Goal: Task Accomplishment & Management: Use online tool/utility

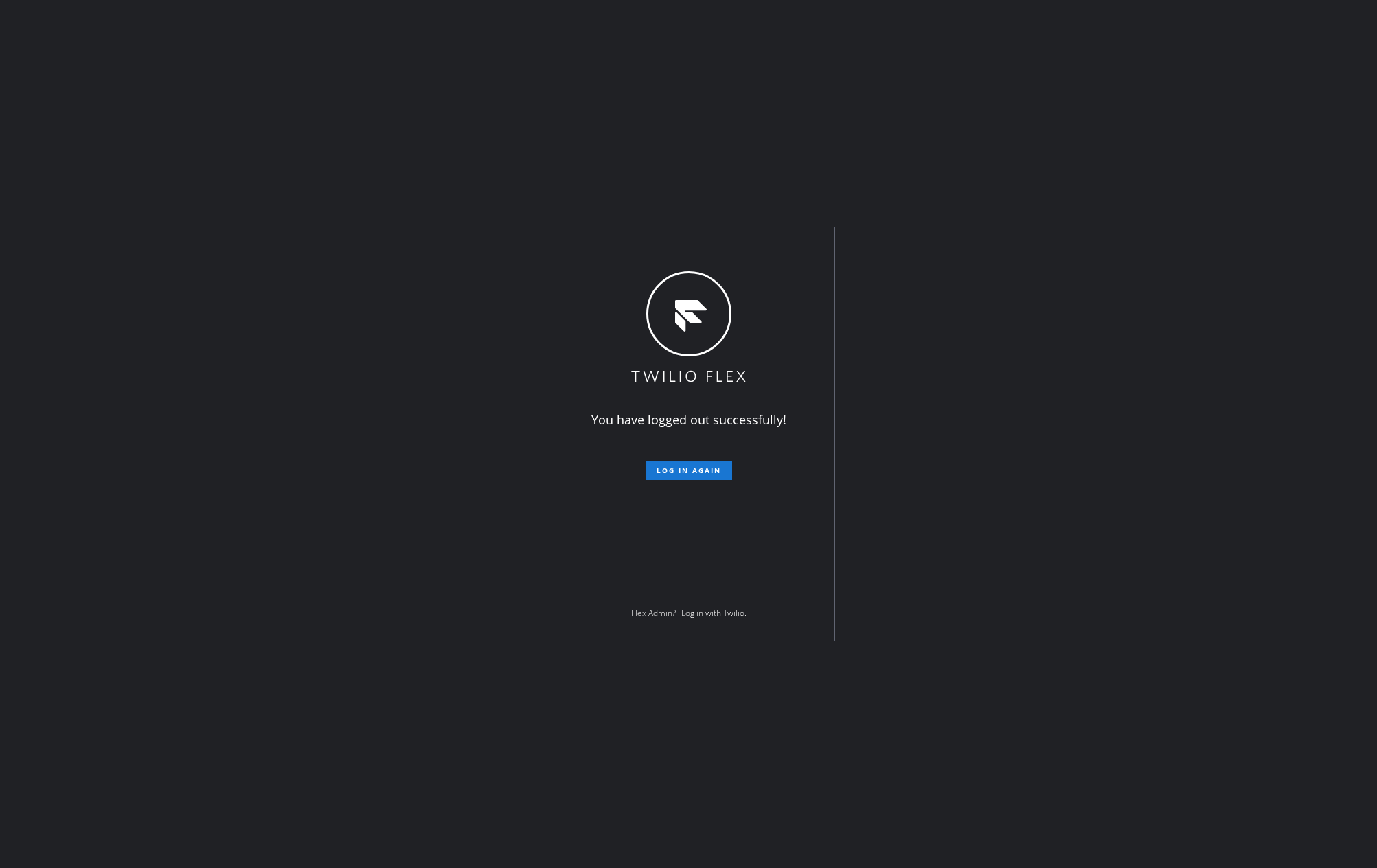
drag, startPoint x: 0, startPoint y: 0, endPoint x: 363, endPoint y: 441, distance: 571.2
click at [363, 441] on div "You have logged out successfully! Log in again Flex Admin? Log in with Twilio." at bounding box center [688, 434] width 1377 height 868
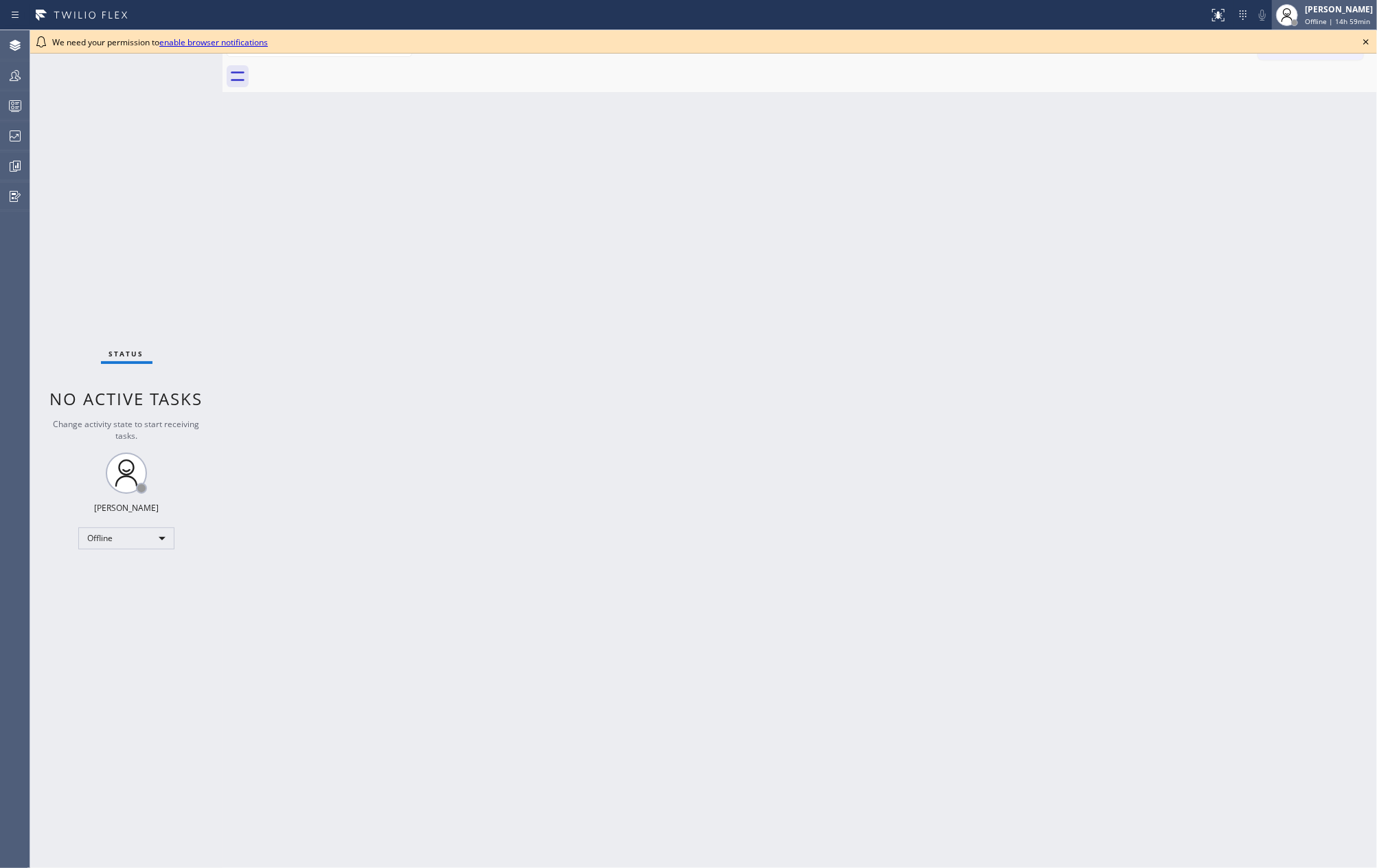
click at [1334, 12] on div "[PERSON_NAME]" at bounding box center [1339, 9] width 68 height 11
click at [1297, 64] on button "Available" at bounding box center [1308, 73] width 137 height 18
click at [1366, 41] on icon at bounding box center [1366, 42] width 6 height 6
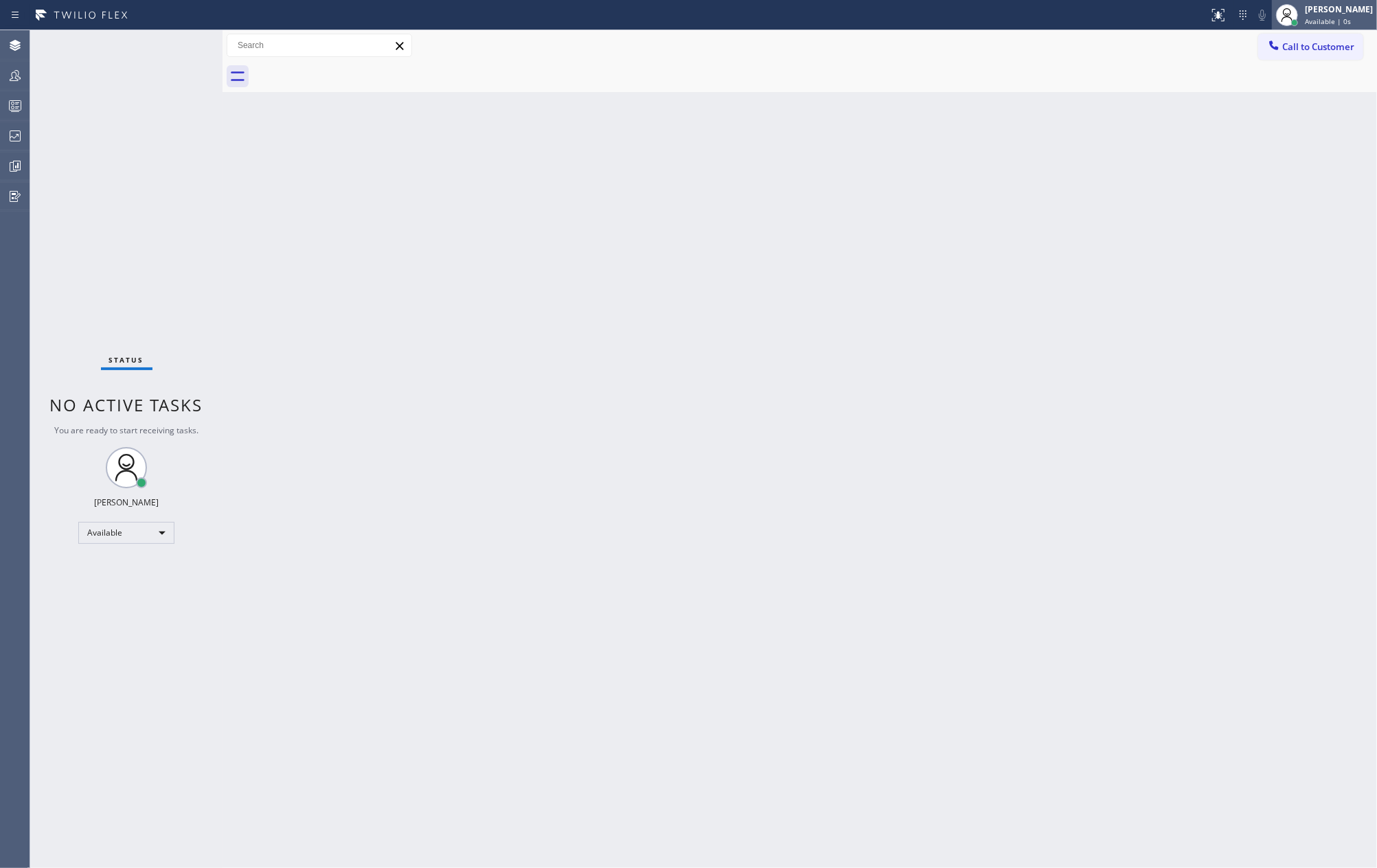
click at [1349, 16] on span "Available | 0s" at bounding box center [1328, 21] width 46 height 9
click at [1299, 88] on button "Unavailable" at bounding box center [1308, 90] width 137 height 18
click at [14, 75] on icon at bounding box center [15, 75] width 16 height 16
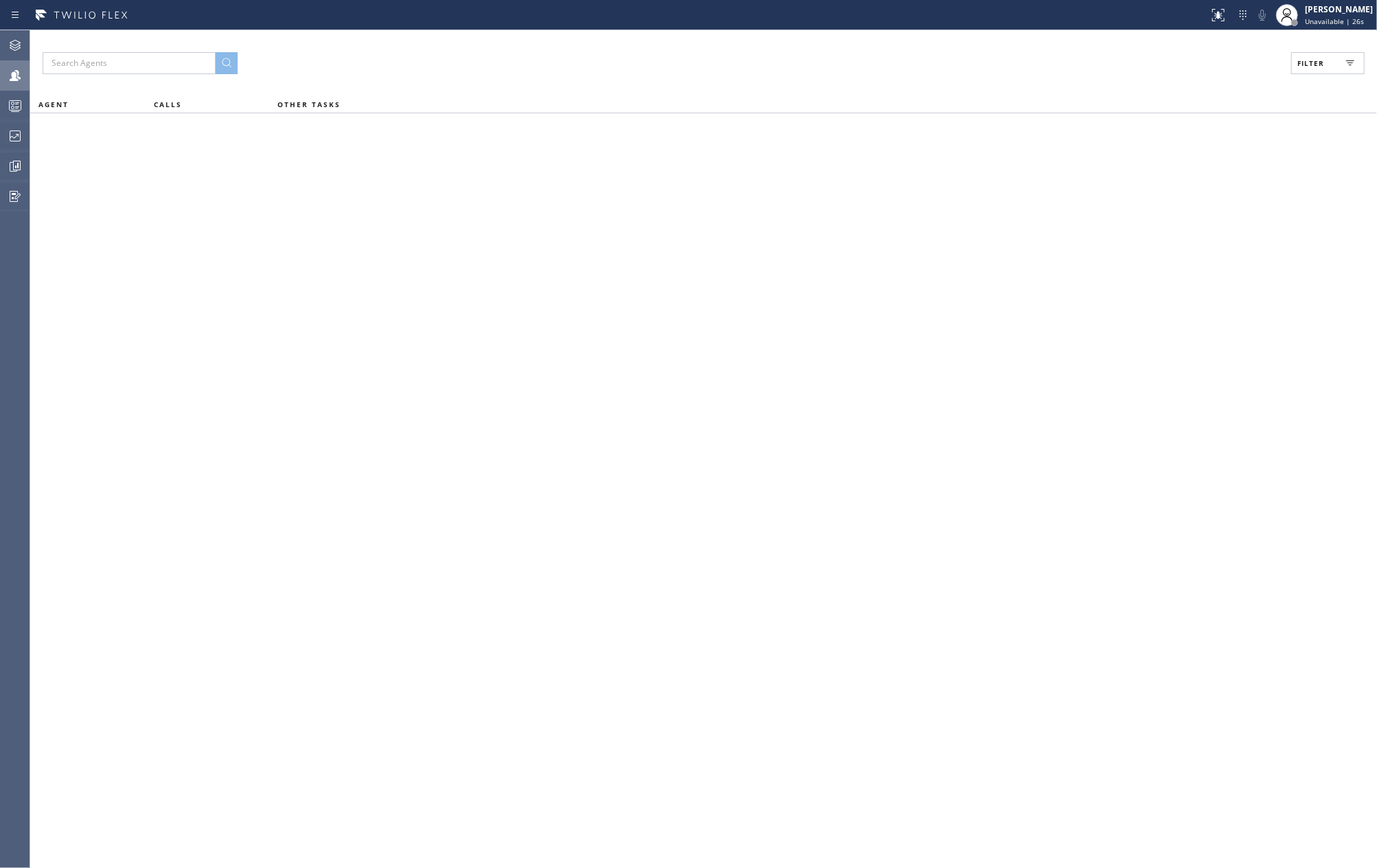
click at [1314, 63] on span "Filter" at bounding box center [1311, 63] width 27 height 9
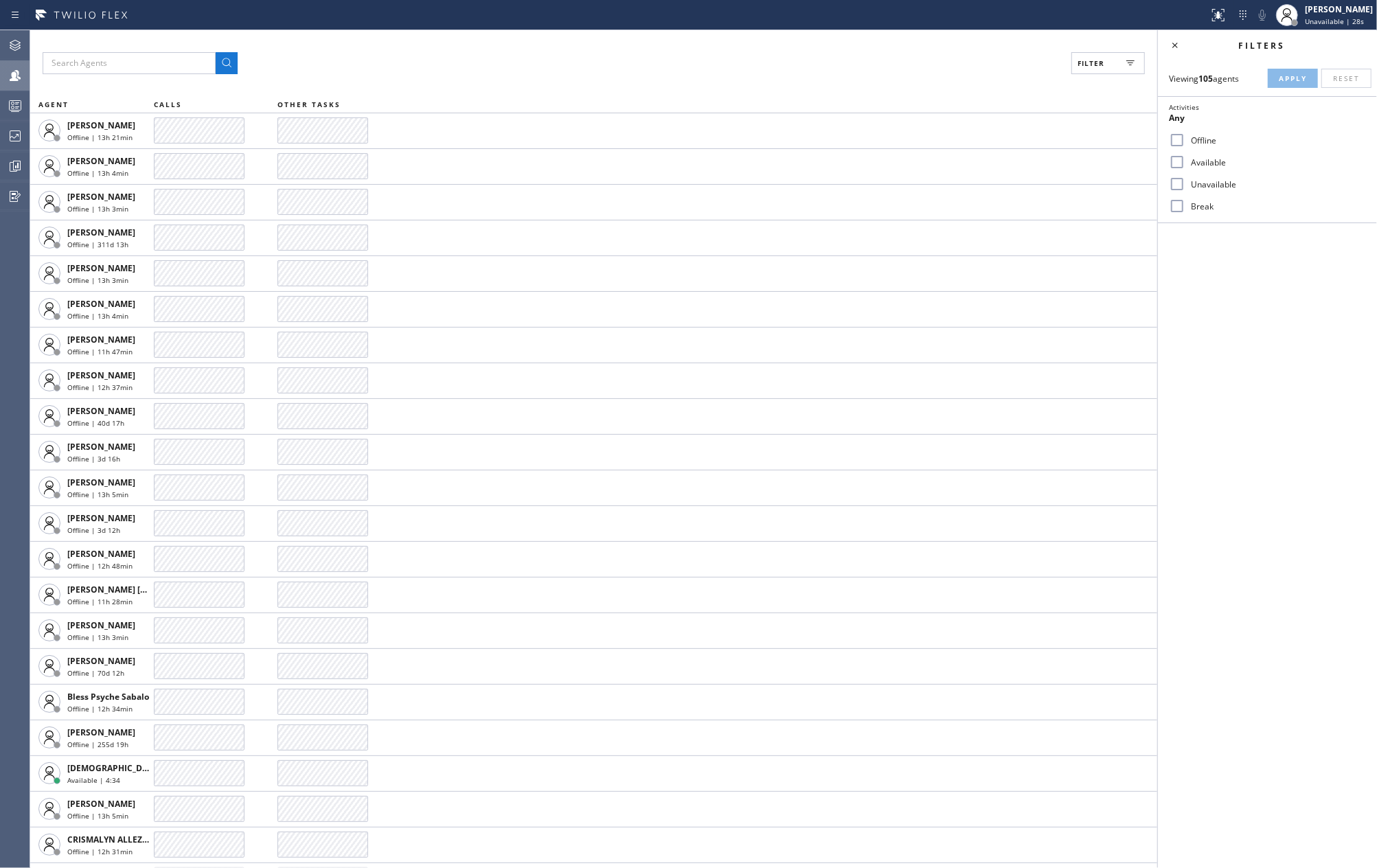
click at [1177, 164] on input "Available" at bounding box center [1177, 162] width 16 height 16
checkbox input "true"
click at [1177, 203] on input "Break" at bounding box center [1177, 206] width 16 height 16
checkbox input "true"
click at [1277, 84] on button "Apply" at bounding box center [1293, 78] width 50 height 19
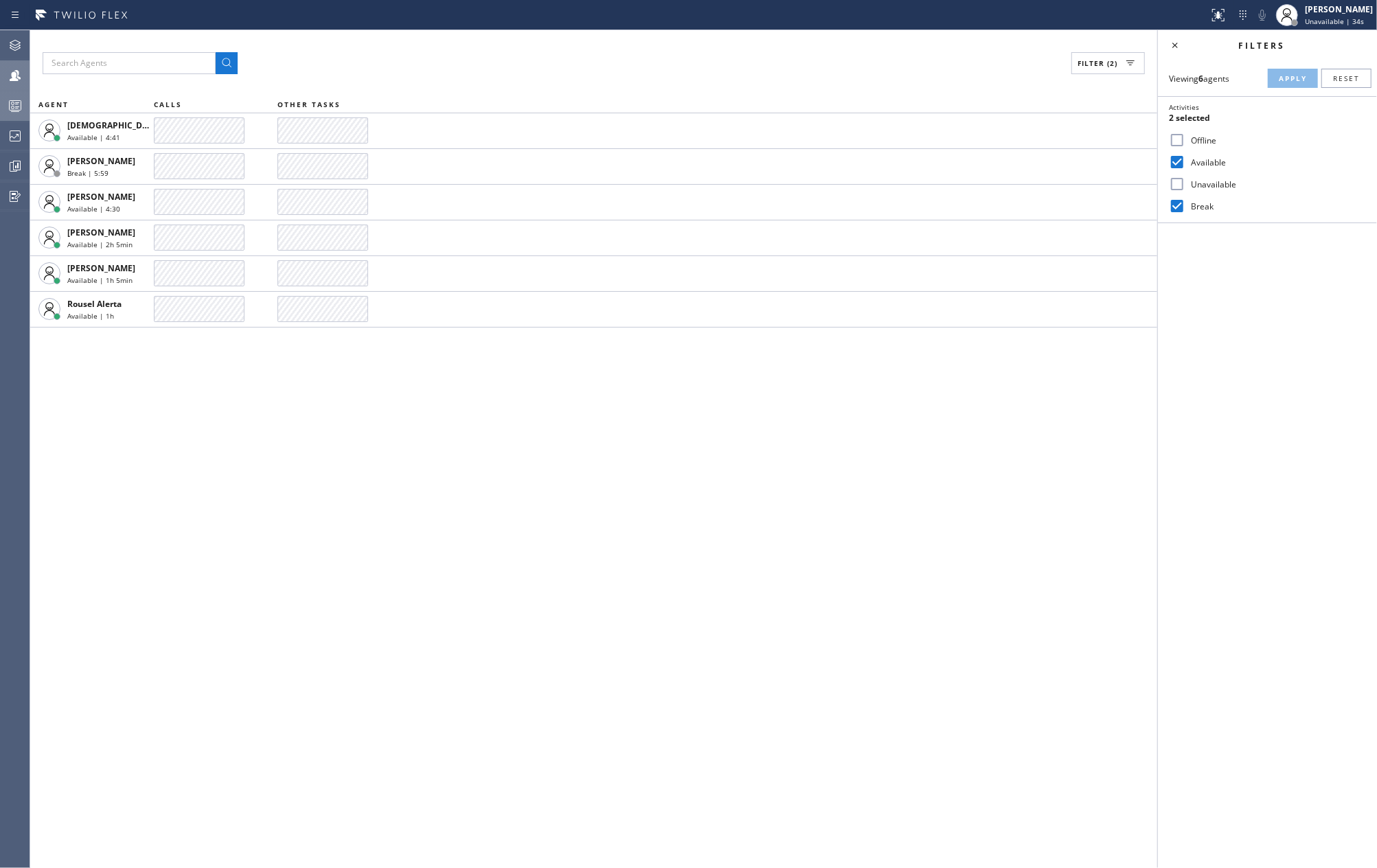
click at [14, 100] on icon at bounding box center [15, 105] width 16 height 16
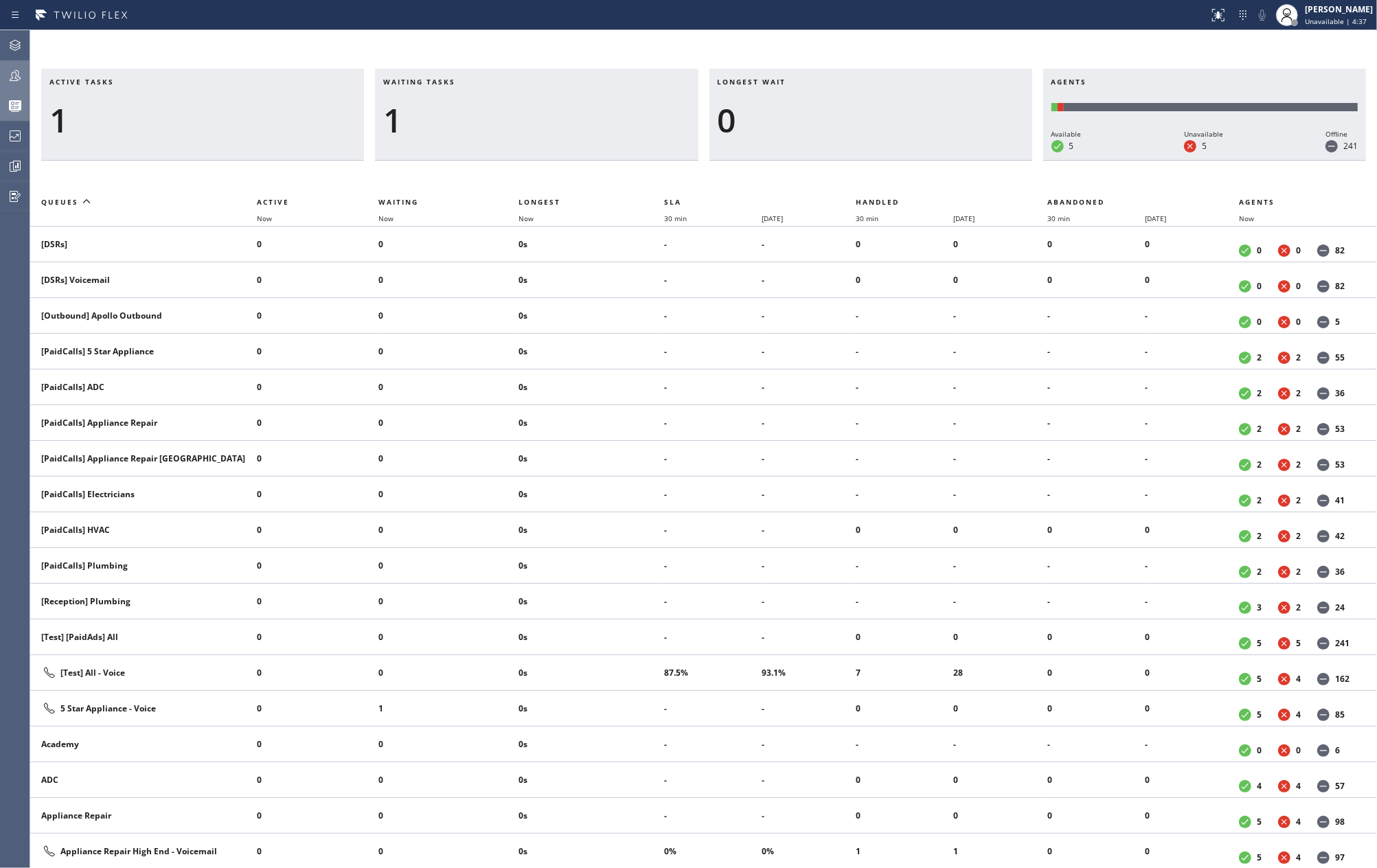
click at [9, 67] on icon at bounding box center [15, 75] width 16 height 16
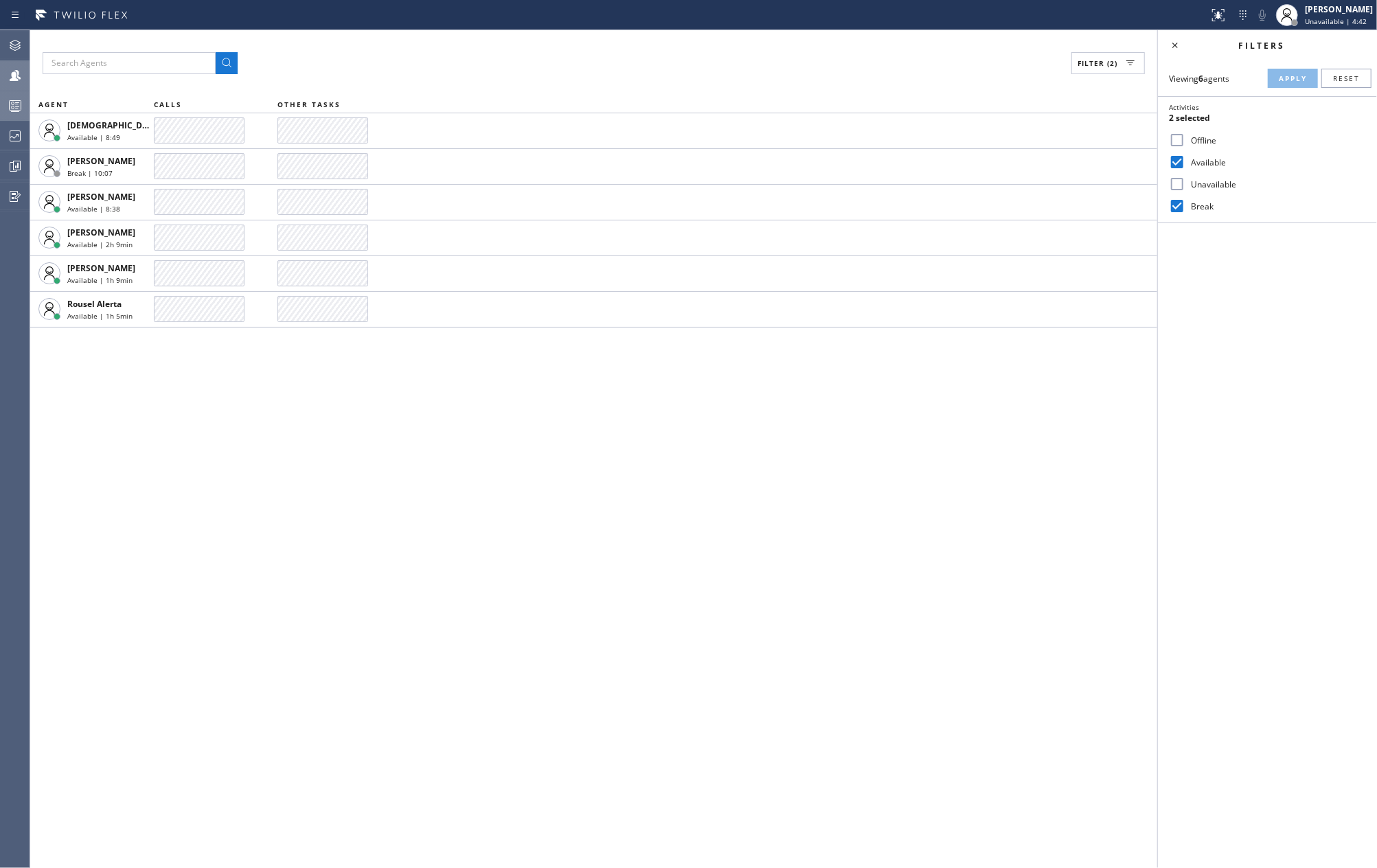
click at [16, 105] on icon at bounding box center [15, 105] width 16 height 16
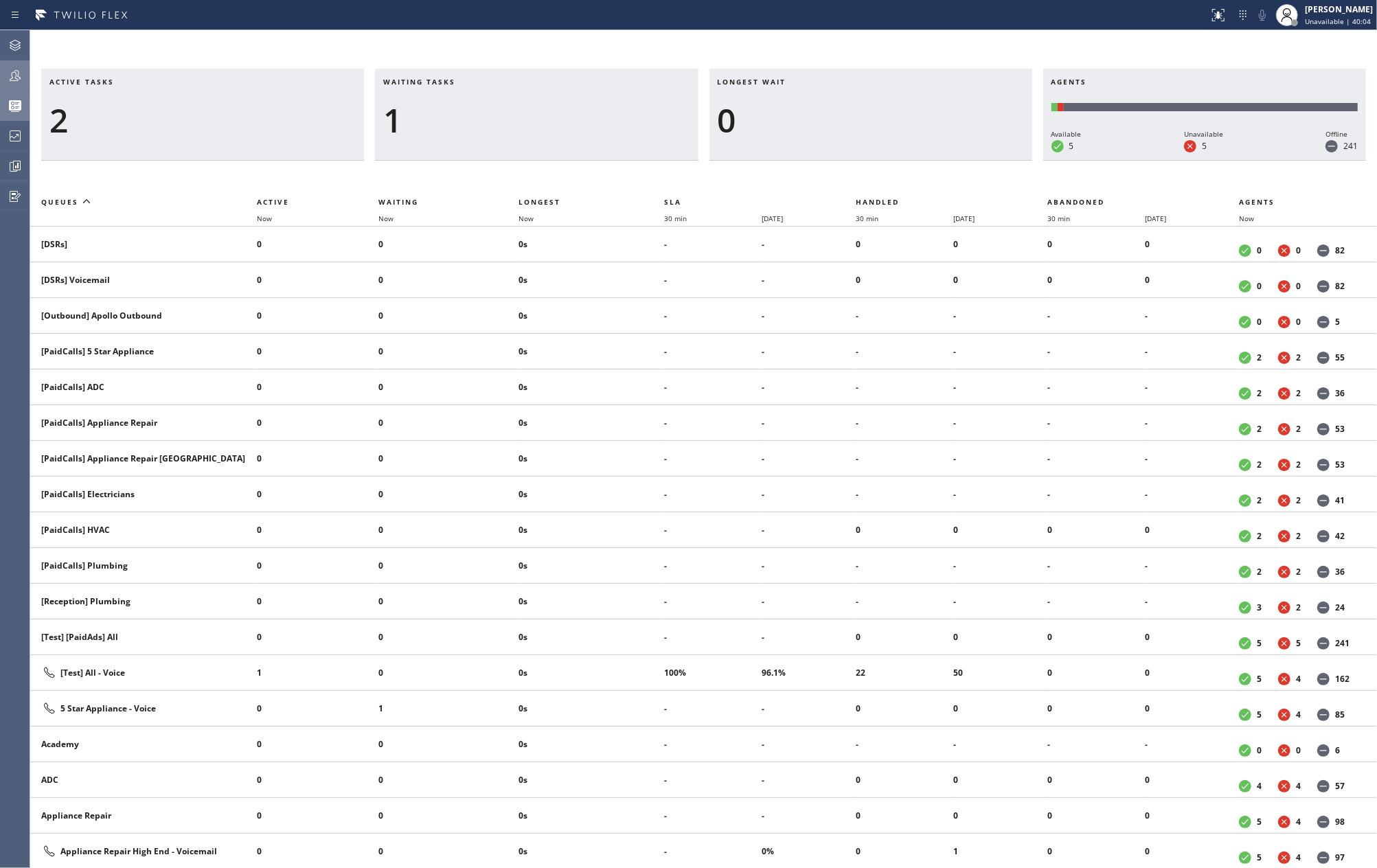
click at [18, 78] on icon at bounding box center [15, 75] width 16 height 16
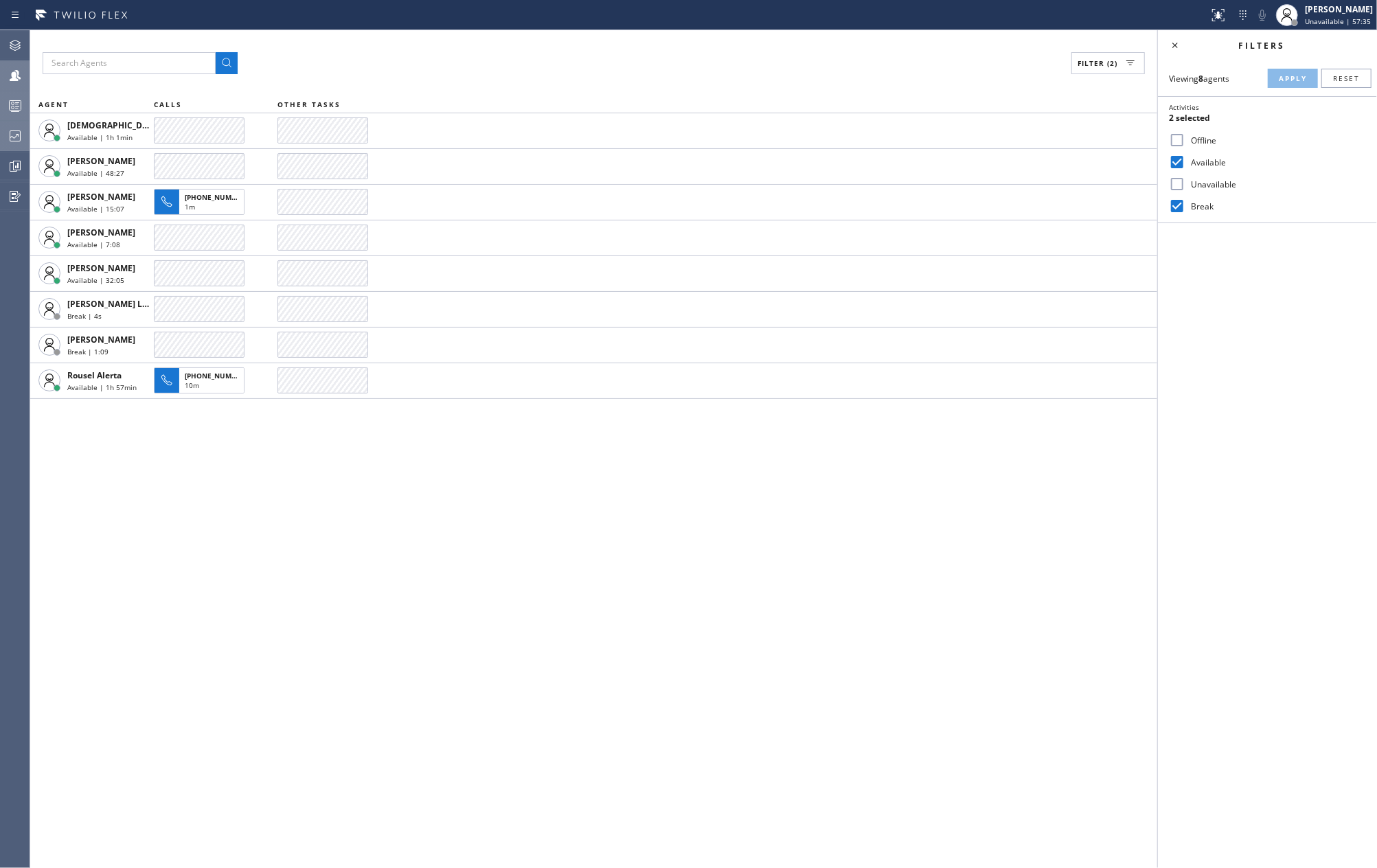
click at [7, 135] on icon at bounding box center [15, 135] width 16 height 16
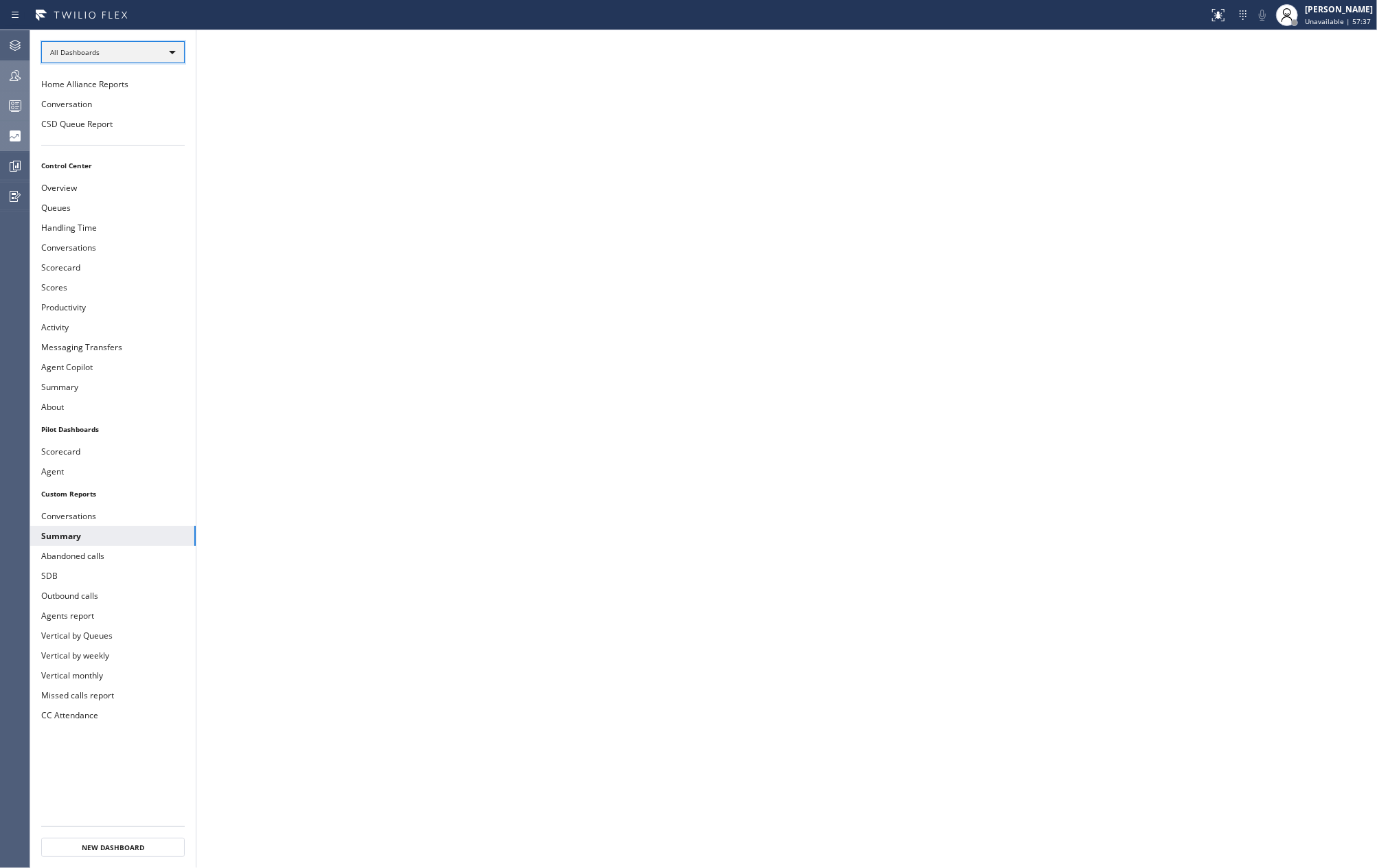
click at [171, 53] on div "All Dashboards" at bounding box center [113, 52] width 144 height 22
click at [123, 140] on li "Custom Reports" at bounding box center [112, 140] width 140 height 16
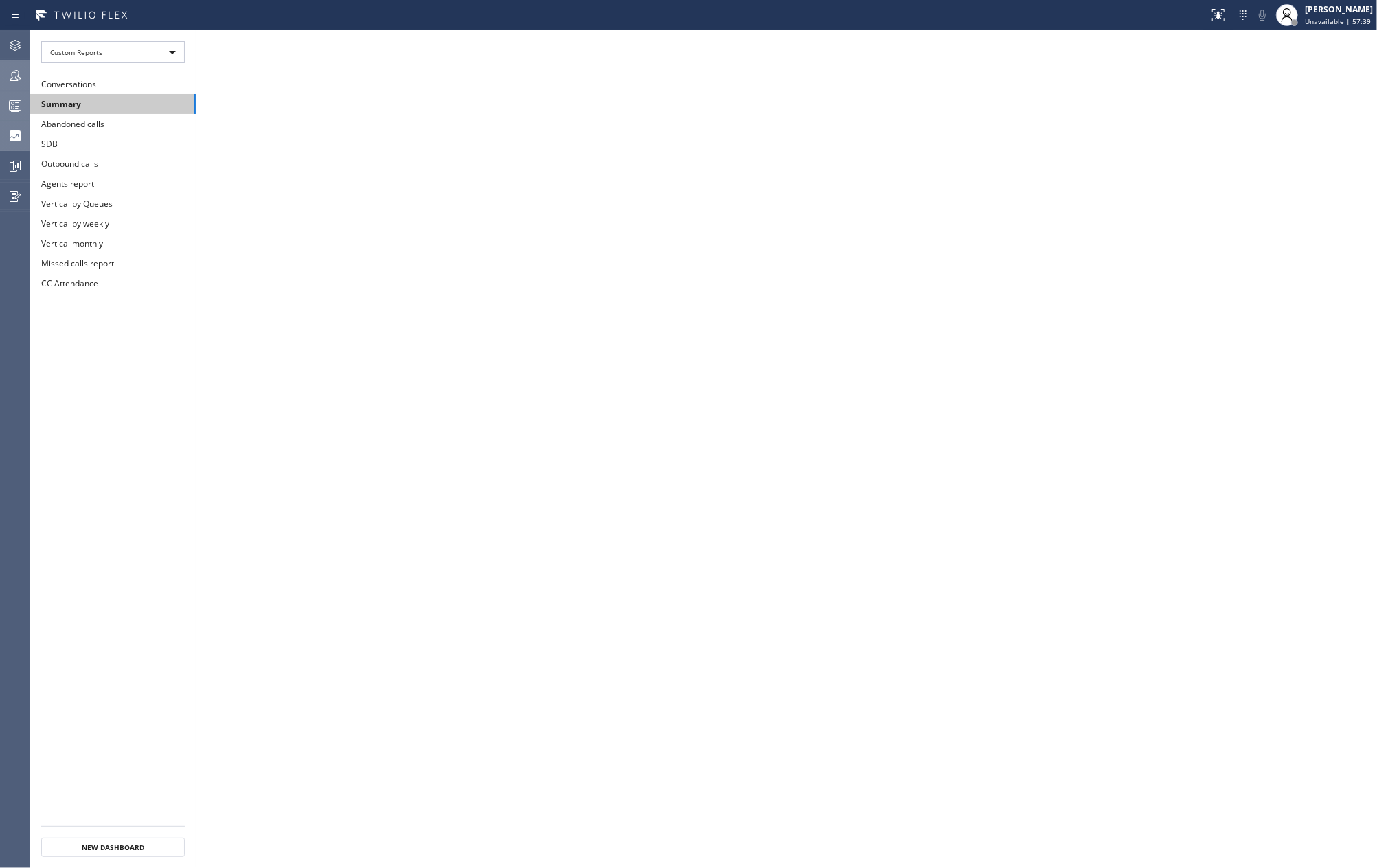
click at [117, 107] on button "Summary" at bounding box center [113, 104] width 165 height 20
click at [1, 105] on div at bounding box center [15, 105] width 30 height 16
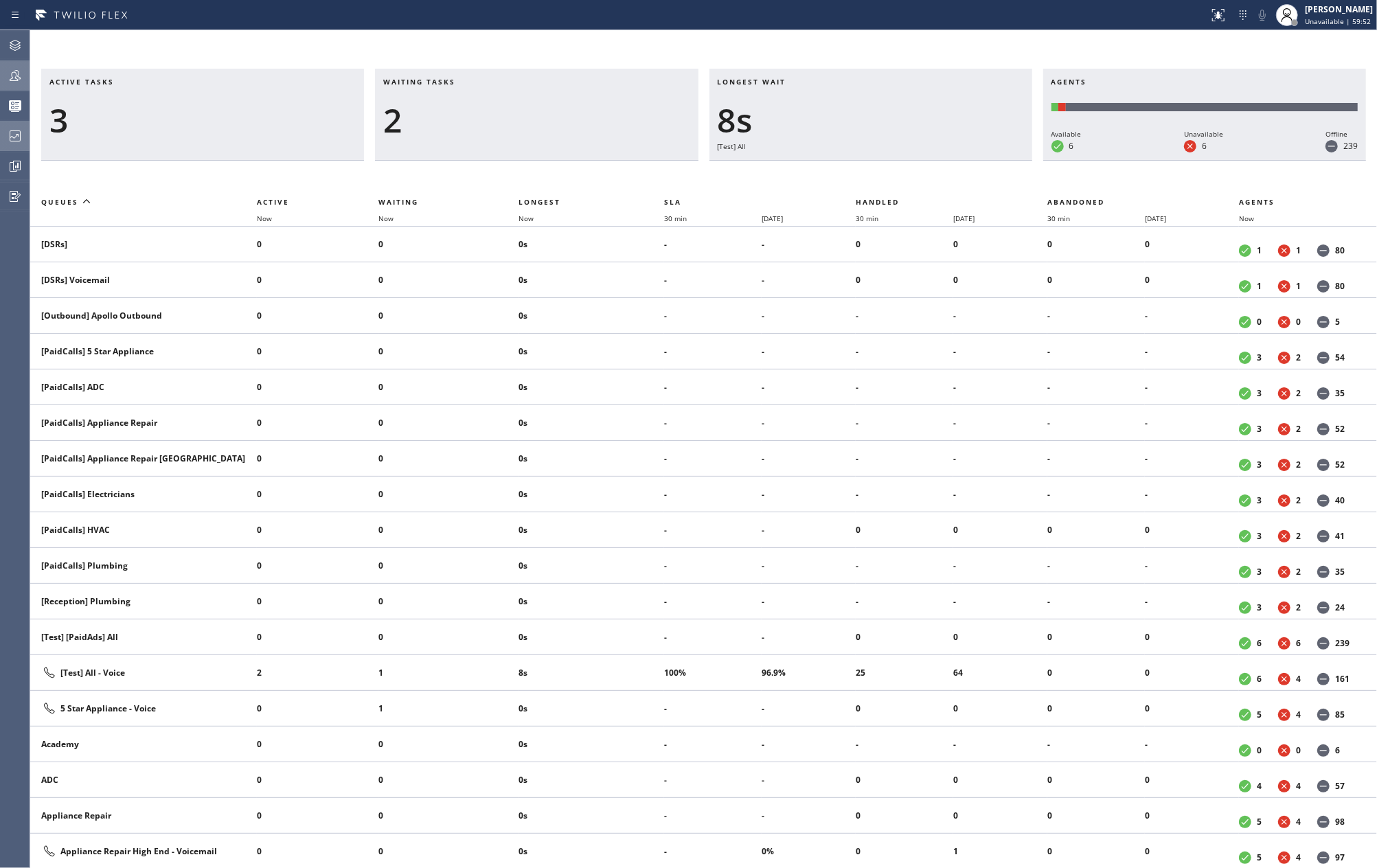
click at [14, 77] on icon at bounding box center [15, 75] width 16 height 16
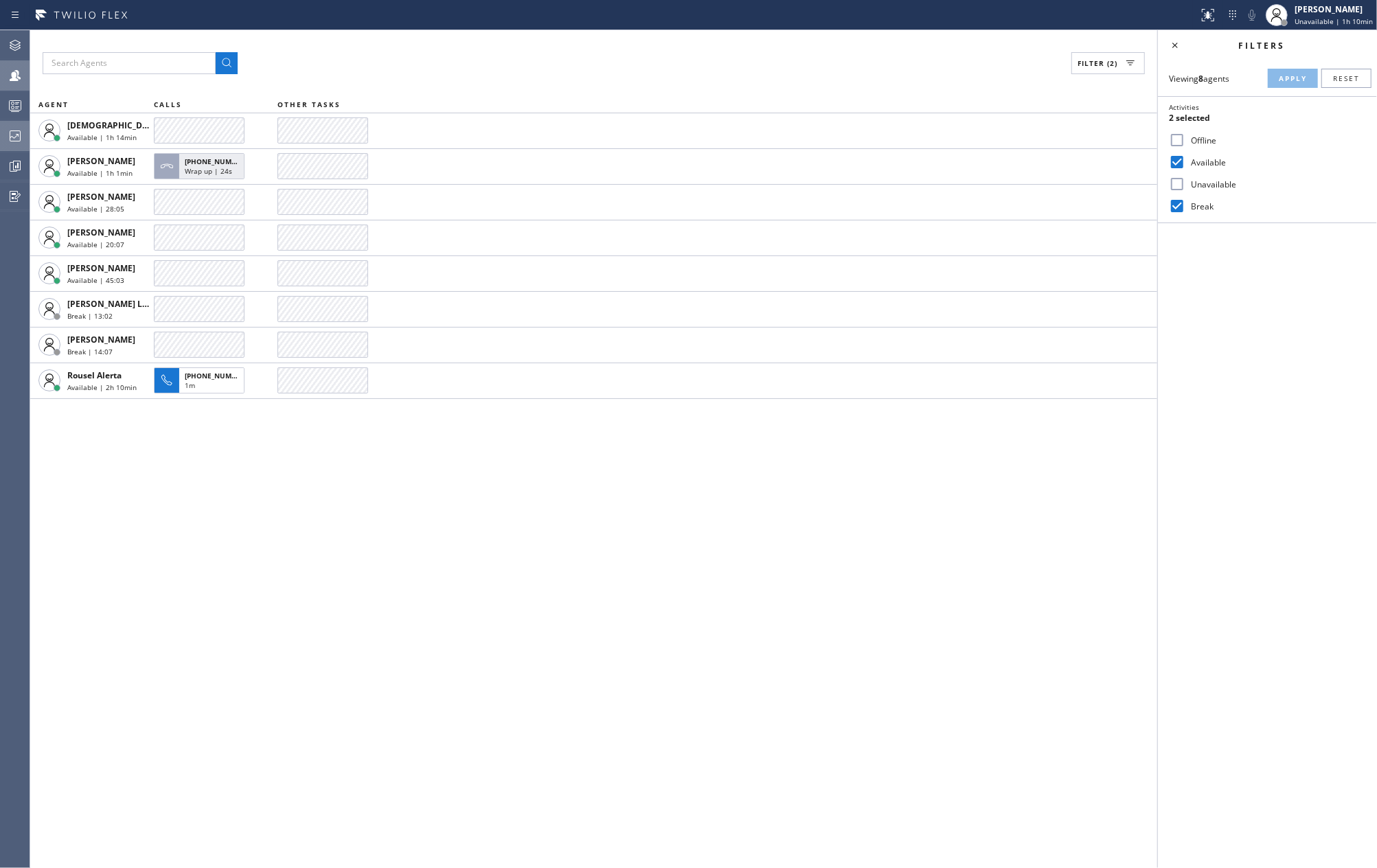
click at [383, 489] on div "Filter (2) AGENT CALLS OTHER TASKS [DEMOGRAPHIC_DATA][PERSON_NAME] Available | …" at bounding box center [593, 449] width 1127 height 837
click at [366, 489] on div "Filter (2) AGENT CALLS OTHER TASKS [DEMOGRAPHIC_DATA] Cinco Available | 1h 31mi…" at bounding box center [593, 449] width 1127 height 837
click at [399, 465] on div "Filter (2) AGENT CALLS OTHER TASKS [DEMOGRAPHIC_DATA][PERSON_NAME] Available | …" at bounding box center [593, 449] width 1127 height 837
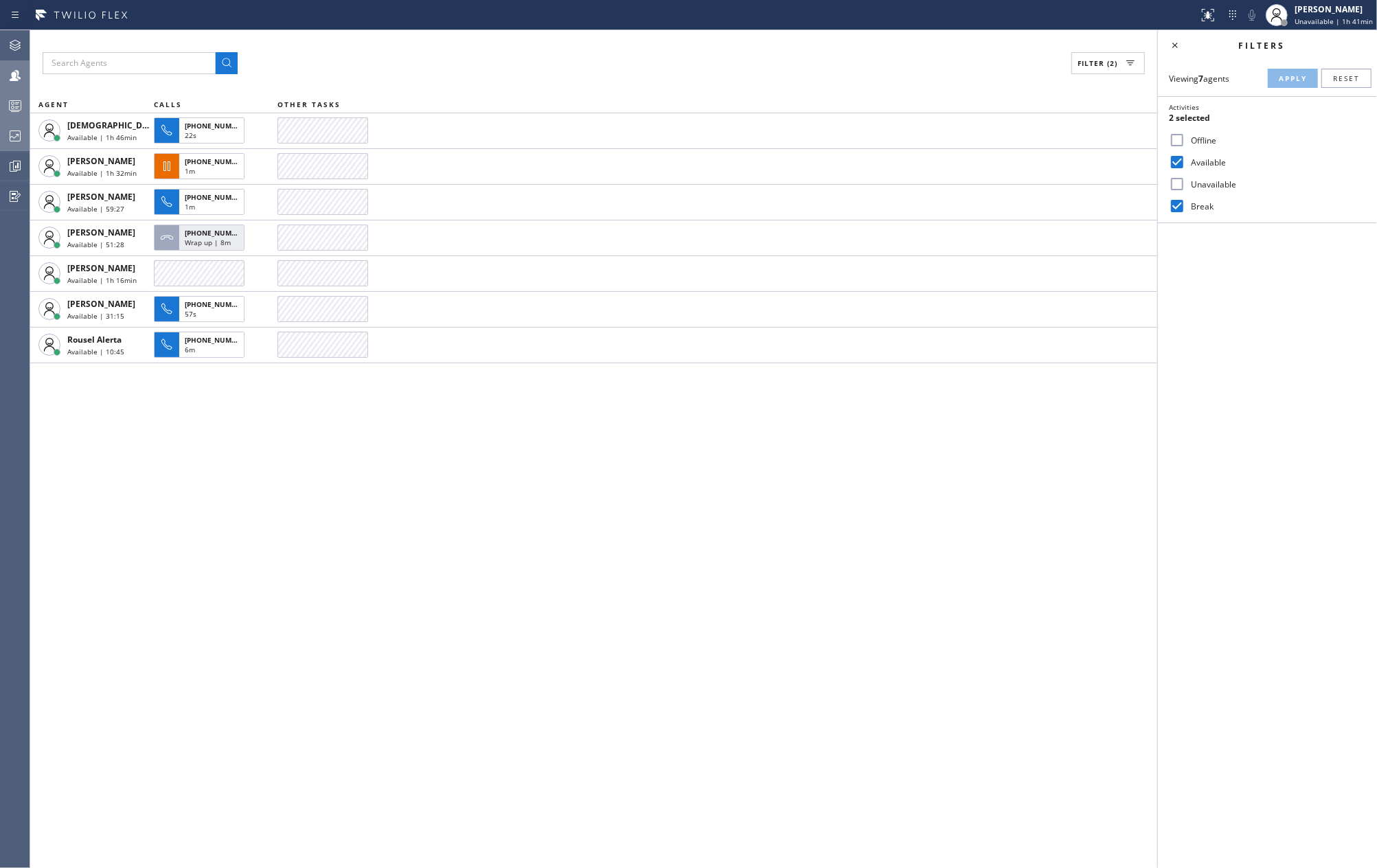
click at [4, 103] on div at bounding box center [15, 105] width 30 height 16
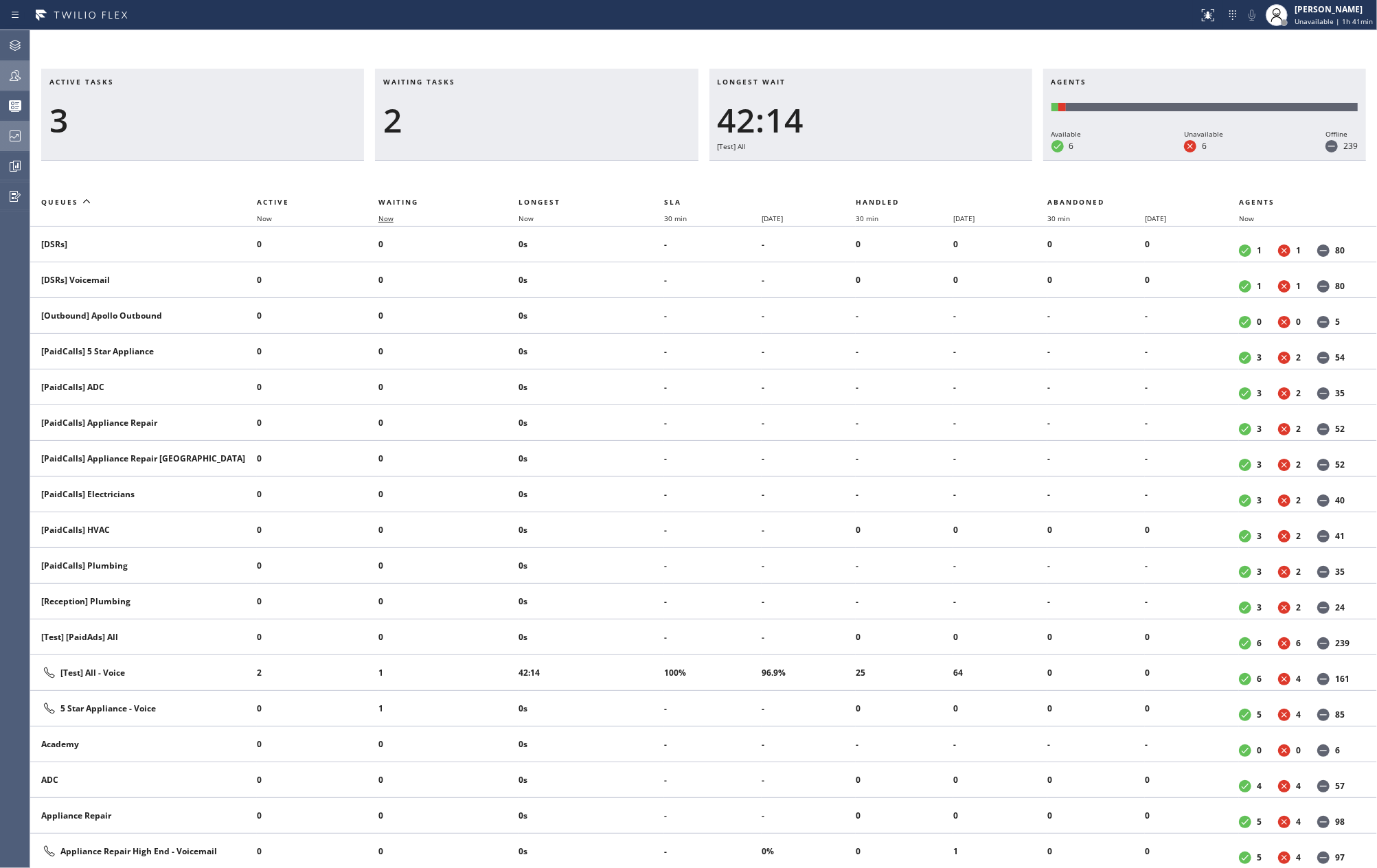
click at [383, 220] on span "Now" at bounding box center [385, 218] width 15 height 9
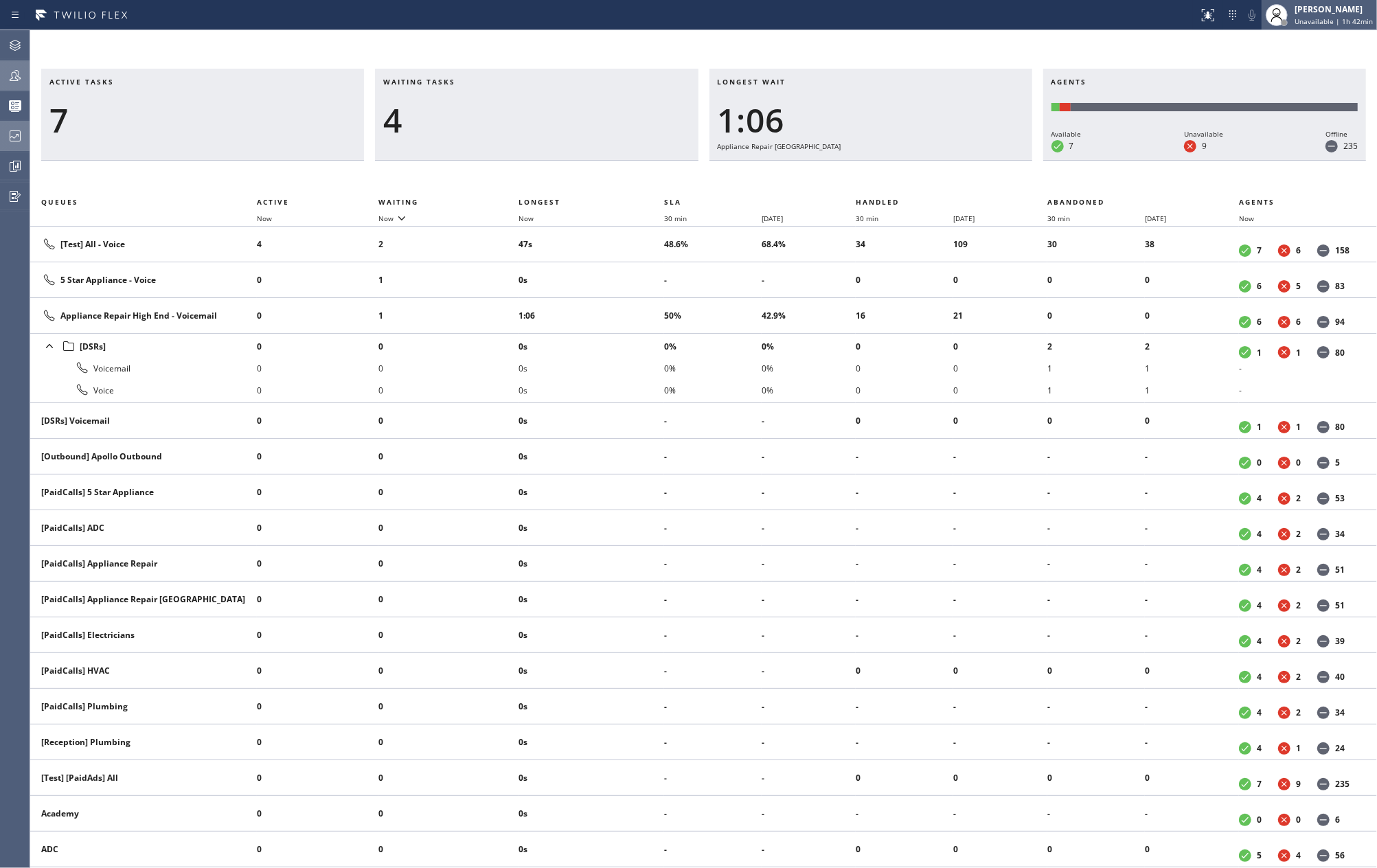
click at [1329, 9] on div "[PERSON_NAME]" at bounding box center [1334, 9] width 78 height 11
click at [1262, 70] on button "Available" at bounding box center [1308, 73] width 137 height 18
click at [9, 43] on icon at bounding box center [15, 45] width 16 height 16
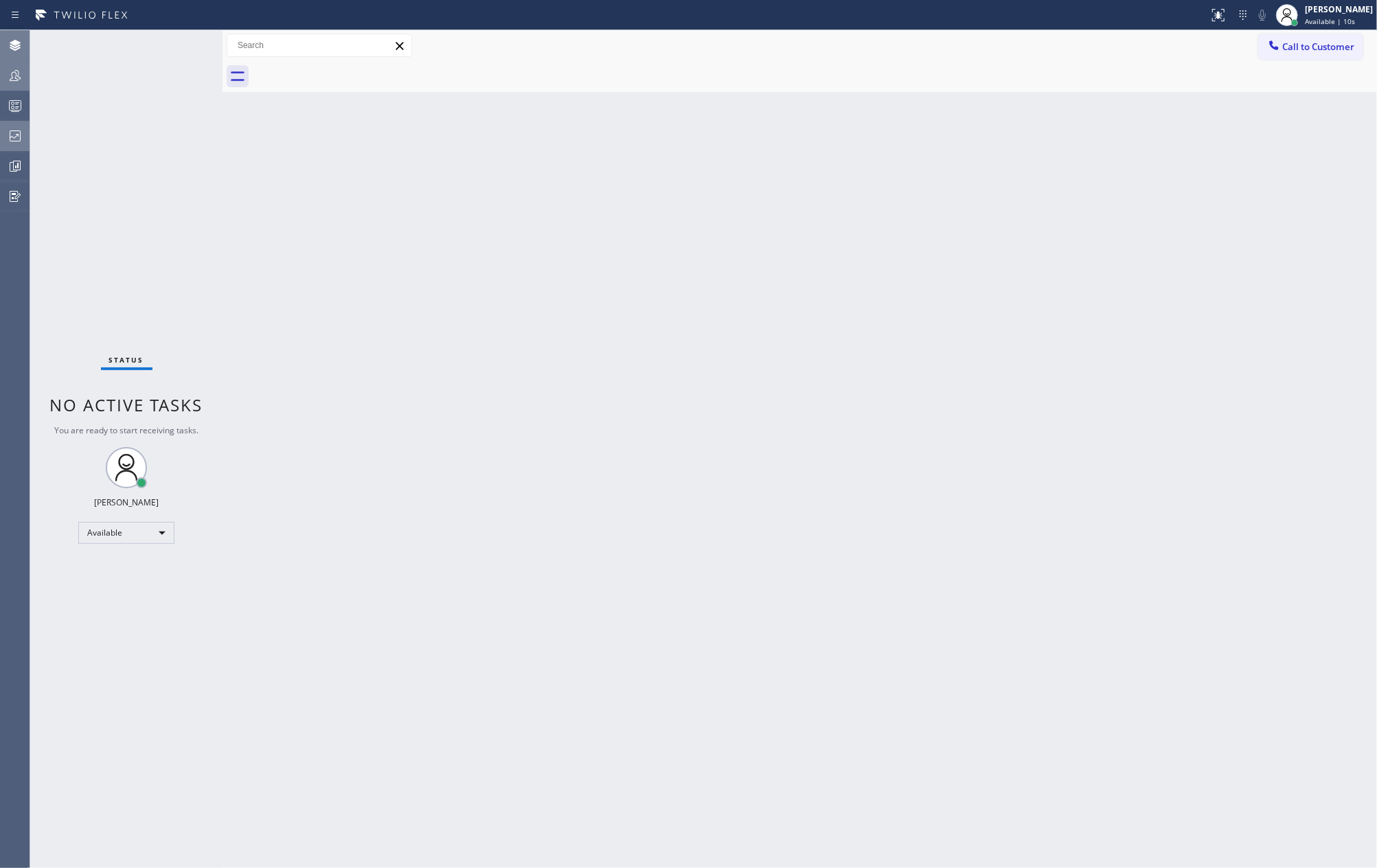
click at [176, 45] on div "Status No active tasks You are ready to start receiving tasks. [PERSON_NAME] Av…" at bounding box center [126, 449] width 192 height 837
click at [176, 45] on icon at bounding box center [180, 45] width 16 height 16
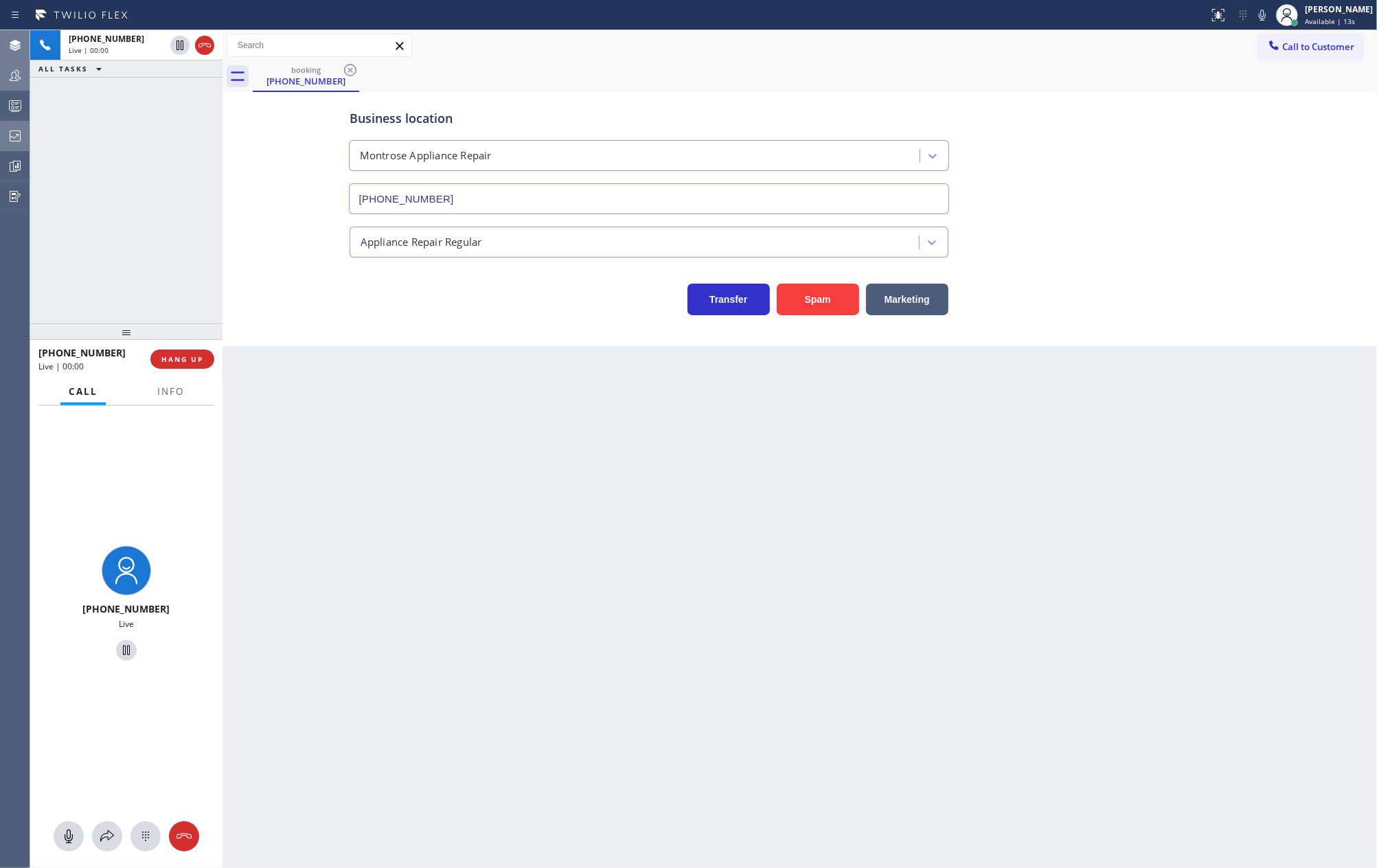
type input "[PHONE_NUMBER]"
click at [204, 45] on icon at bounding box center [204, 46] width 12 height 4
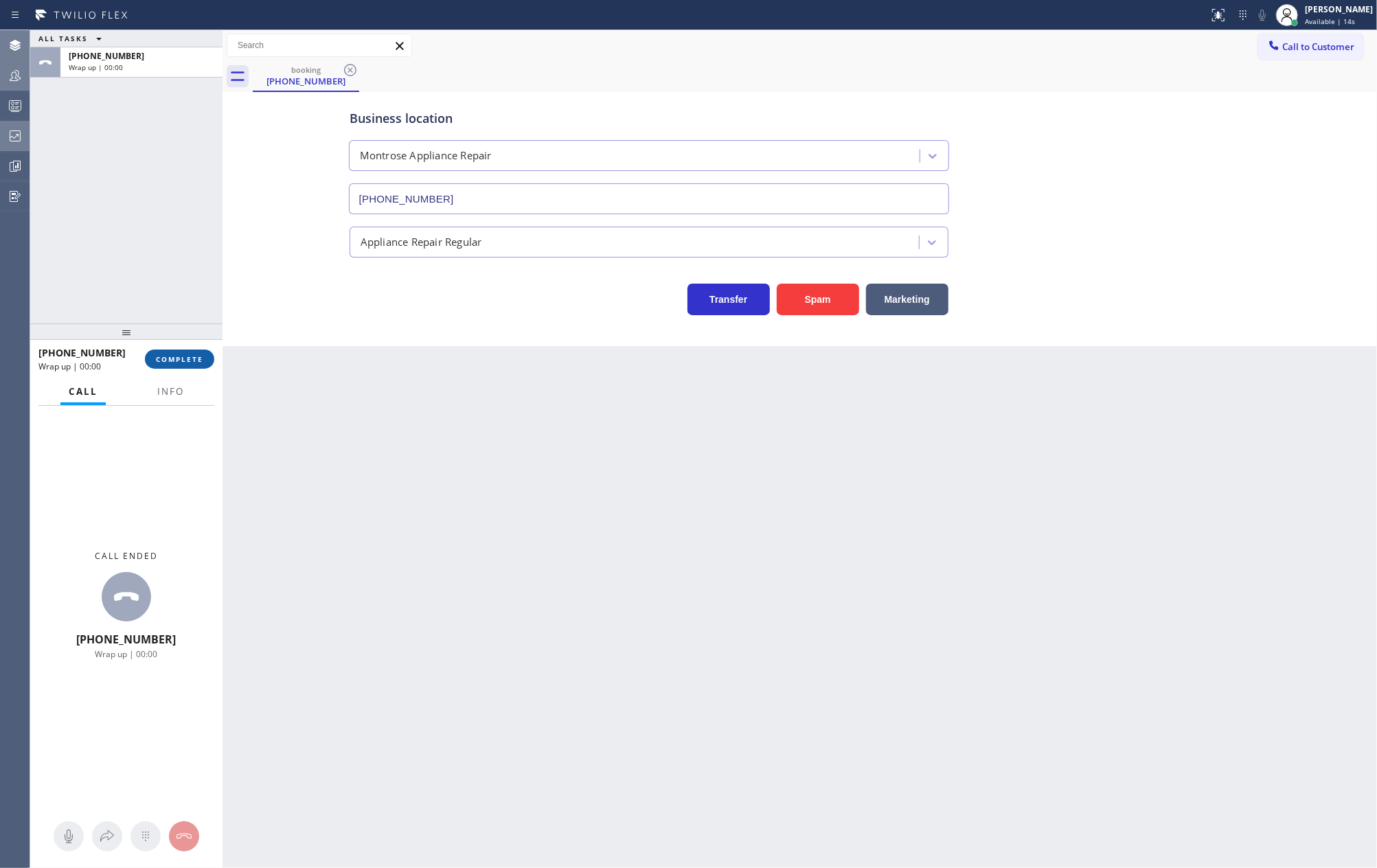
click at [185, 357] on span "COMPLETE" at bounding box center [180, 359] width 48 height 9
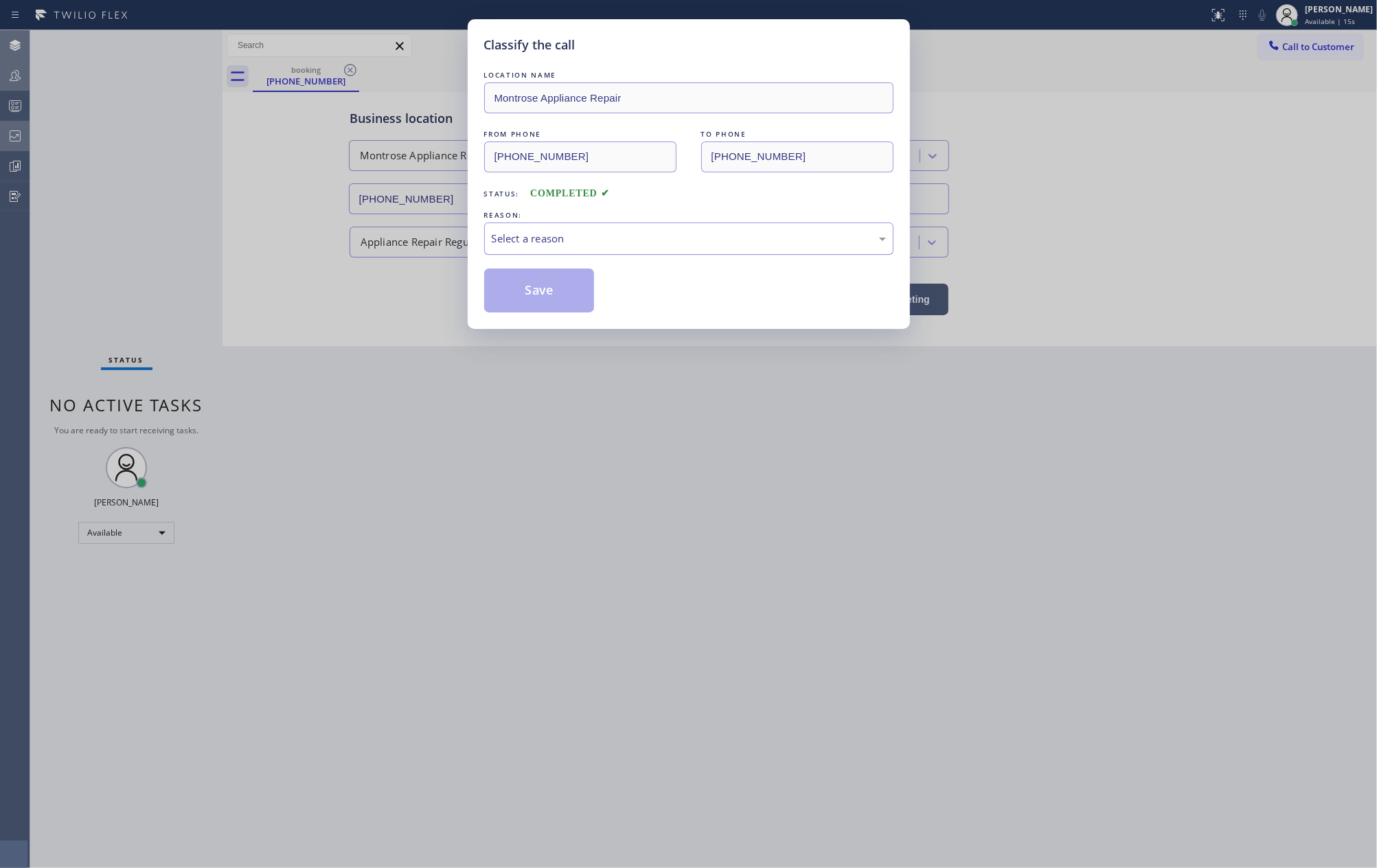
click at [542, 239] on div "Select a reason" at bounding box center [688, 239] width 394 height 16
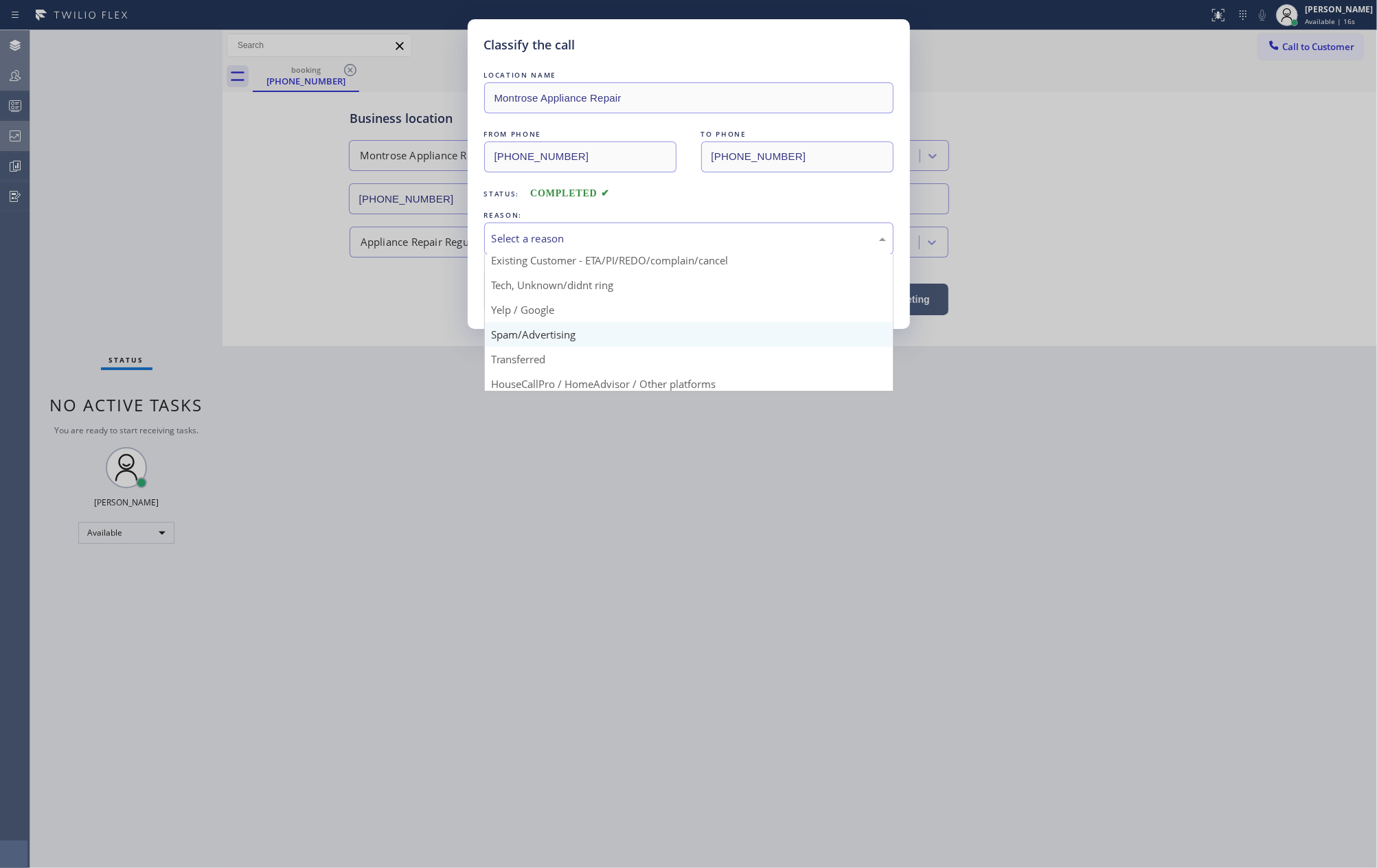
scroll to position [86, 0]
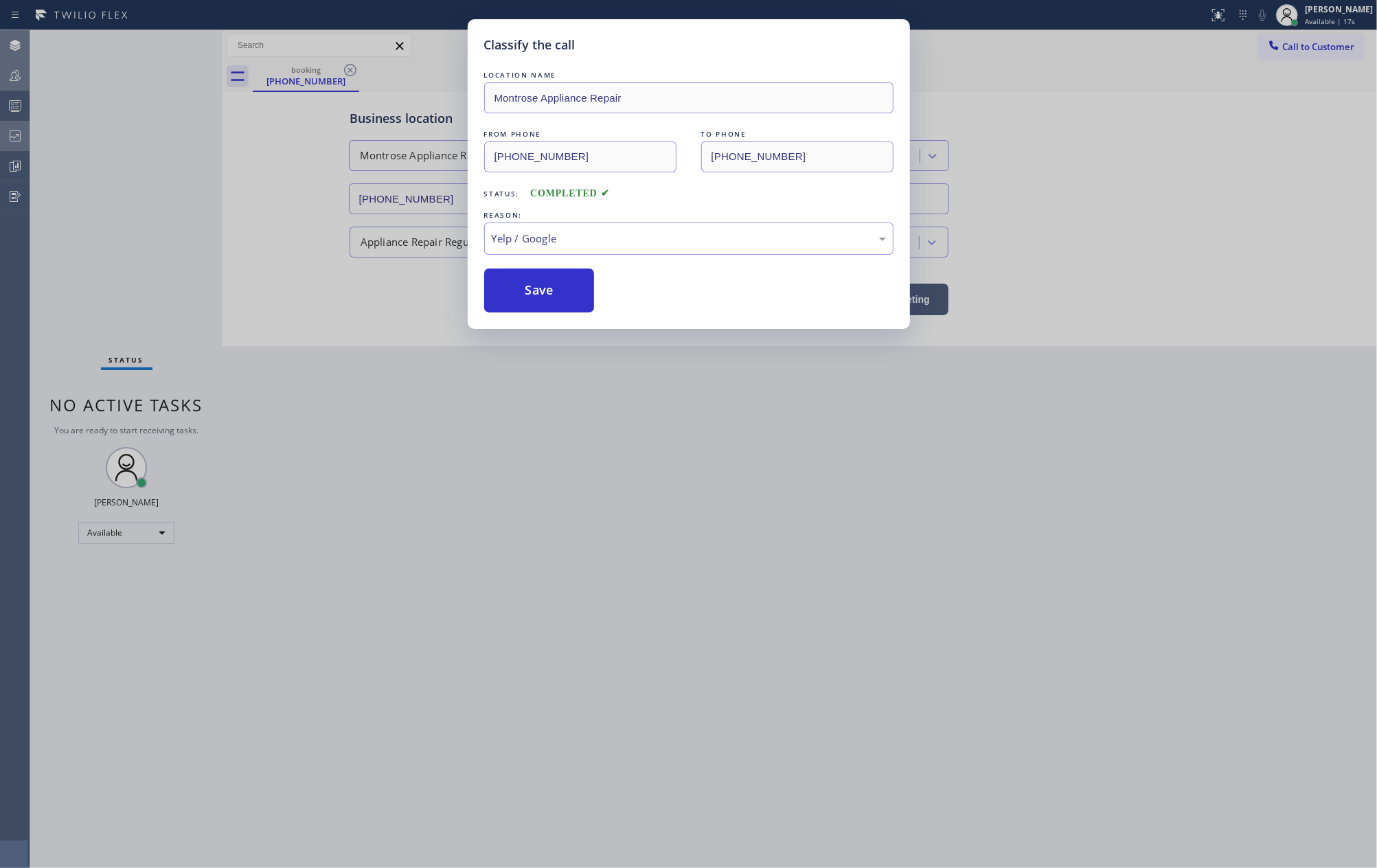
click at [552, 283] on button "Save" at bounding box center [539, 291] width 110 height 44
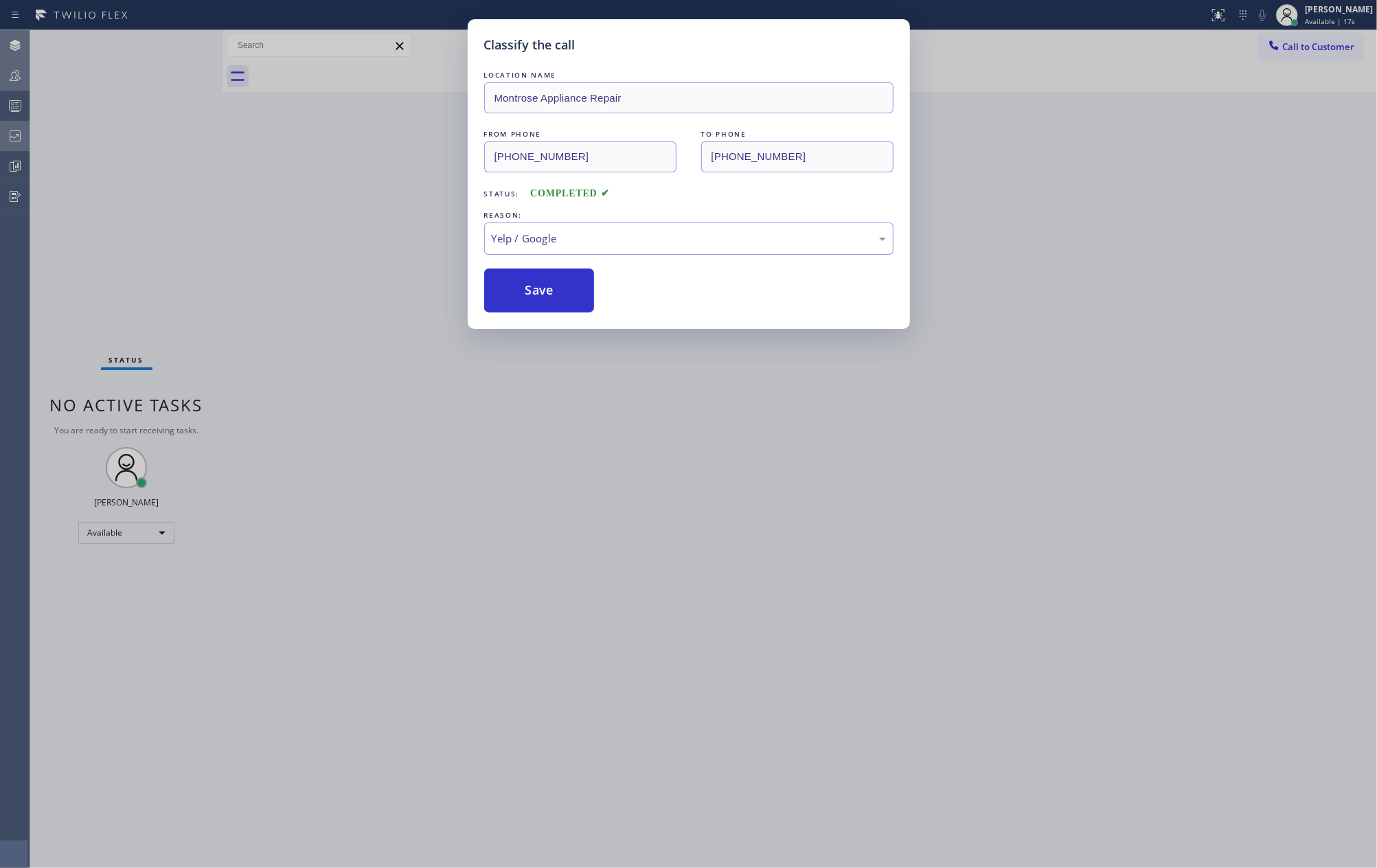
click at [552, 283] on button "Save" at bounding box center [539, 291] width 110 height 44
click at [218, 203] on div "Classify the call LOCATION NAME Montrose Appliance Repair FROM PHONE [PHONE_NUM…" at bounding box center [703, 449] width 1347 height 837
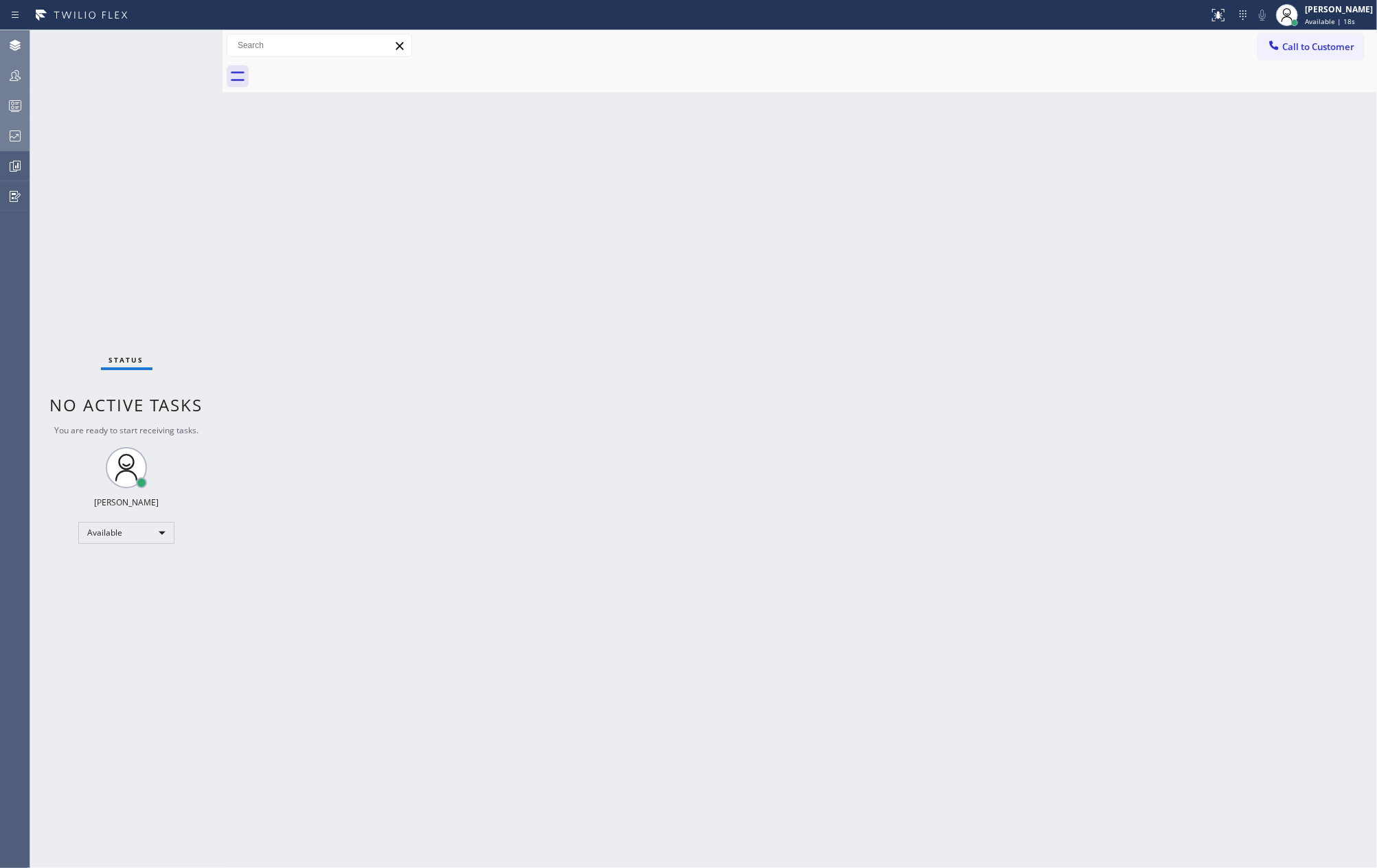
click at [1, 96] on div at bounding box center [15, 105] width 30 height 28
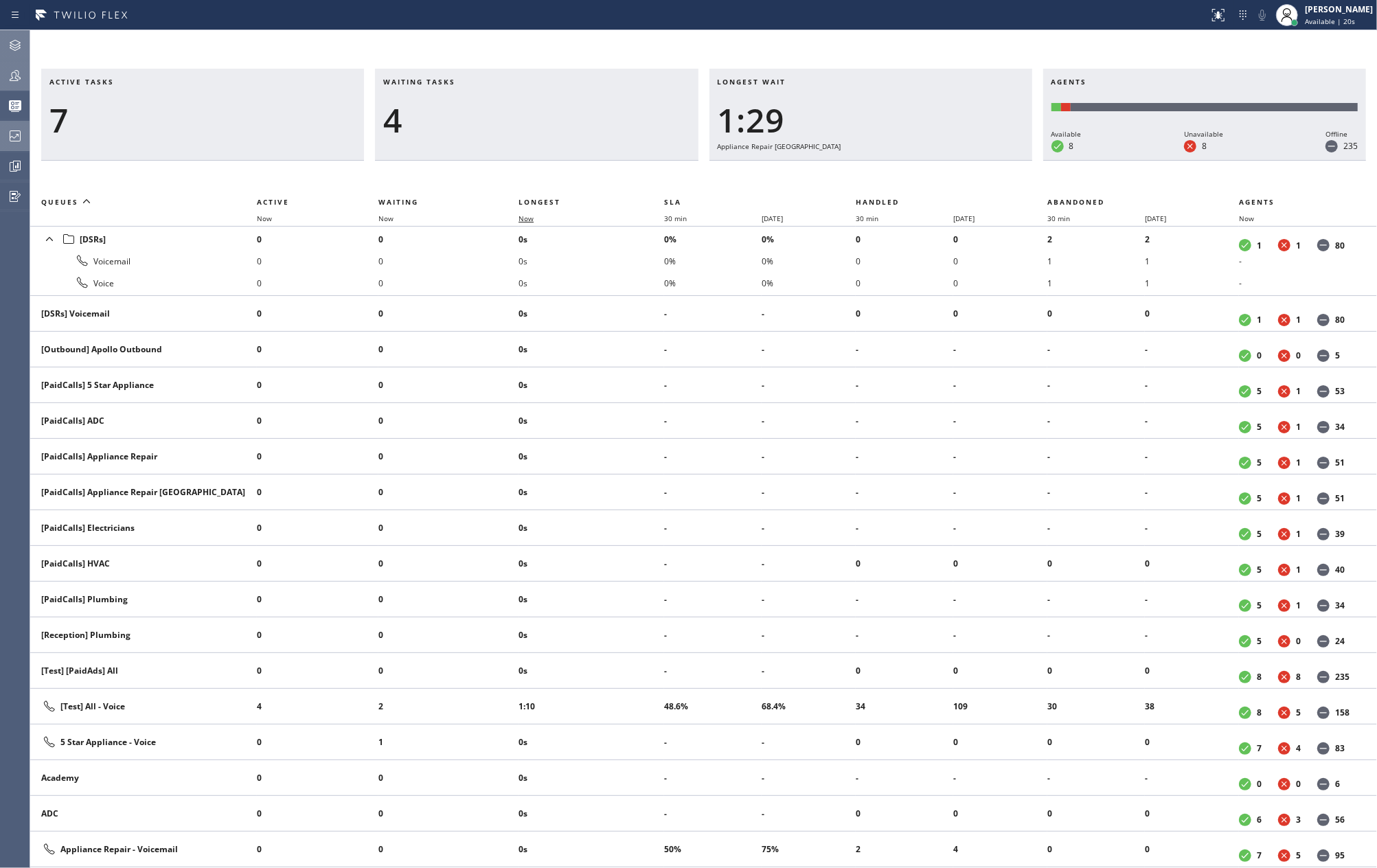
click at [534, 214] on span "Now" at bounding box center [526, 218] width 15 height 9
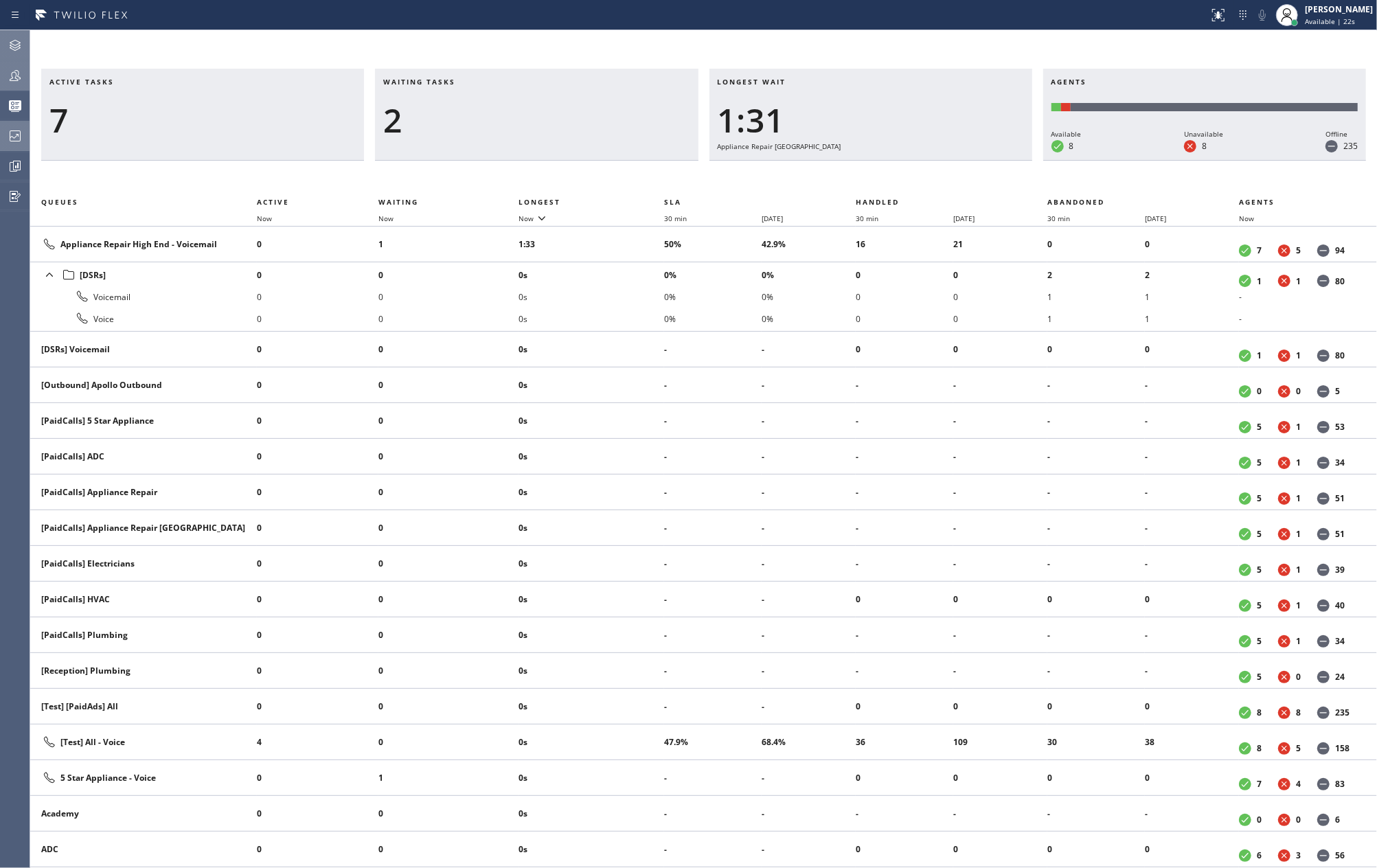
click at [18, 71] on icon at bounding box center [14, 75] width 11 height 11
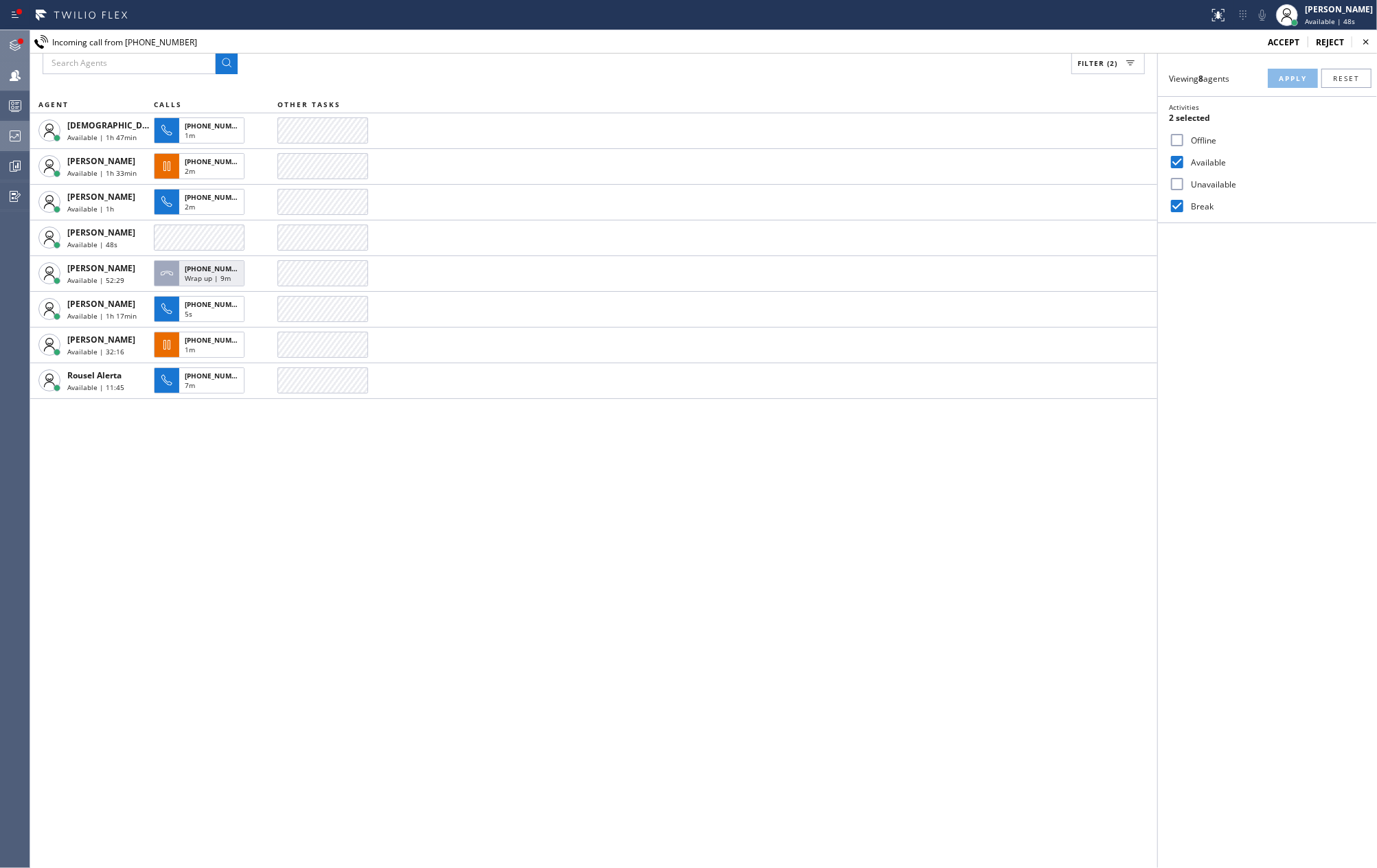
click at [9, 39] on icon at bounding box center [15, 45] width 16 height 16
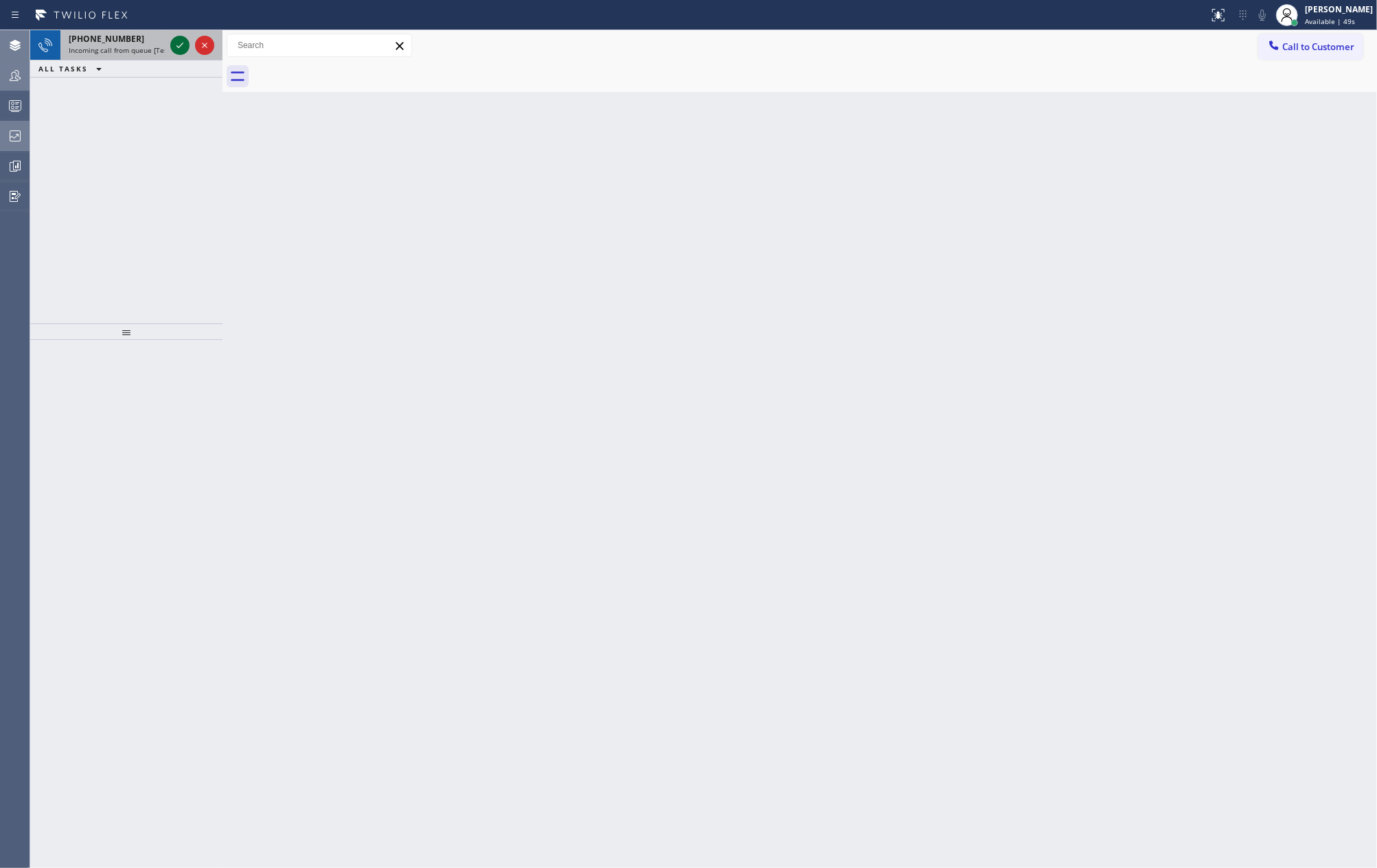
click at [175, 41] on icon at bounding box center [180, 45] width 16 height 16
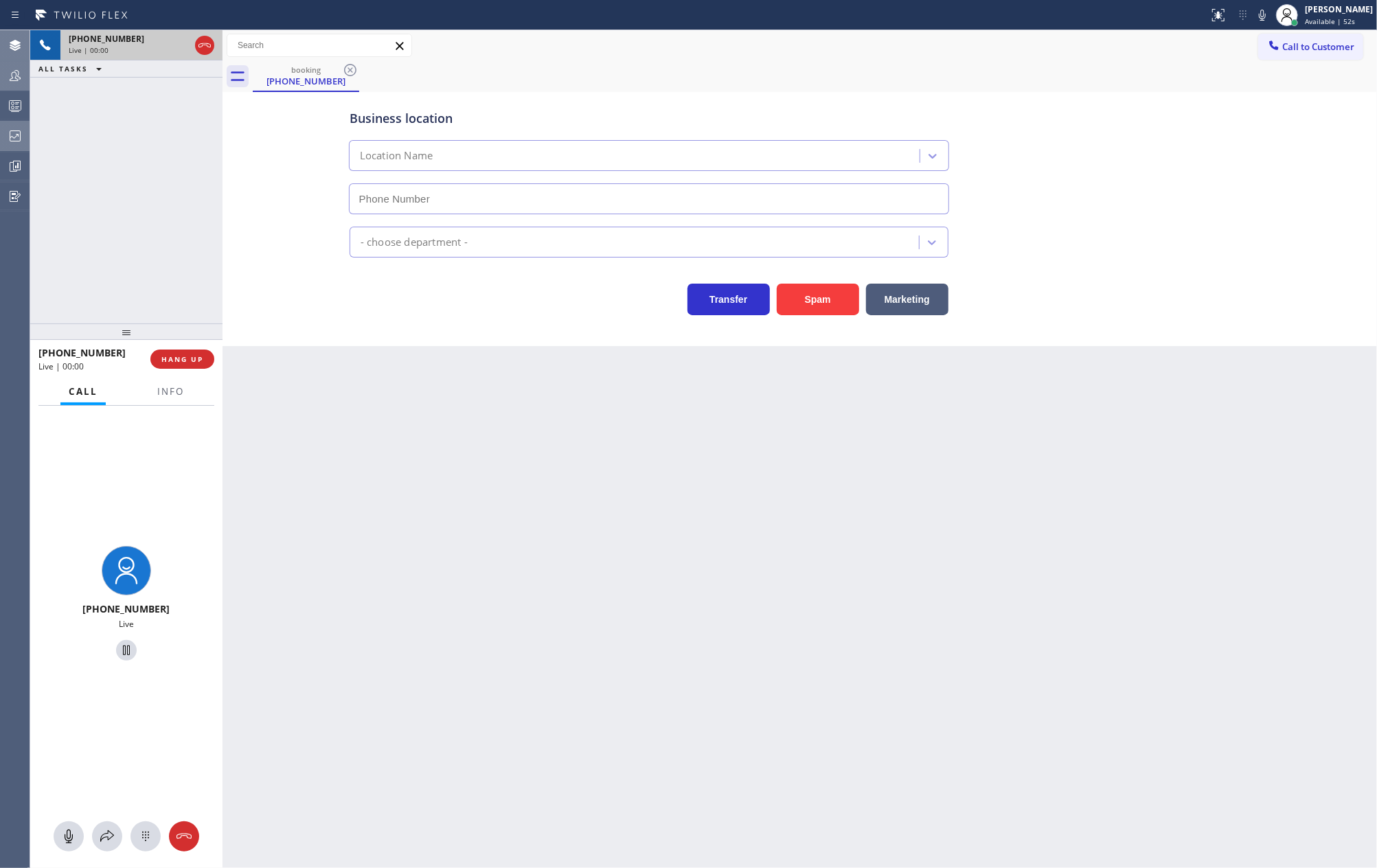
type input "[PHONE_NUMBER]"
click at [202, 43] on icon at bounding box center [204, 45] width 16 height 16
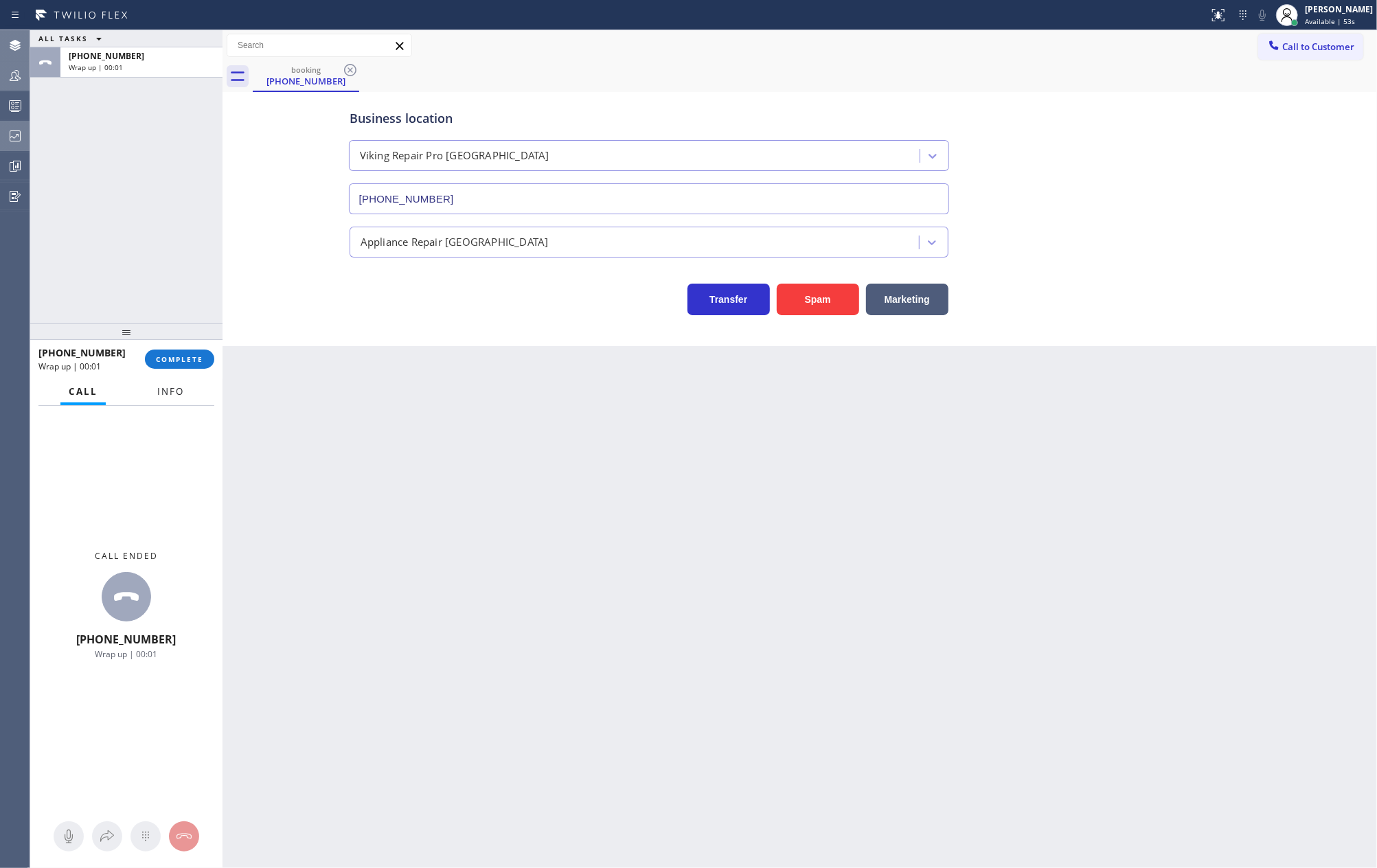
drag, startPoint x: 187, startPoint y: 393, endPoint x: 210, endPoint y: 393, distance: 23.0
click at [187, 393] on button "Info" at bounding box center [170, 392] width 43 height 27
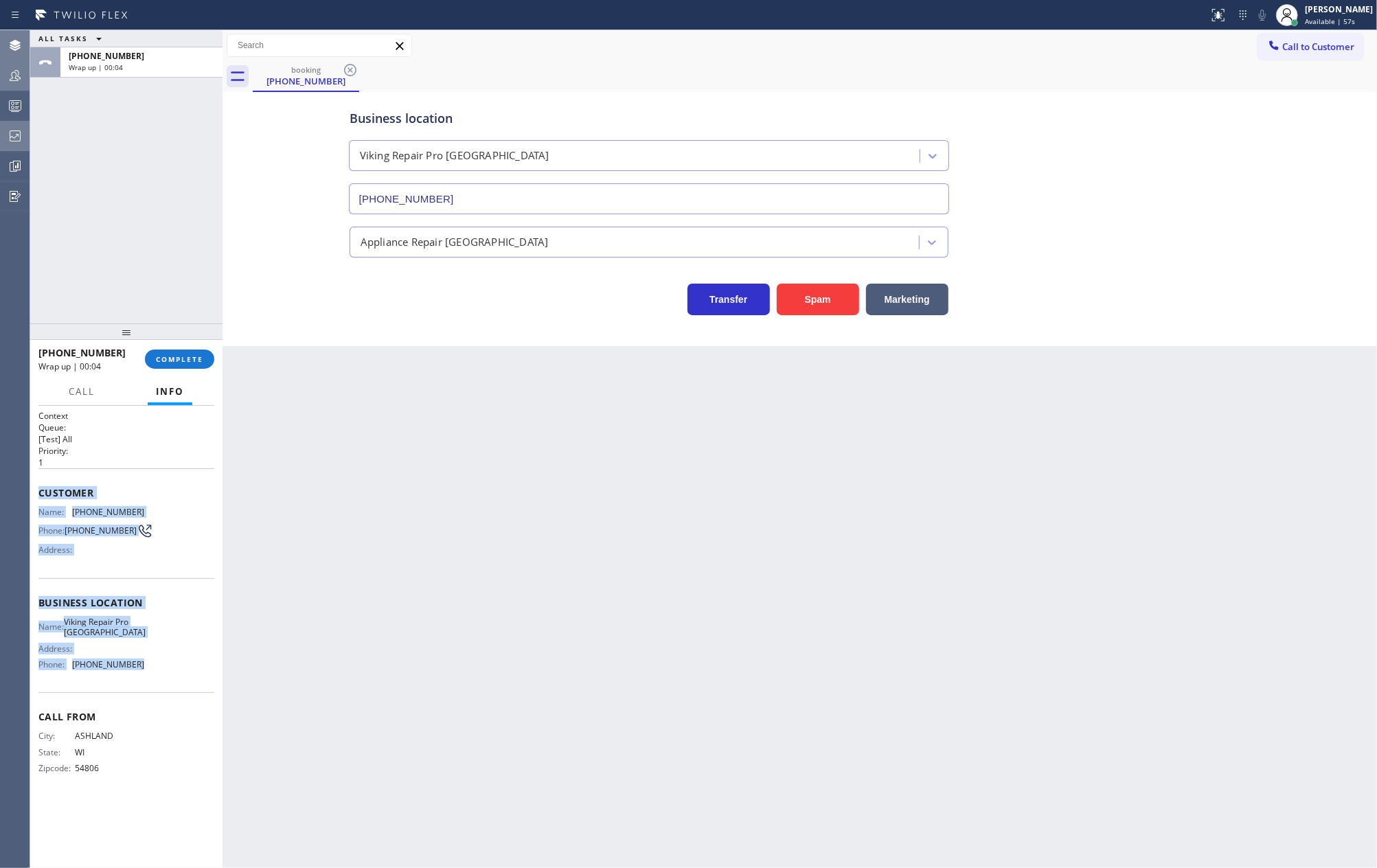
drag, startPoint x: 40, startPoint y: 498, endPoint x: 155, endPoint y: 669, distance: 206.1
click at [155, 669] on div "Context Queue: [Test] All Priority: 1 Customer Name: [PHONE_NUMBER] Phone: [PHO…" at bounding box center [126, 603] width 176 height 387
copy div "Customer Name: [PHONE_NUMBER] Phone: [PHONE_NUMBER] Address: Business location …"
drag, startPoint x: 130, startPoint y: 198, endPoint x: 132, endPoint y: 210, distance: 12.2
click at [130, 198] on div "ALL TASKS ALL TASKS ACTIVE TASKS TASKS IN WRAP UP [PHONE_NUMBER] Wrap up | 00:16" at bounding box center [126, 177] width 192 height 293
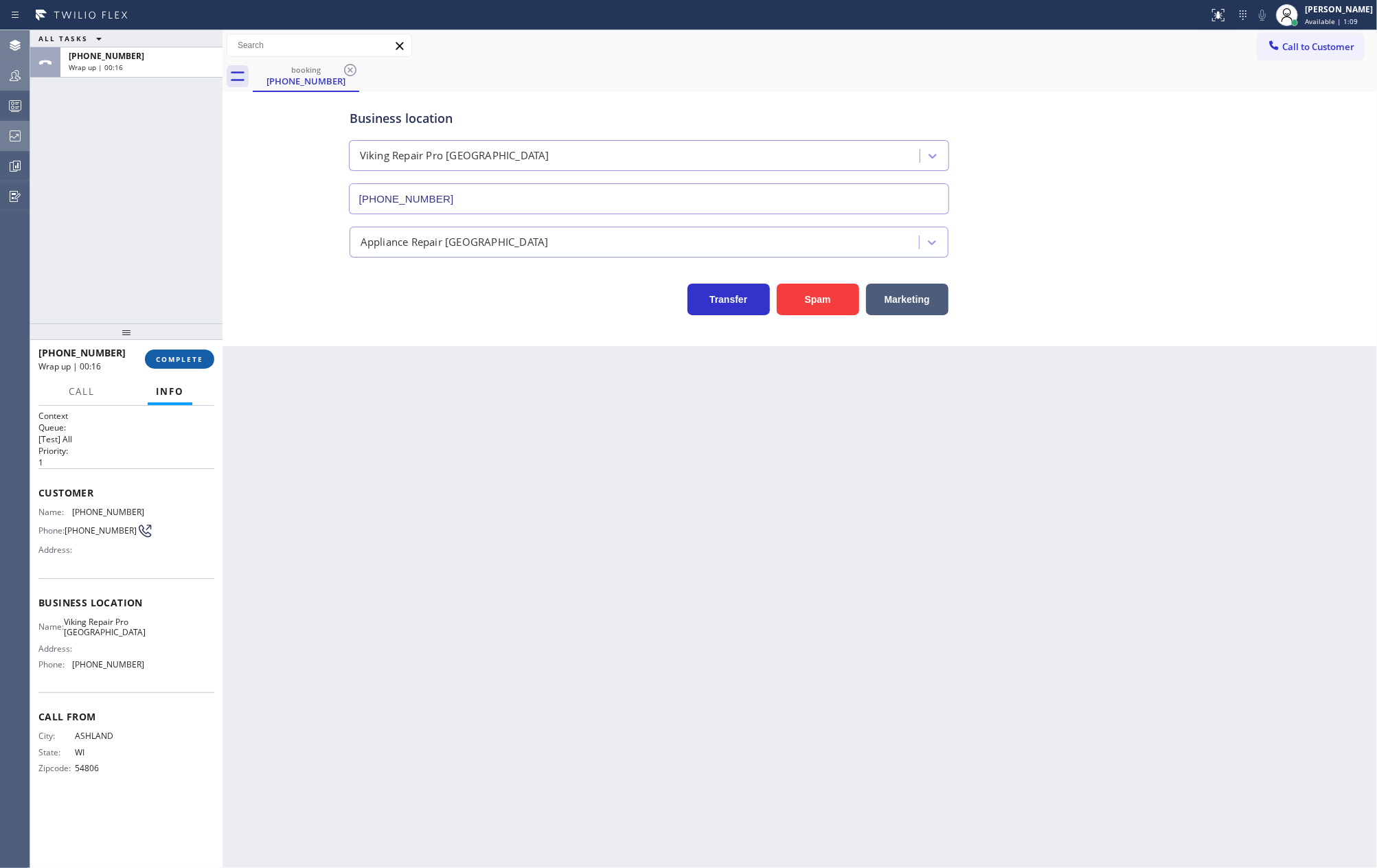
click at [180, 350] on button "COMPLETE" at bounding box center [179, 359] width 69 height 19
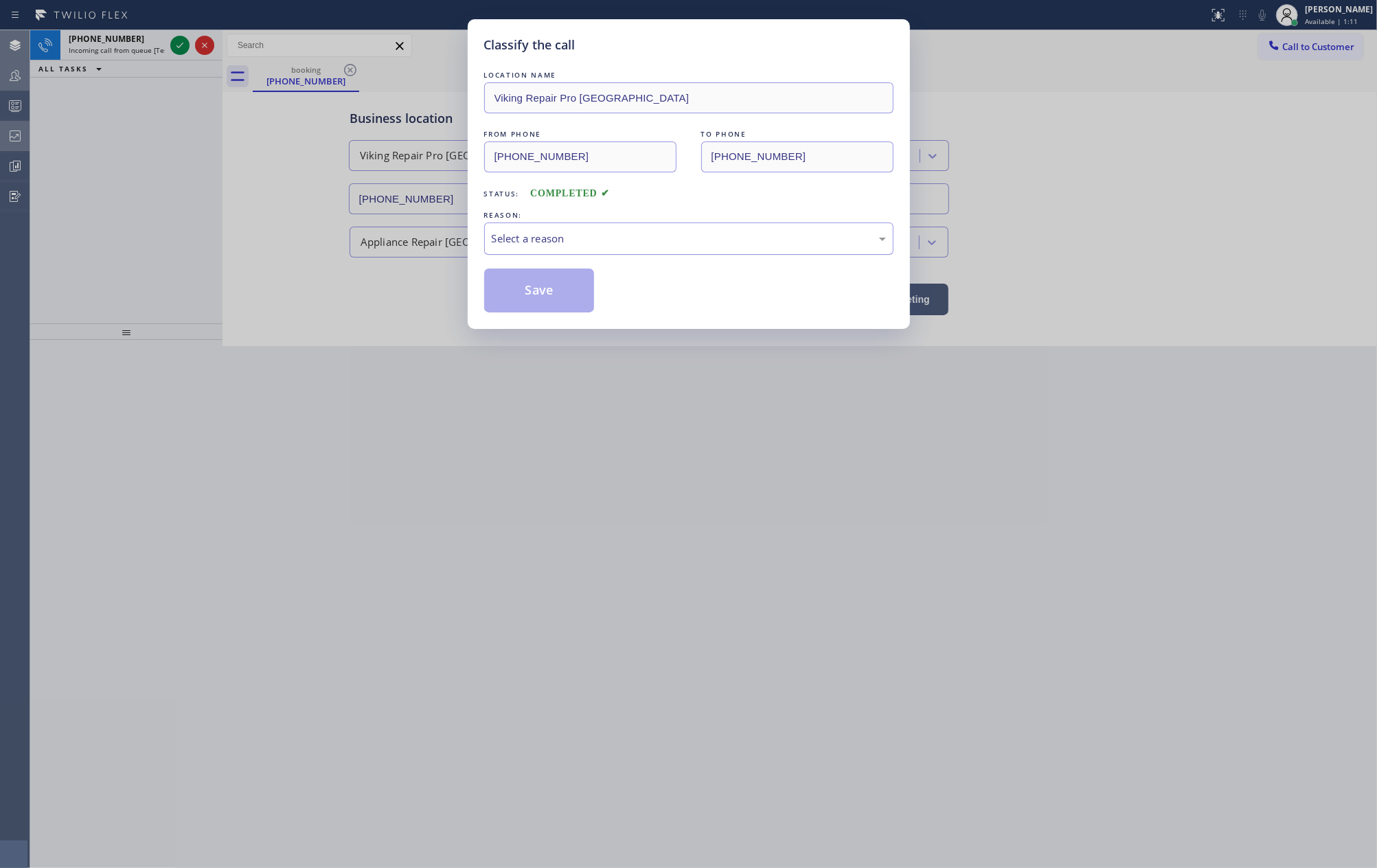
click at [511, 242] on div "Select a reason" at bounding box center [688, 239] width 394 height 16
click at [546, 297] on button "Save" at bounding box center [539, 291] width 110 height 44
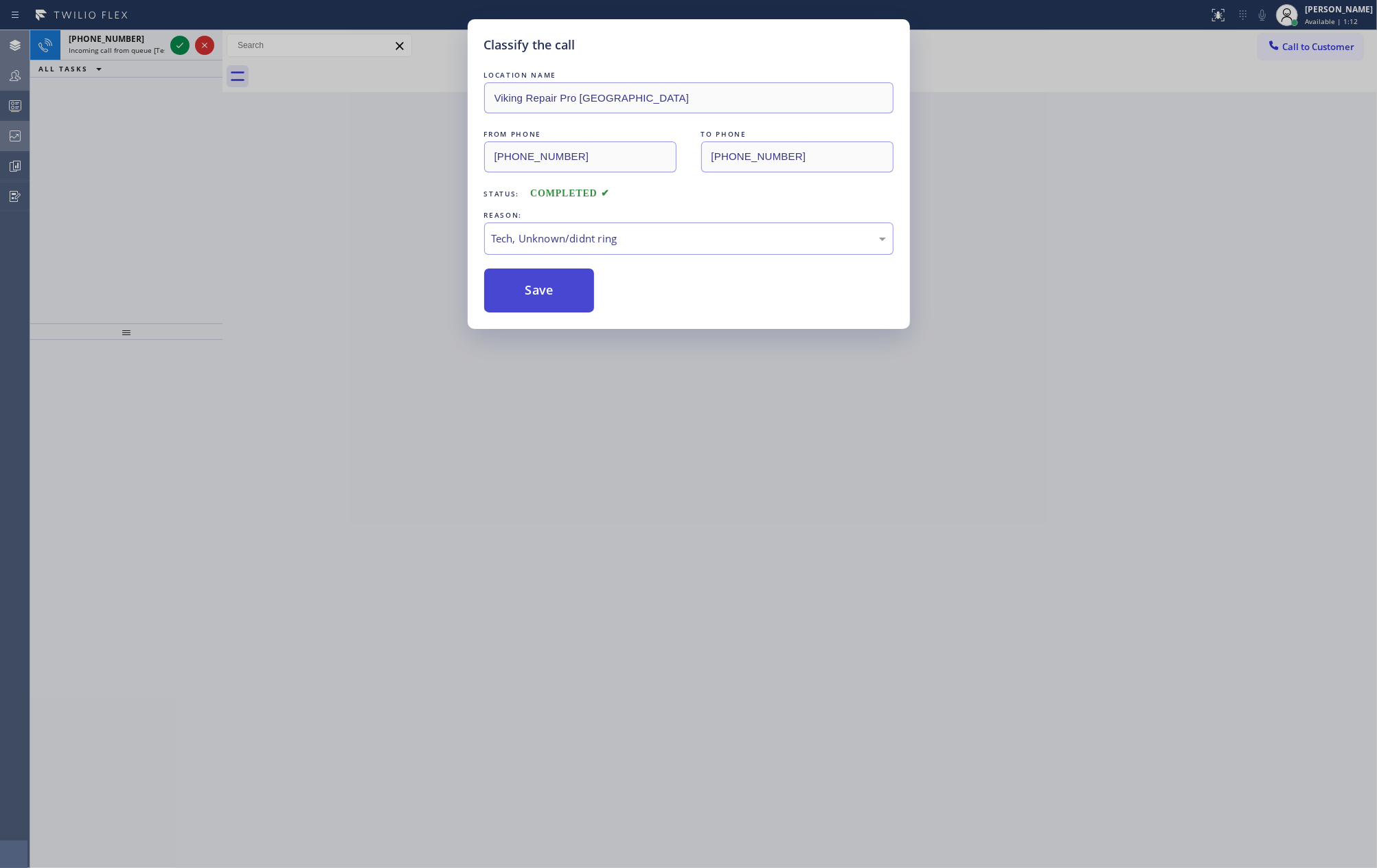
click at [546, 297] on button "Save" at bounding box center [539, 291] width 110 height 44
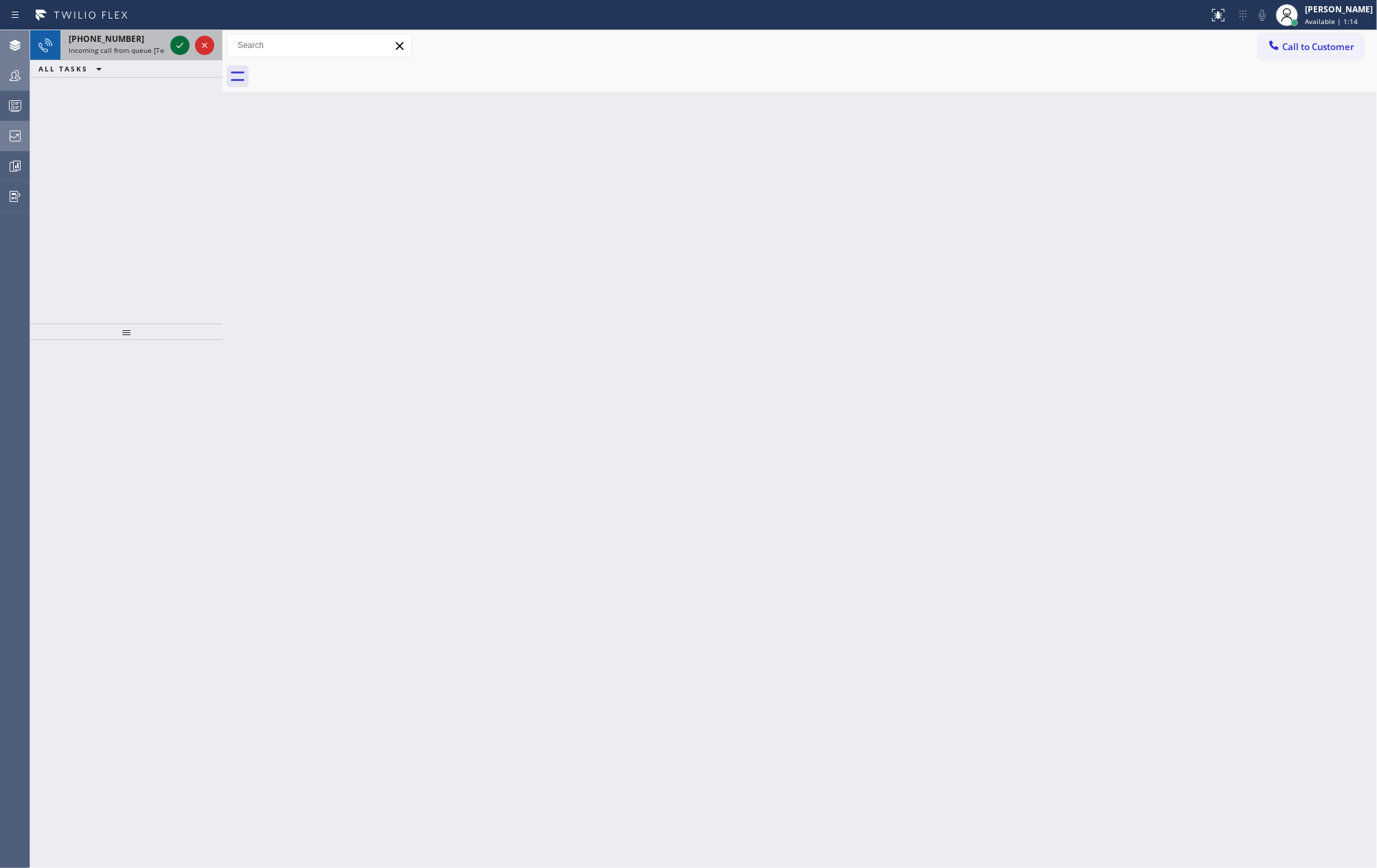
click at [182, 44] on icon at bounding box center [180, 45] width 16 height 16
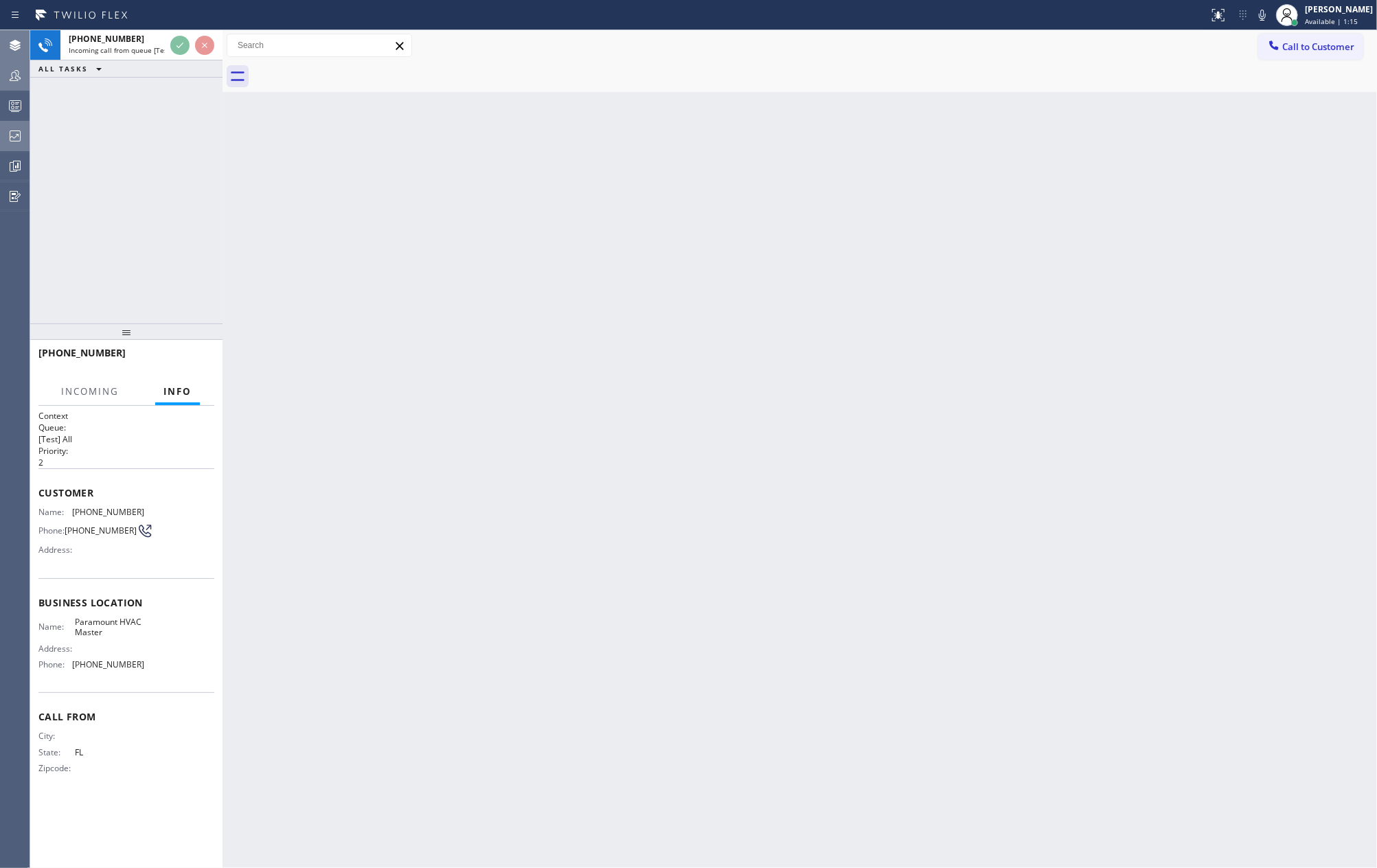
click at [222, 58] on div at bounding box center [222, 449] width 0 height 837
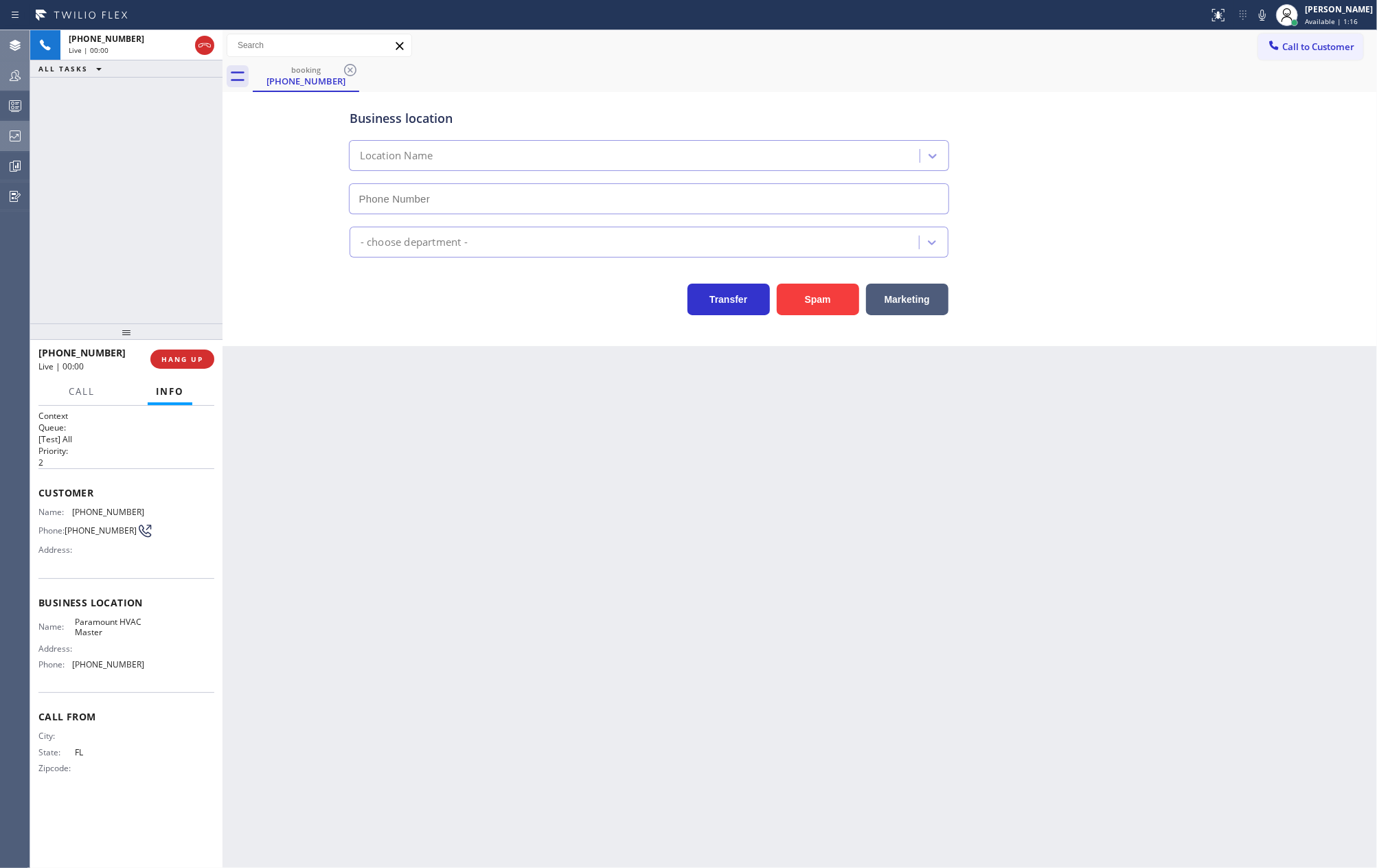
click at [213, 52] on div at bounding box center [204, 45] width 19 height 16
type input "[PHONE_NUMBER]"
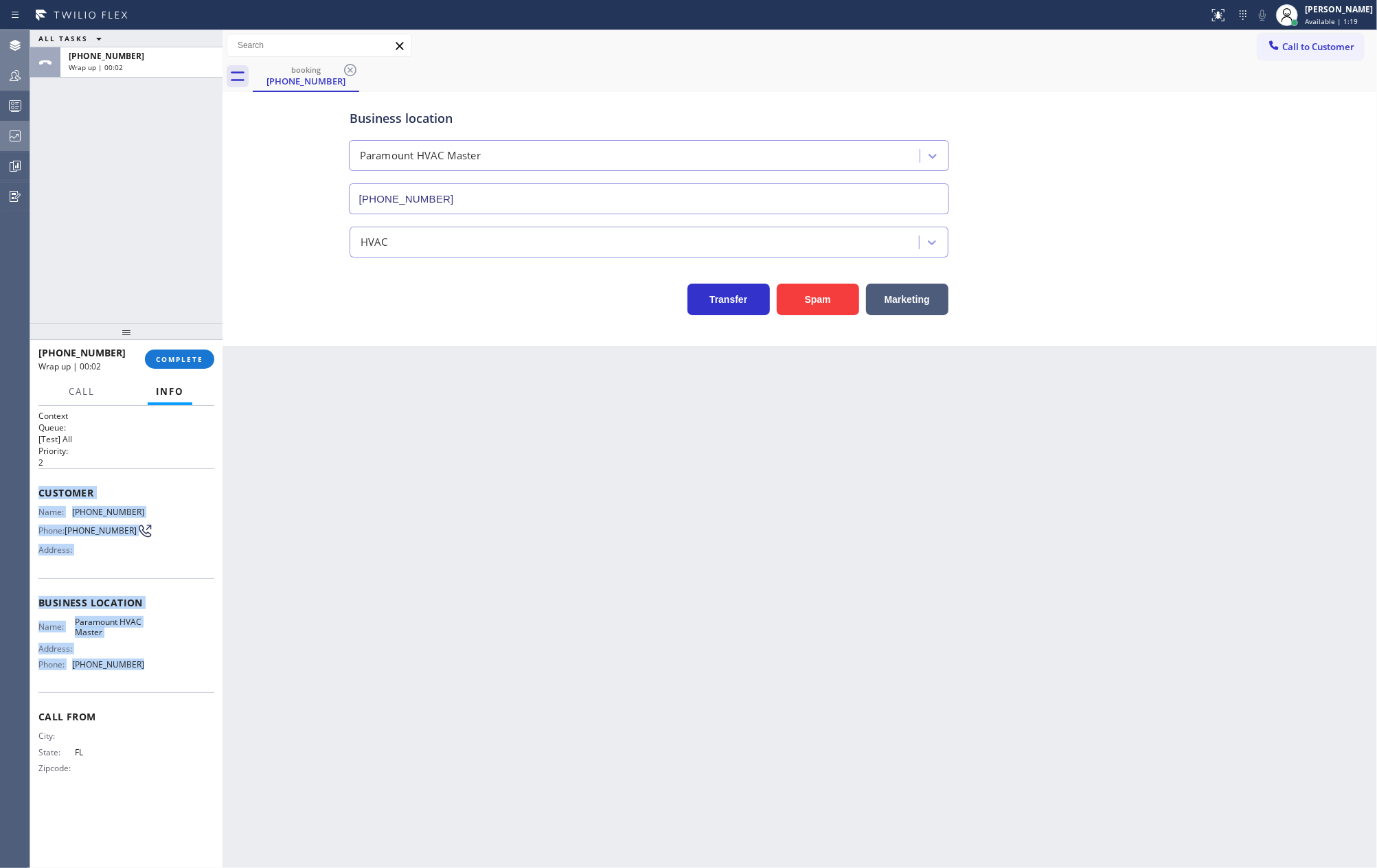
drag, startPoint x: 37, startPoint y: 497, endPoint x: 189, endPoint y: 666, distance: 227.3
click at [189, 666] on div "Context Queue: [Test] All Priority: 2 Customer Name: [PHONE_NUMBER] Phone: [PHO…" at bounding box center [126, 637] width 192 height 462
copy div "Customer Name: [PHONE_NUMBER] Phone: [PHONE_NUMBER] Address: Business location …"
click at [189, 353] on button "COMPLETE" at bounding box center [179, 359] width 69 height 19
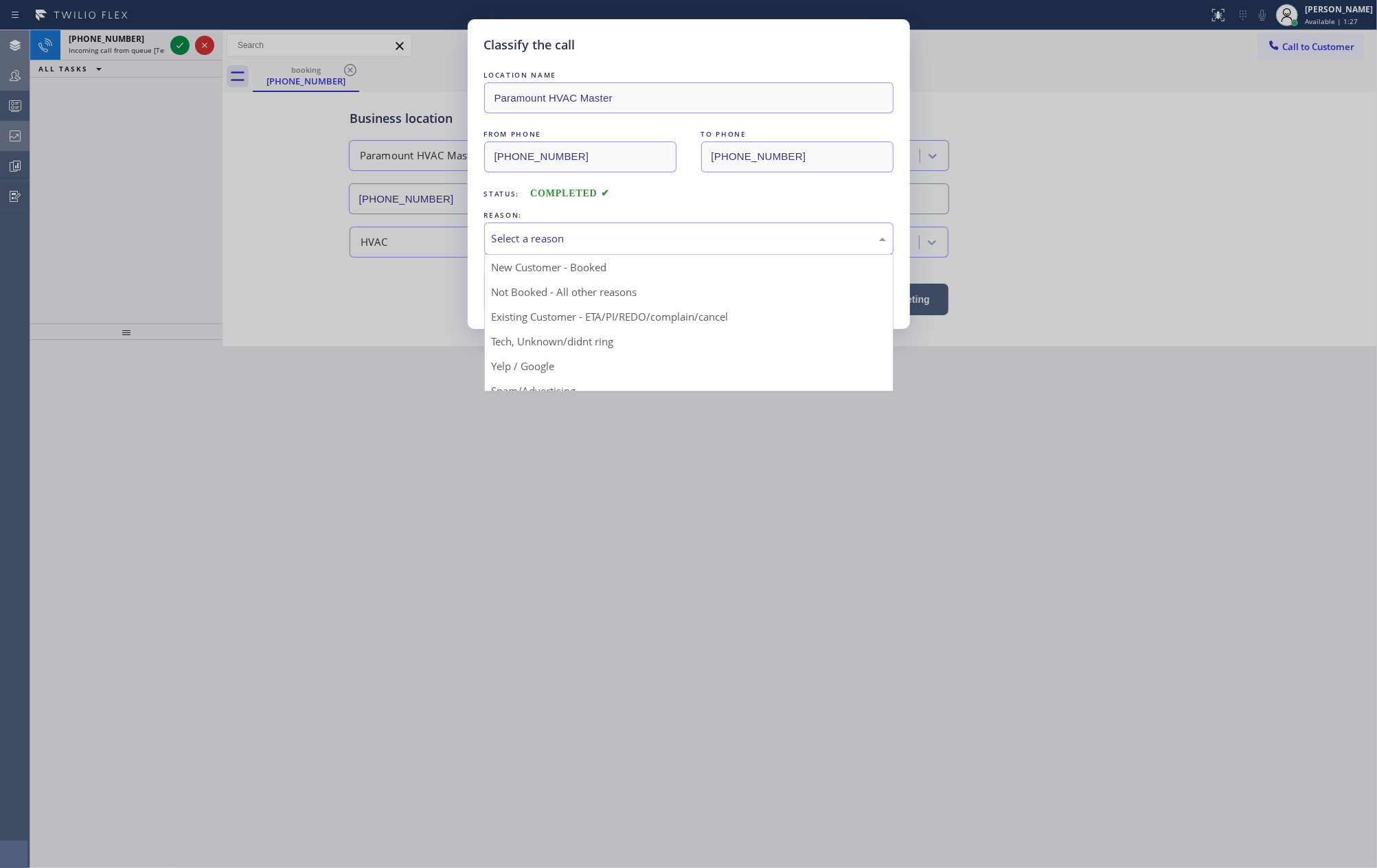
click at [624, 239] on div "Select a reason" at bounding box center [688, 239] width 394 height 16
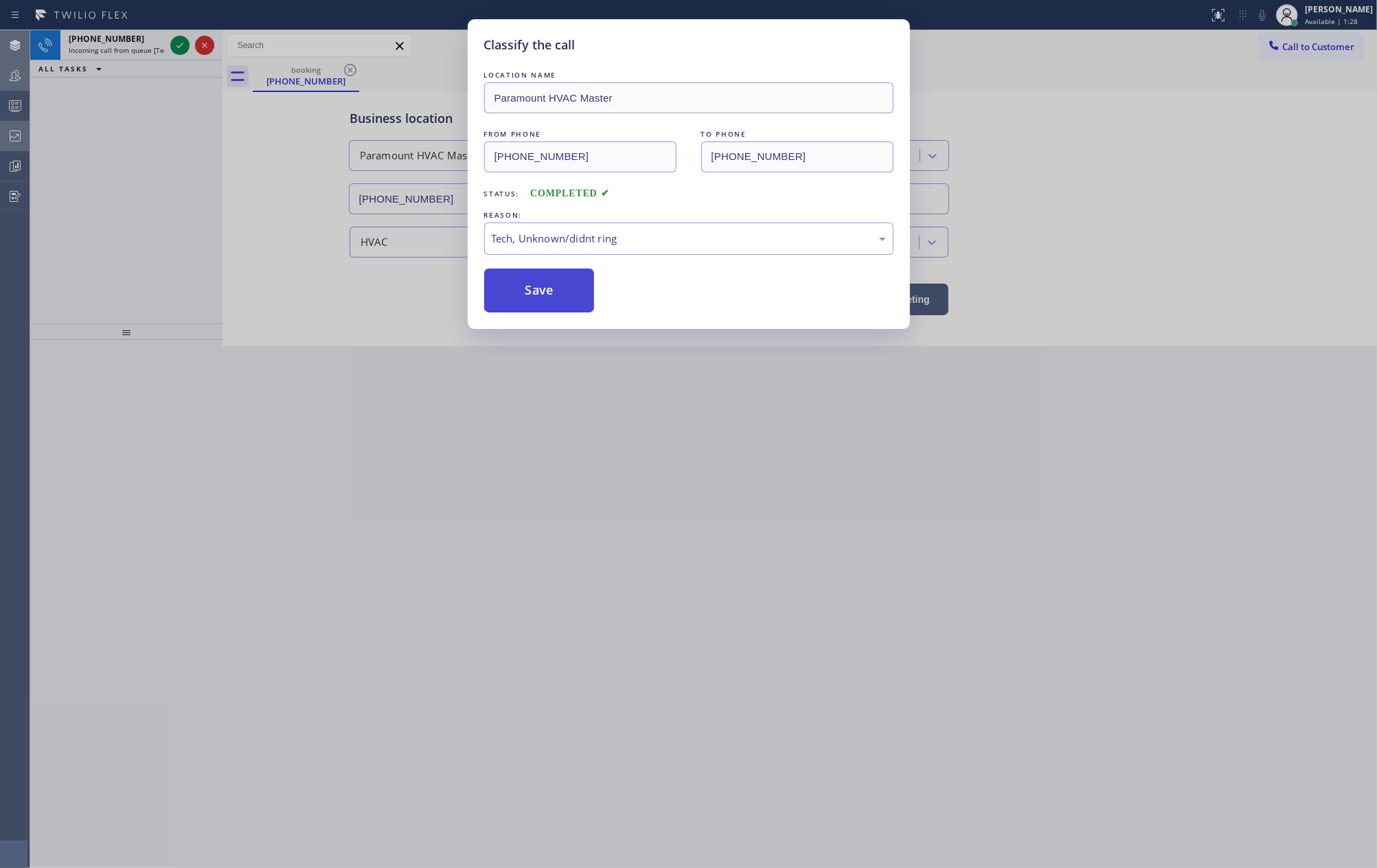
click at [509, 287] on button "Save" at bounding box center [539, 291] width 110 height 44
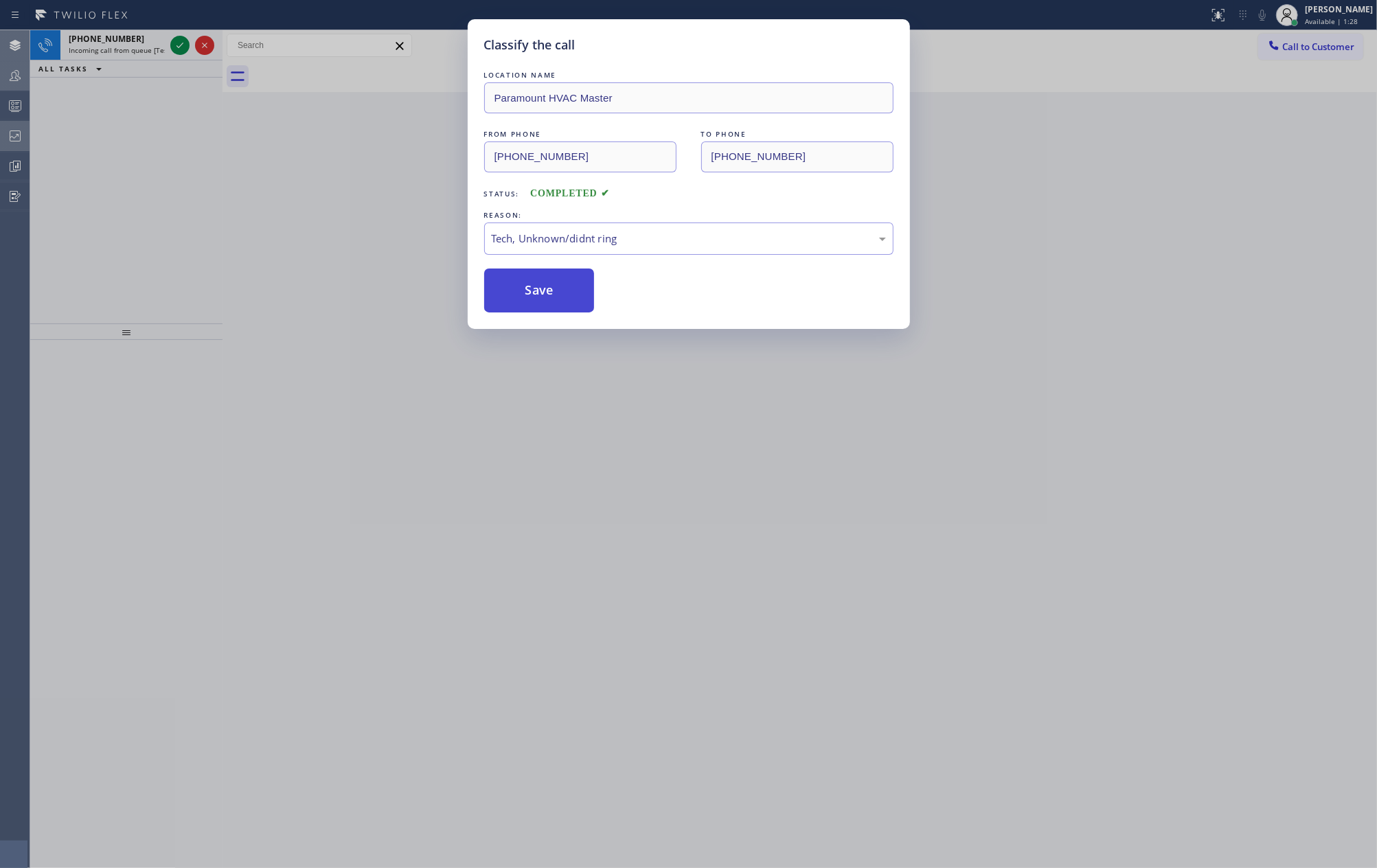
click at [509, 287] on button "Save" at bounding box center [539, 291] width 110 height 44
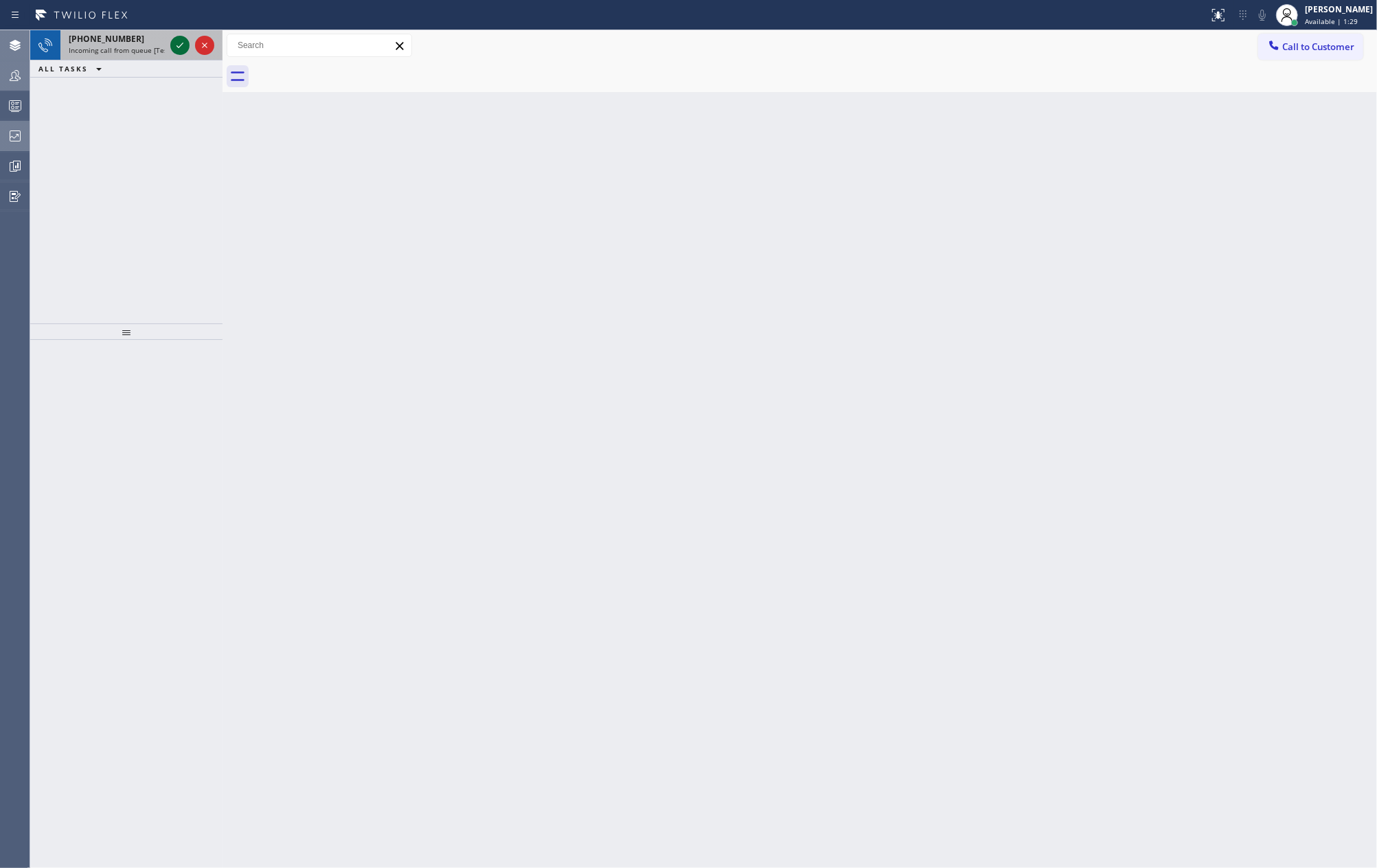
click at [179, 42] on icon at bounding box center [180, 45] width 16 height 16
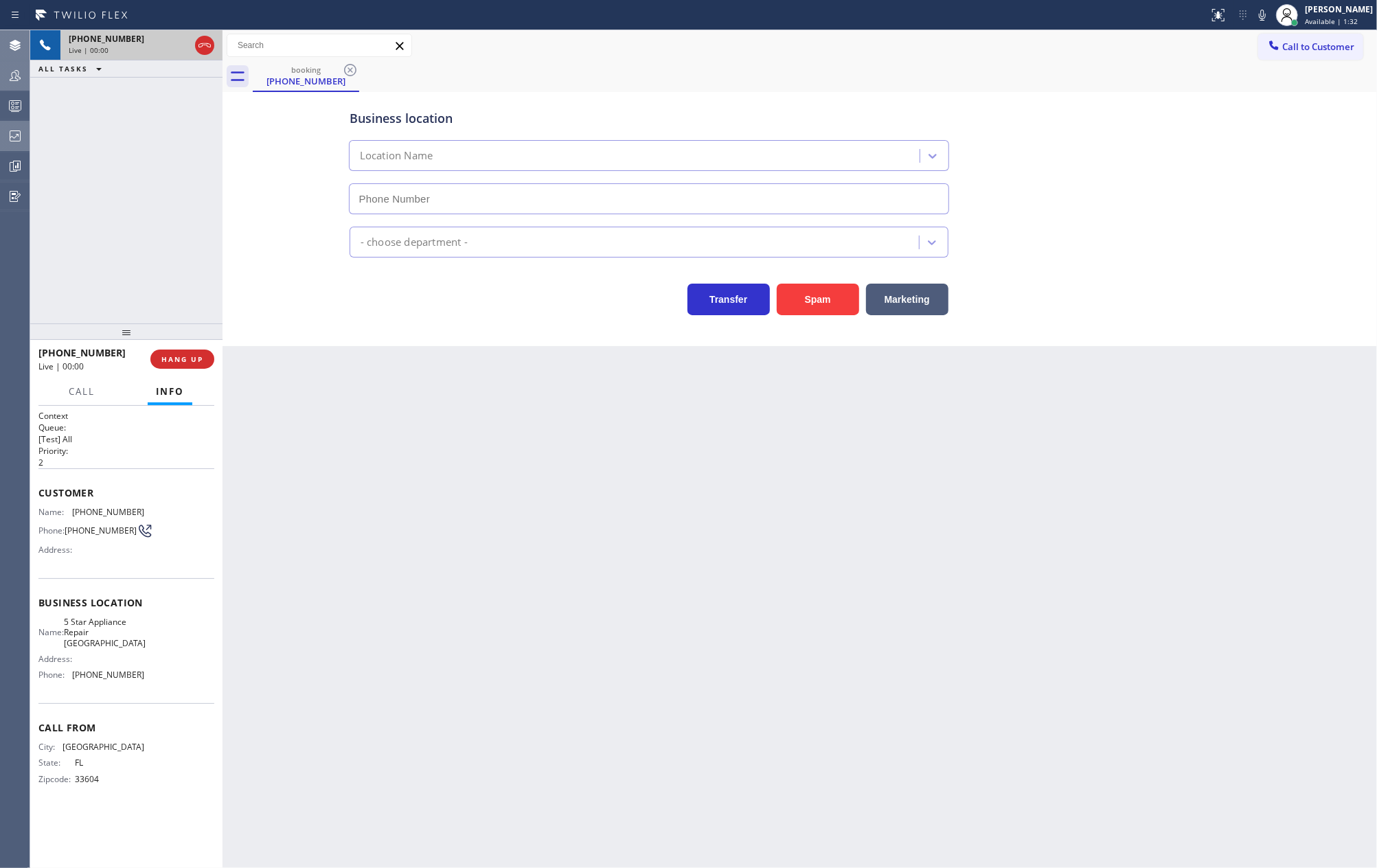
type input "[PHONE_NUMBER]"
click at [199, 43] on icon at bounding box center [204, 45] width 16 height 16
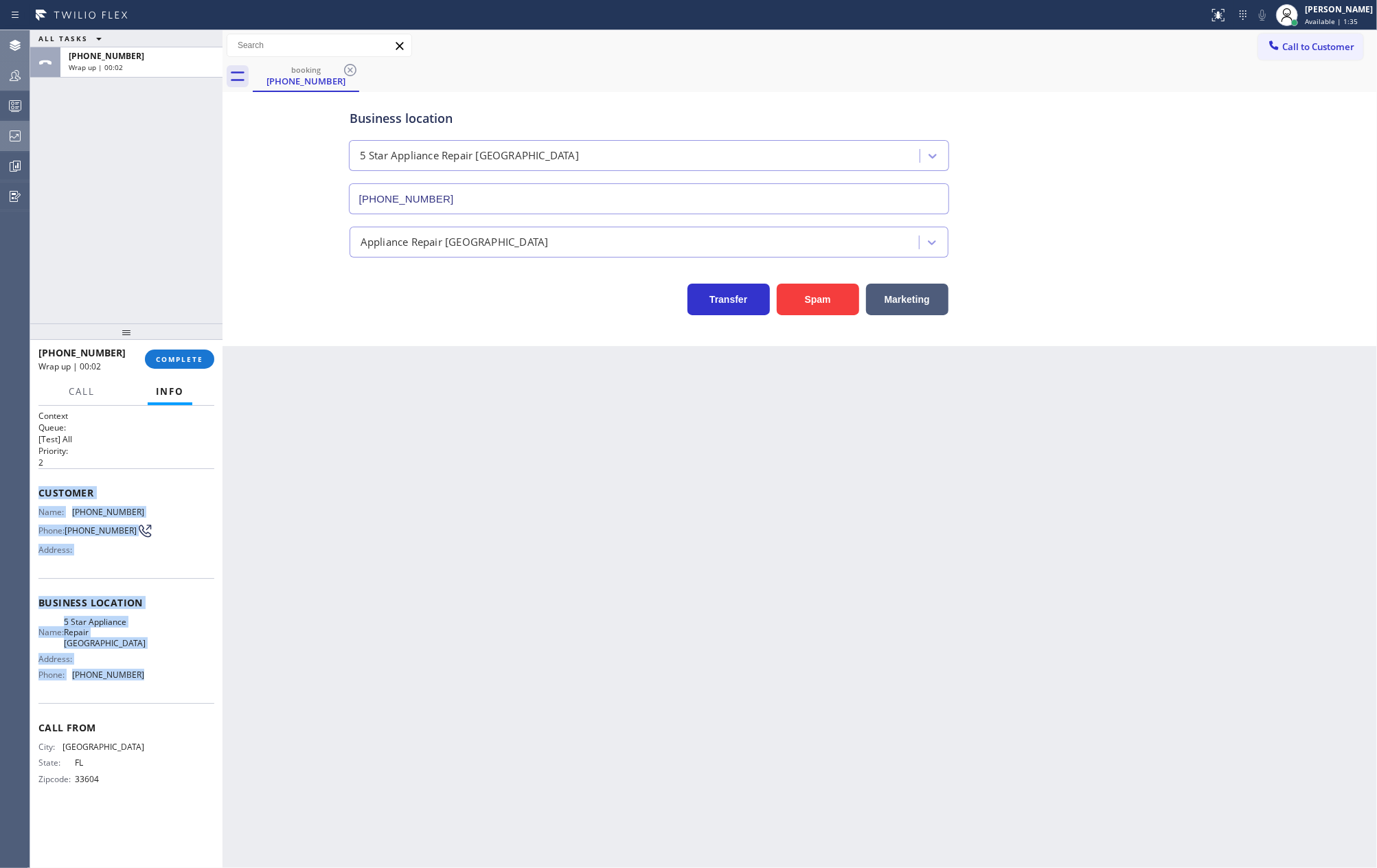
drag, startPoint x: 38, startPoint y: 497, endPoint x: 190, endPoint y: 669, distance: 229.5
click at [190, 669] on div "Context Queue: [Test] All Priority: 2 Customer Name: [PHONE_NUMBER] Phone: [PHO…" at bounding box center [126, 609] width 176 height 397
copy div "Customer Name: [PHONE_NUMBER] Phone: [PHONE_NUMBER] Address: Business location …"
click at [308, 251] on div "Business location 5 Star Appliance Repair [GEOGRAPHIC_DATA] [PHONE_NUMBER] Appl…" at bounding box center [799, 205] width 1148 height 220
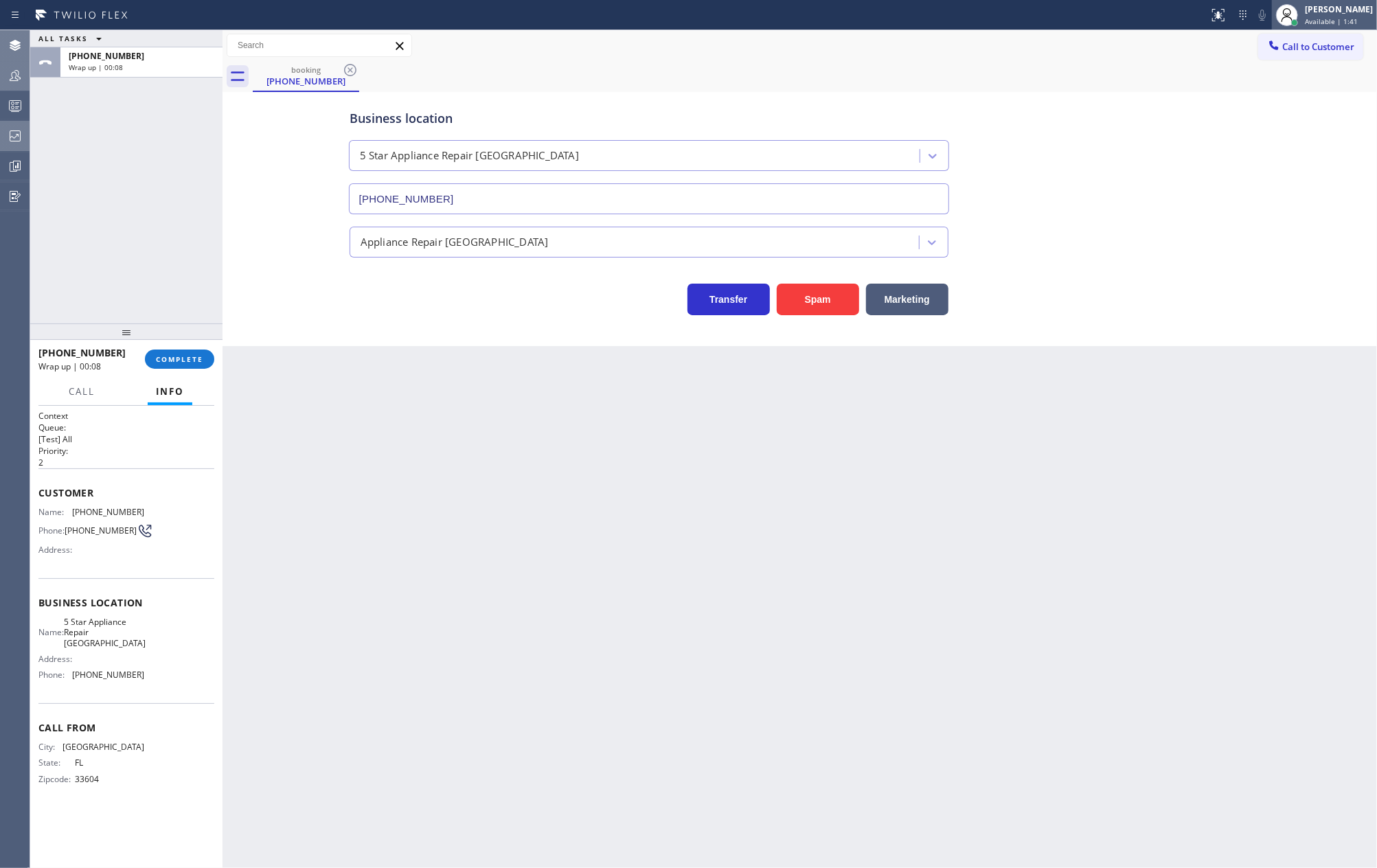
click at [1341, 23] on span "Available | 1:41" at bounding box center [1331, 21] width 53 height 9
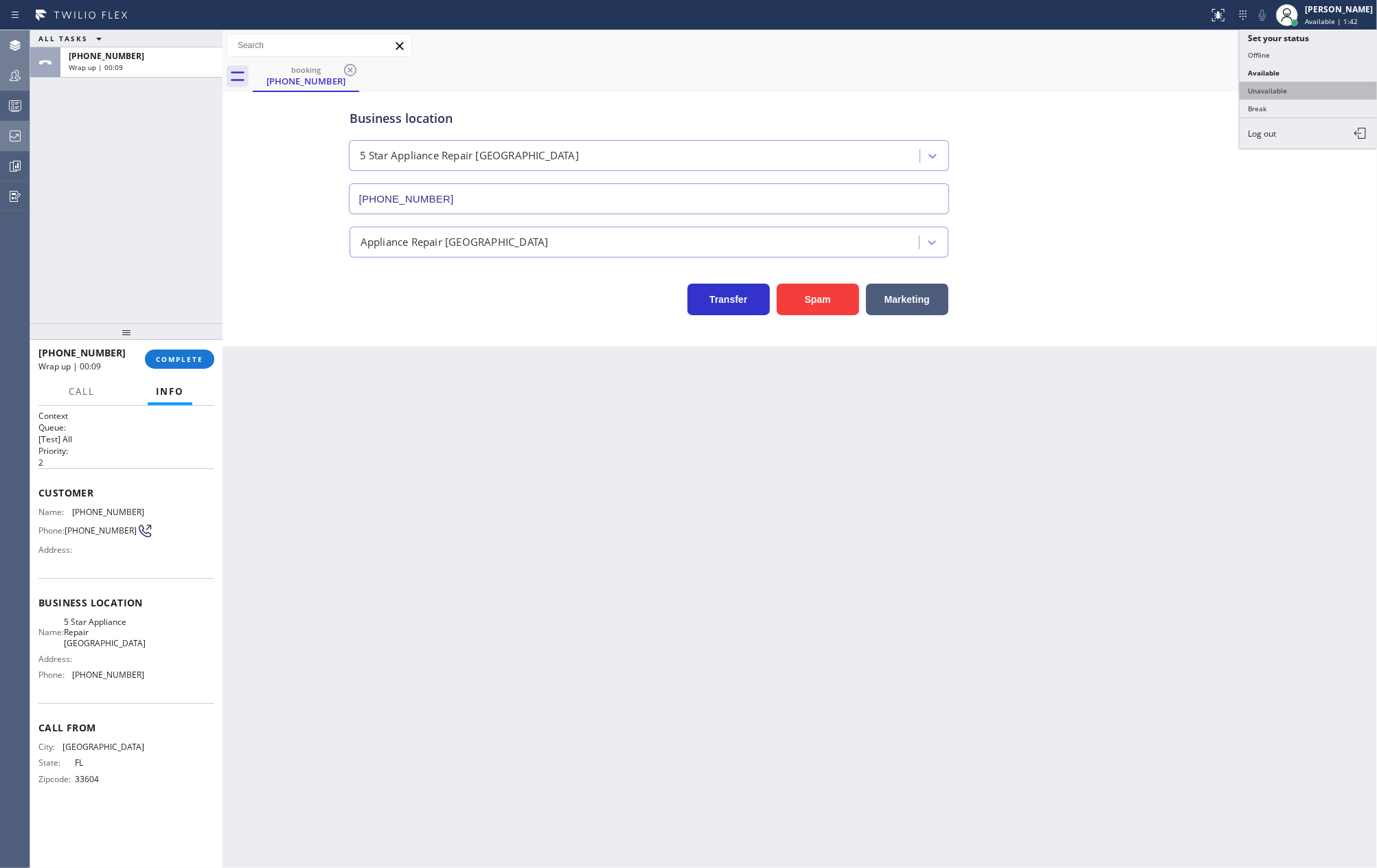
click at [1321, 83] on button "Unavailable" at bounding box center [1308, 90] width 137 height 18
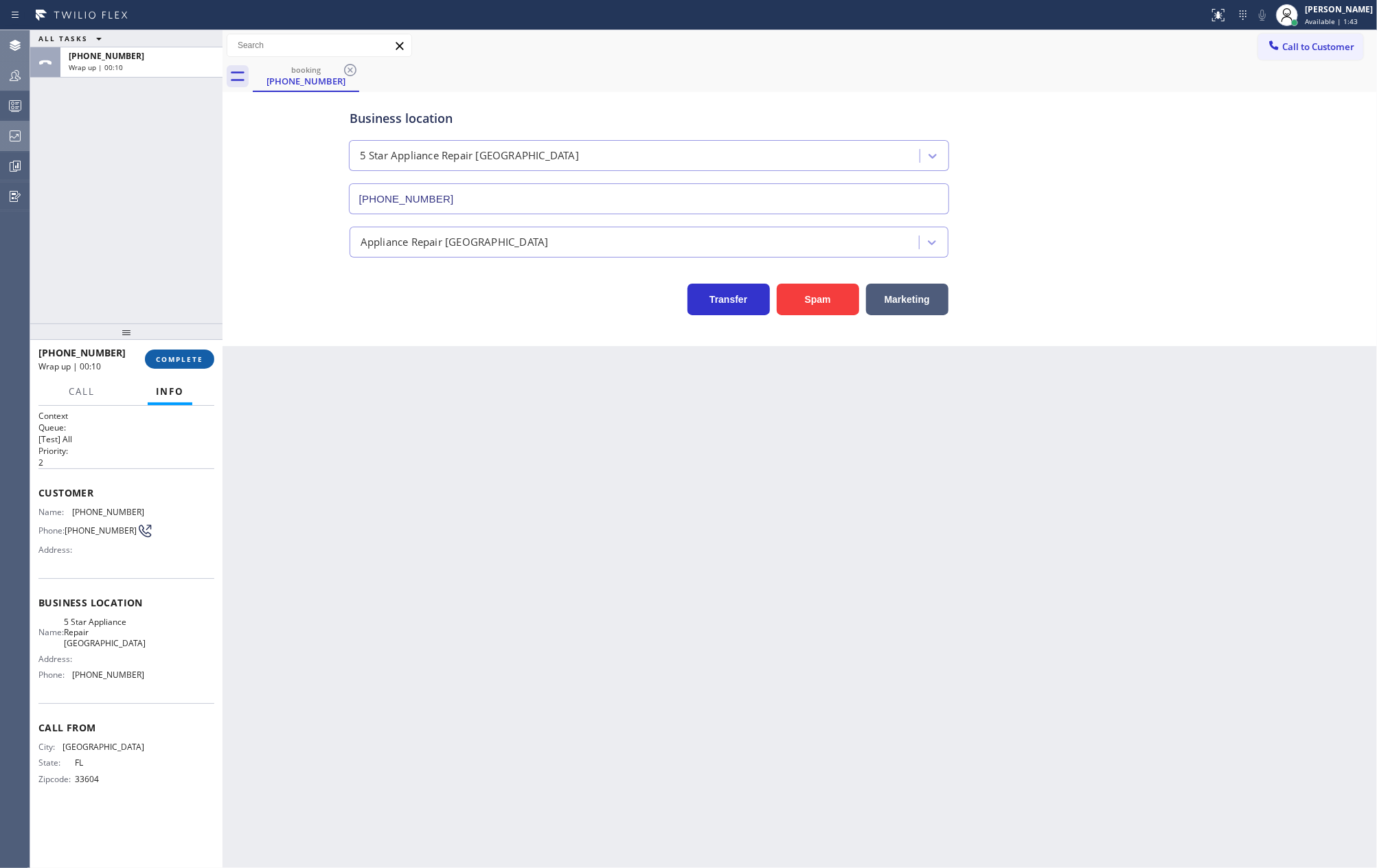
click at [182, 358] on span "COMPLETE" at bounding box center [180, 359] width 48 height 9
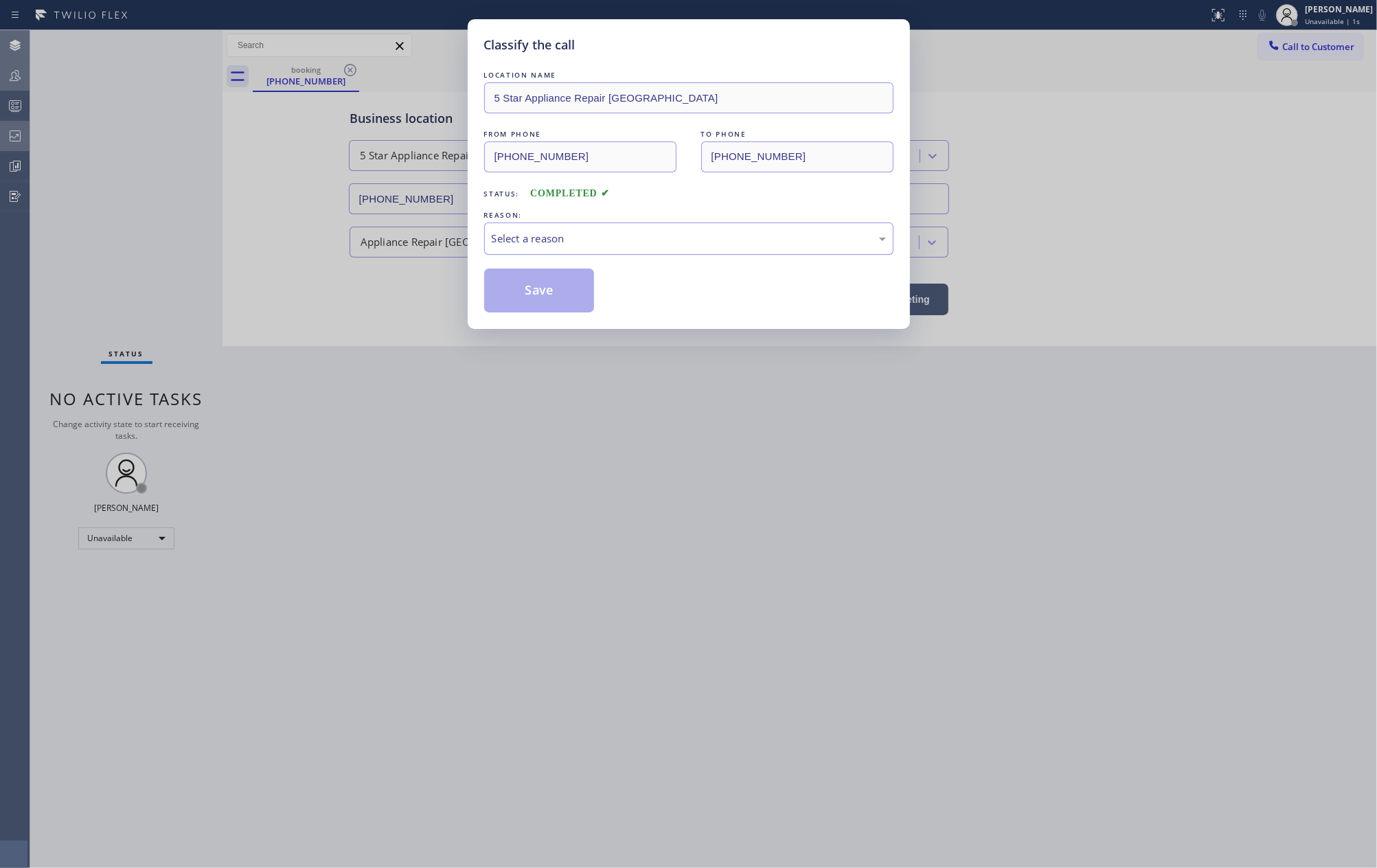
click at [583, 234] on div "Select a reason" at bounding box center [688, 239] width 394 height 16
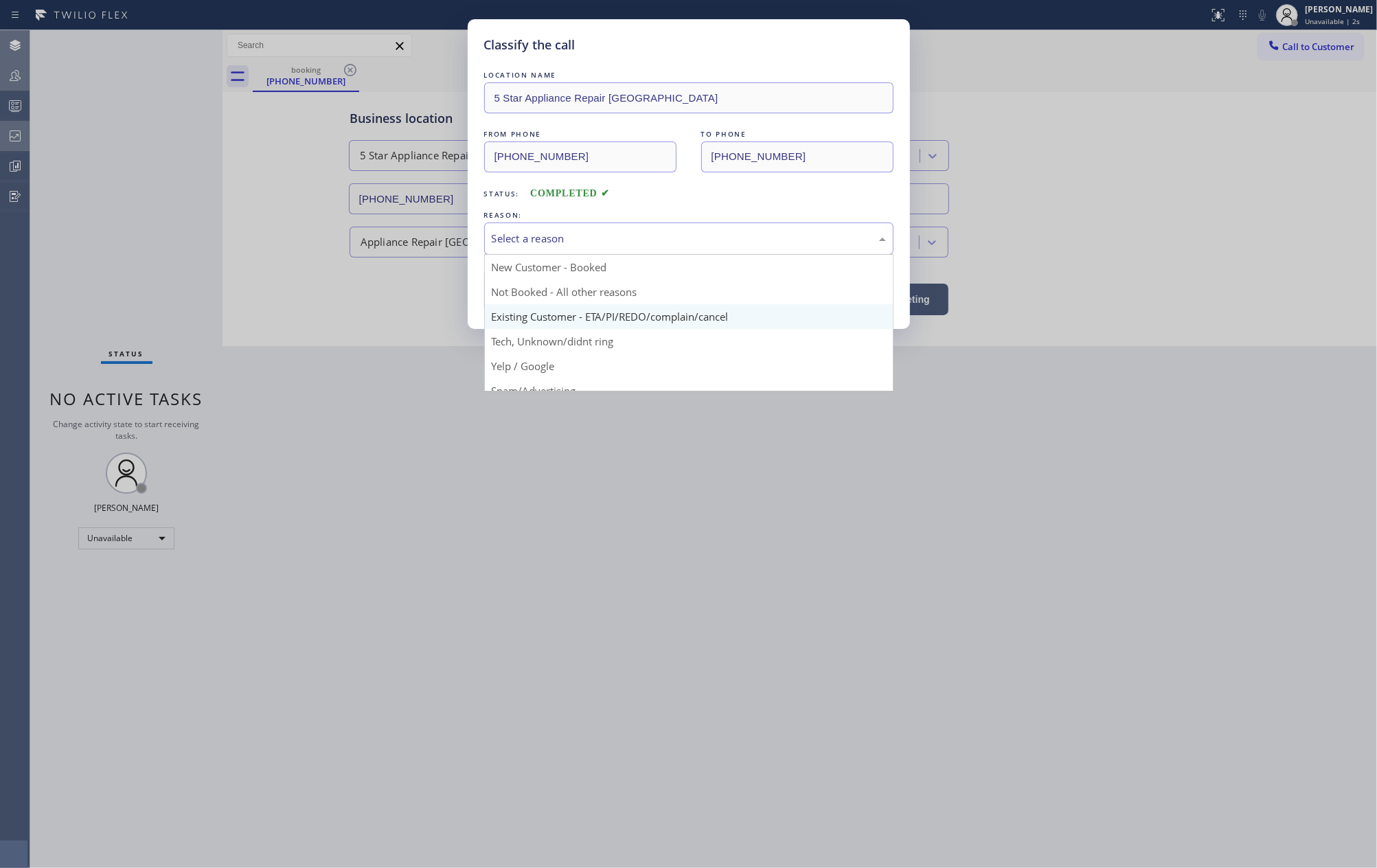
scroll to position [86, 0]
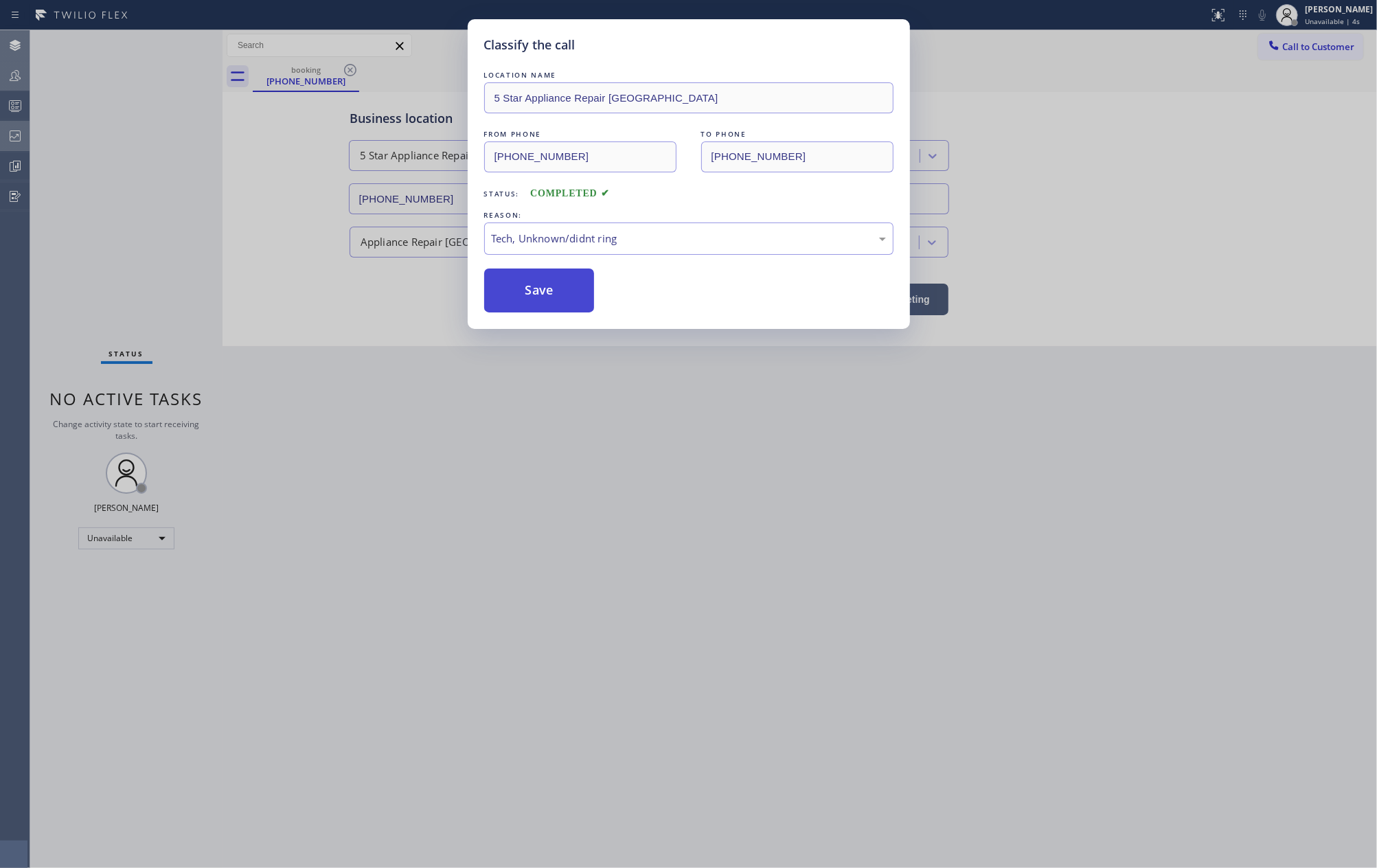
click at [553, 288] on button "Save" at bounding box center [539, 291] width 110 height 44
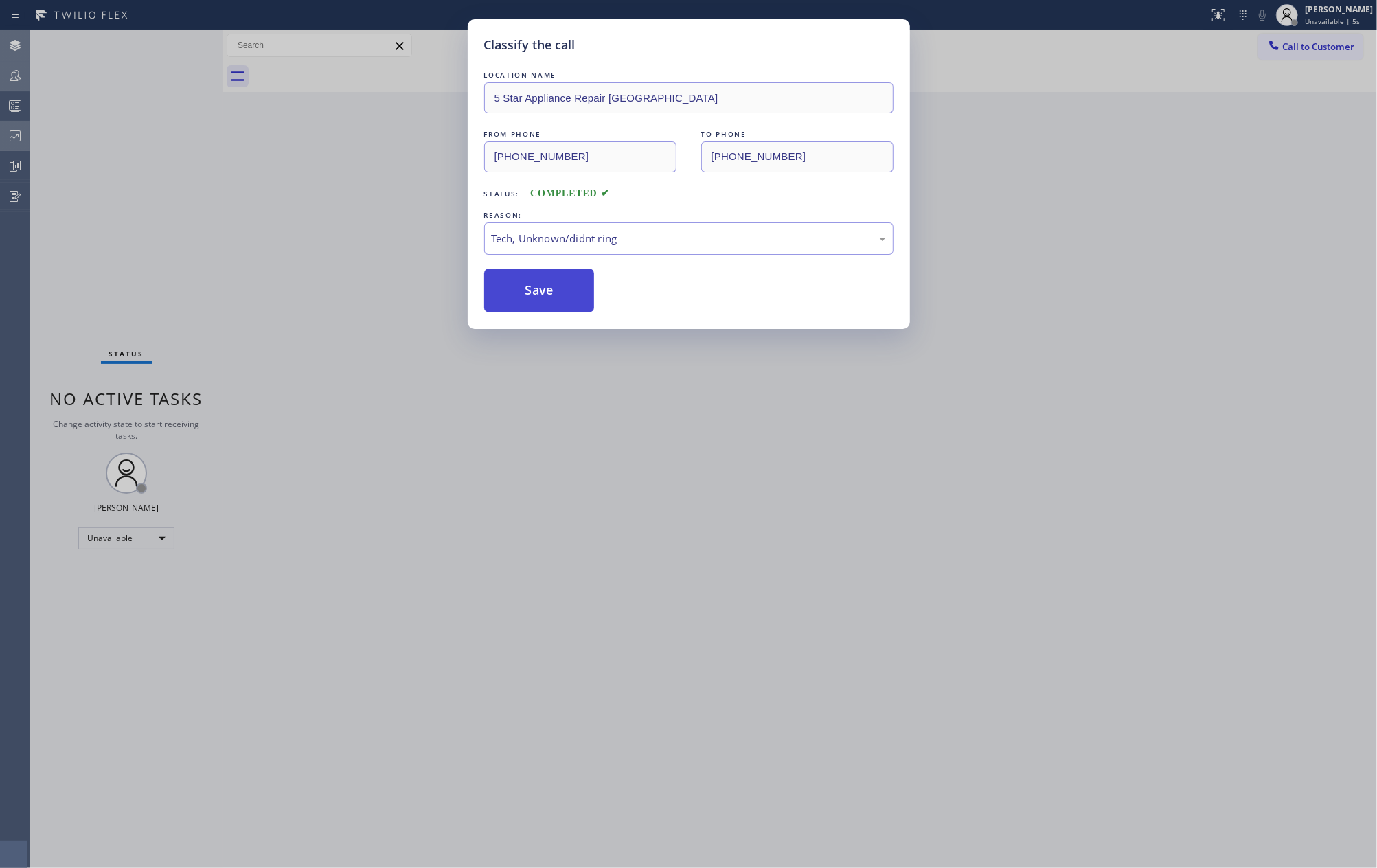
click at [553, 288] on button "Save" at bounding box center [539, 291] width 110 height 44
click at [430, 261] on div "Classify the call LOCATION NAME 5 Star Appliance Repair [GEOGRAPHIC_DATA] FROM …" at bounding box center [688, 434] width 1377 height 868
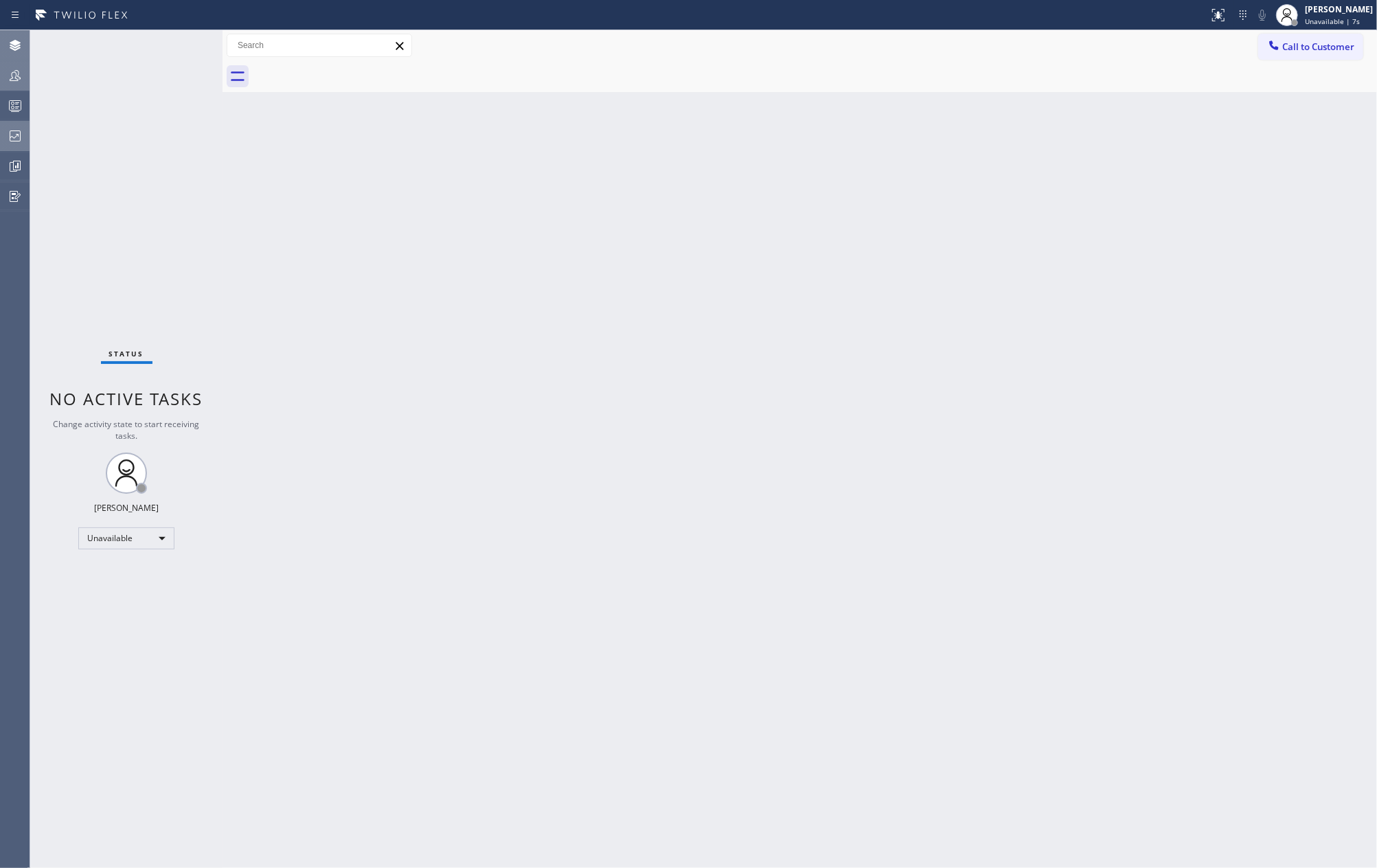
click at [1, 80] on div at bounding box center [15, 75] width 30 height 16
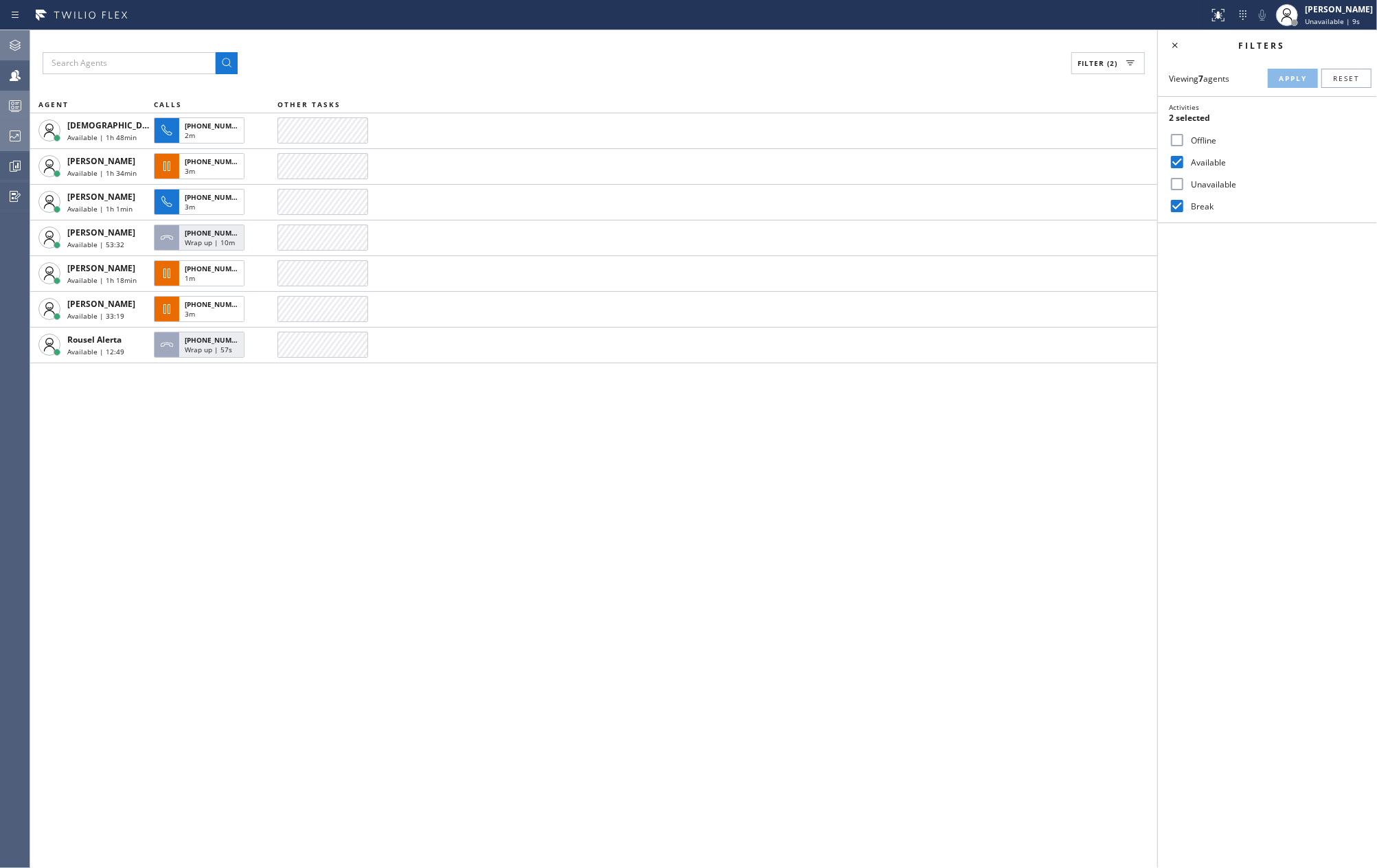
click at [11, 115] on div at bounding box center [15, 105] width 30 height 28
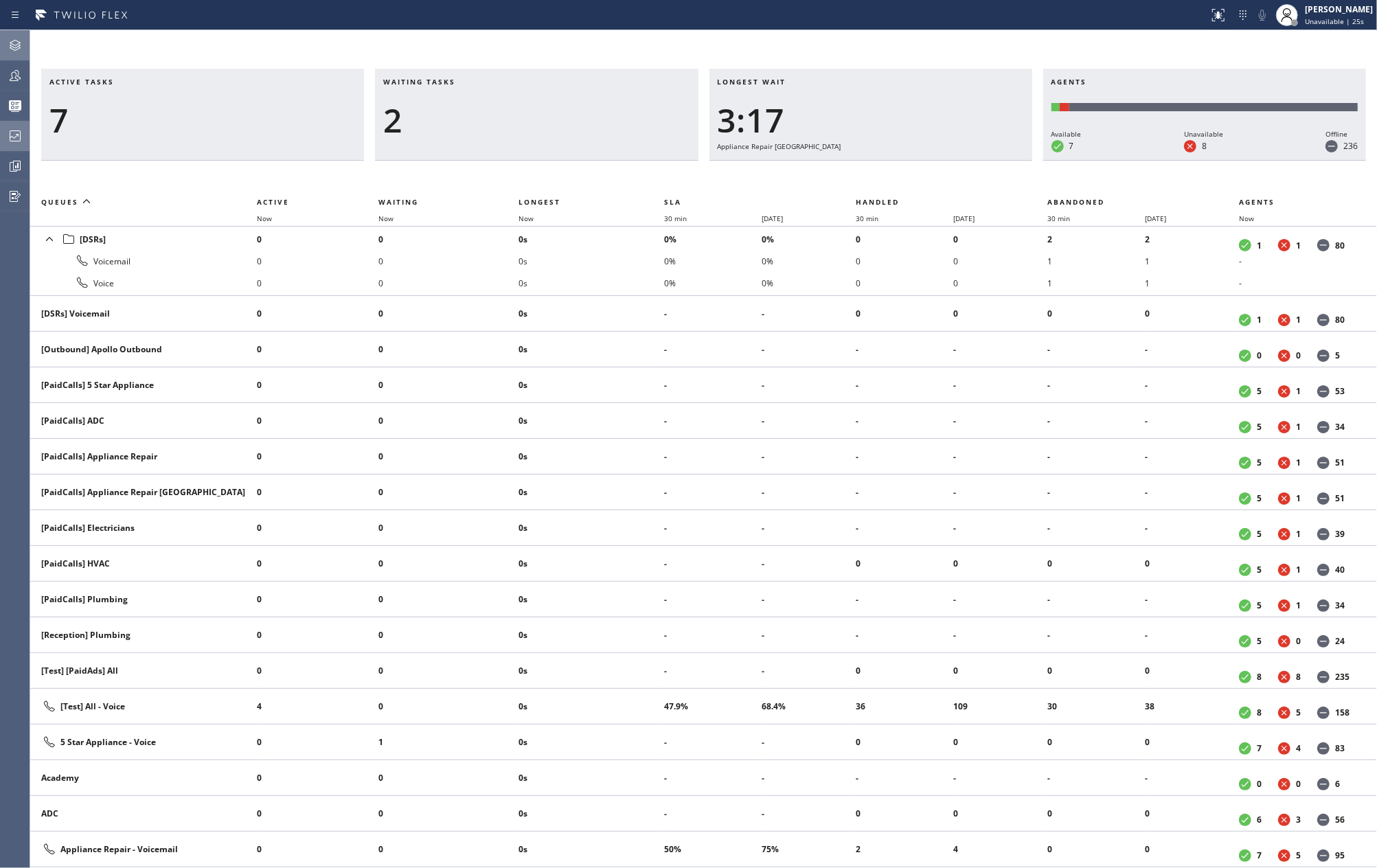
click at [12, 138] on icon at bounding box center [15, 135] width 16 height 16
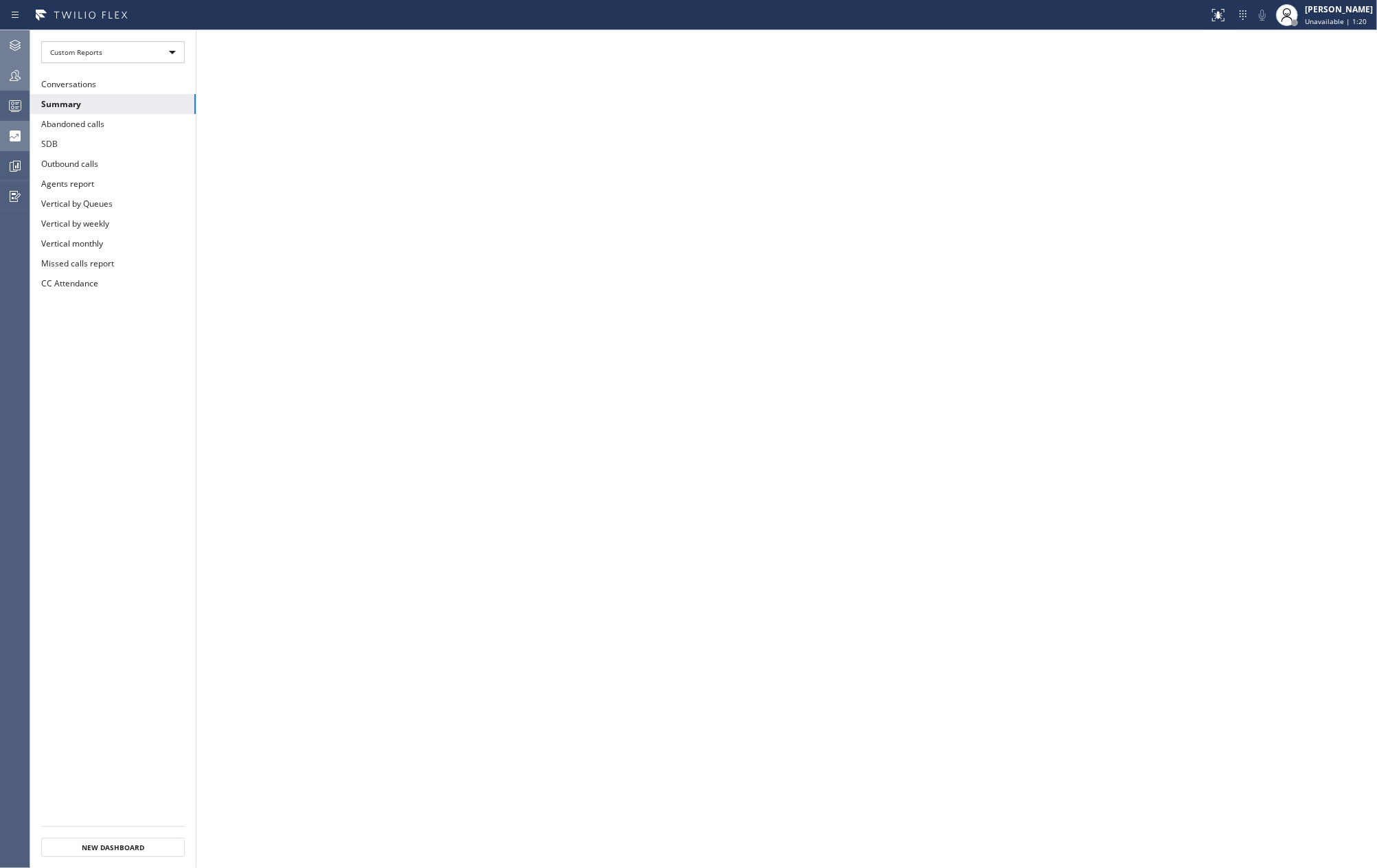
click at [17, 77] on icon at bounding box center [15, 75] width 16 height 16
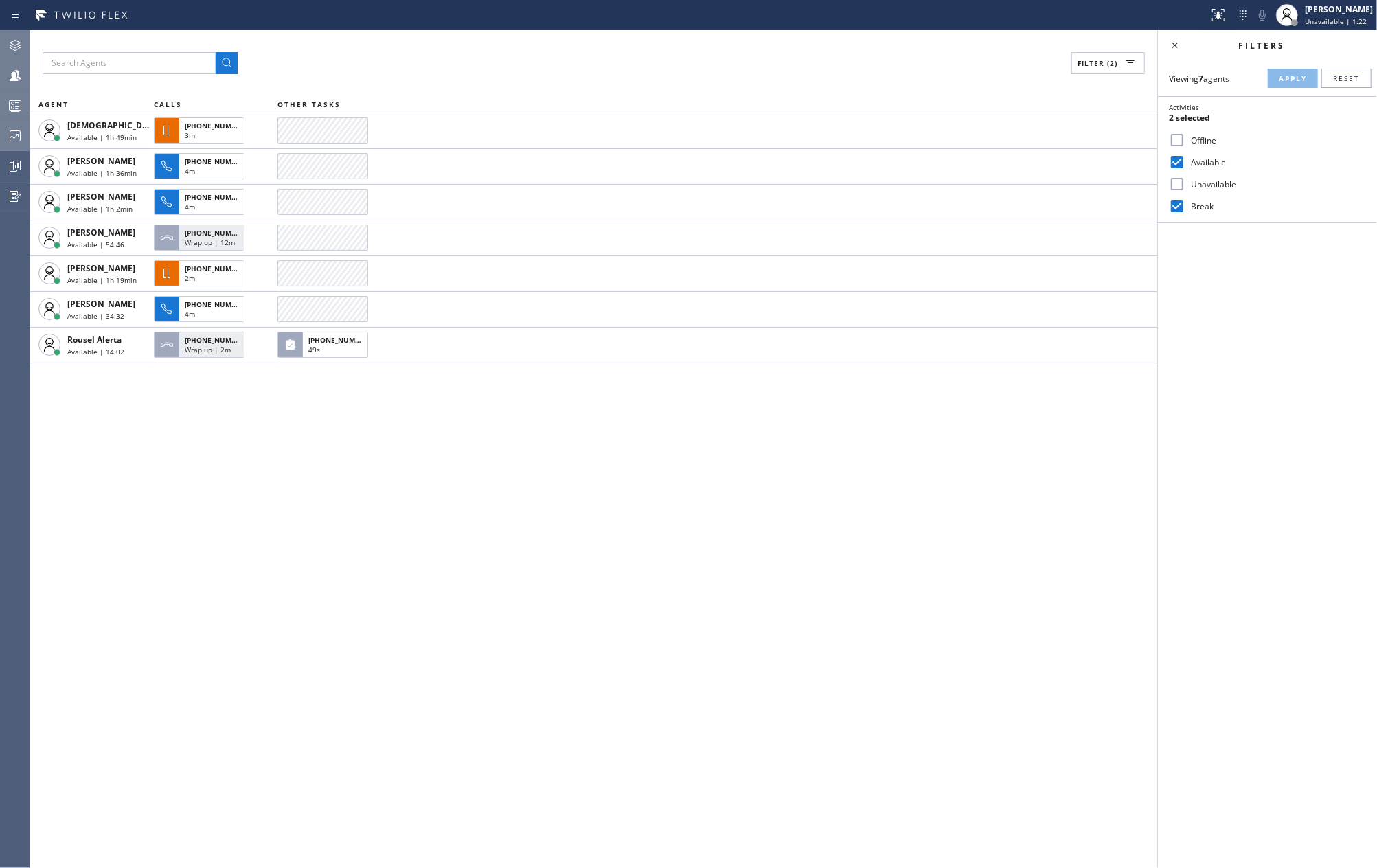
click at [12, 100] on icon at bounding box center [15, 105] width 16 height 16
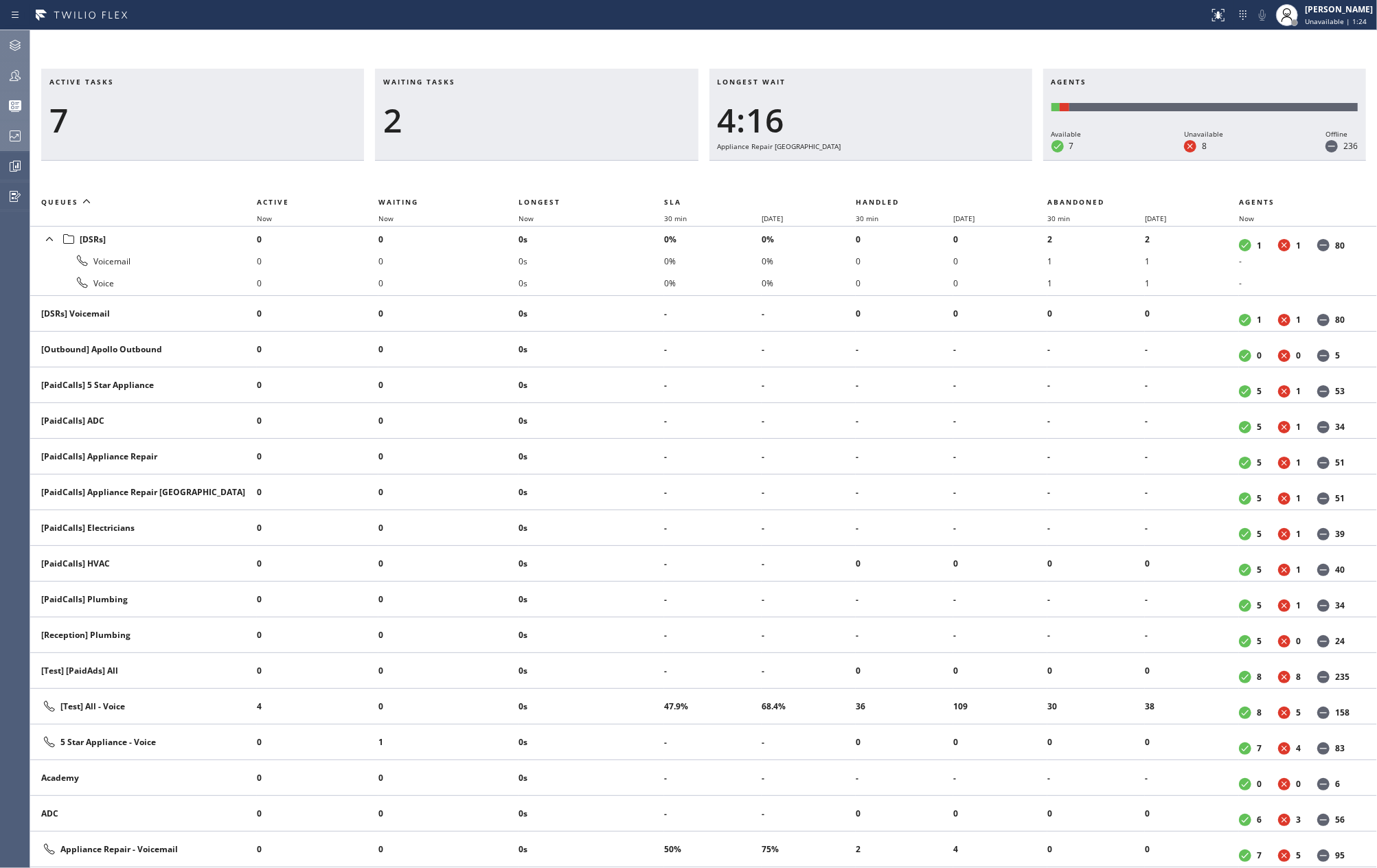
click at [19, 75] on icon at bounding box center [15, 75] width 16 height 16
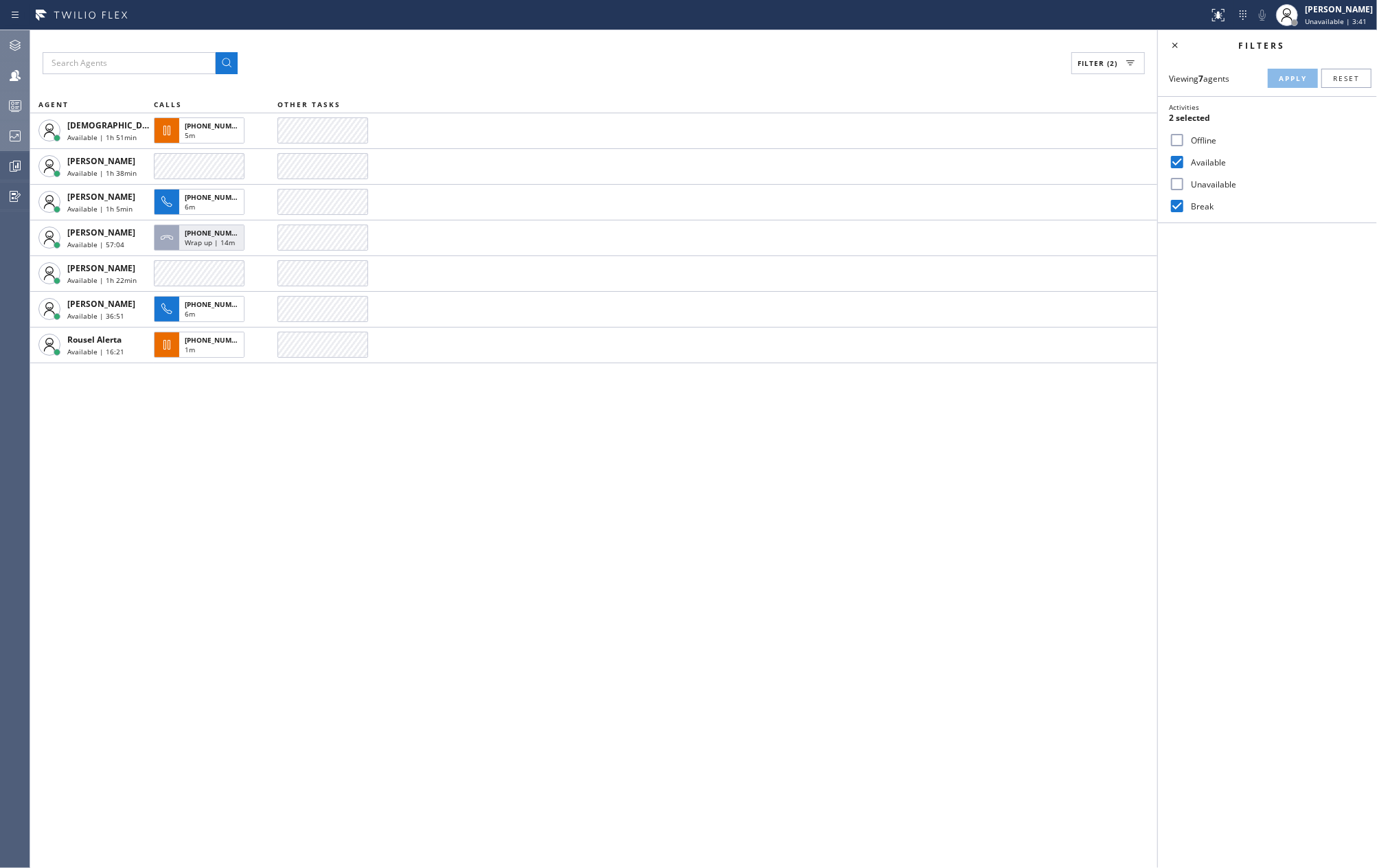
click at [303, 503] on div "Filter (2) AGENT CALLS OTHER TASKS [DEMOGRAPHIC_DATA][PERSON_NAME] Available | …" at bounding box center [593, 449] width 1127 height 837
click at [19, 110] on rect at bounding box center [15, 105] width 11 height 9
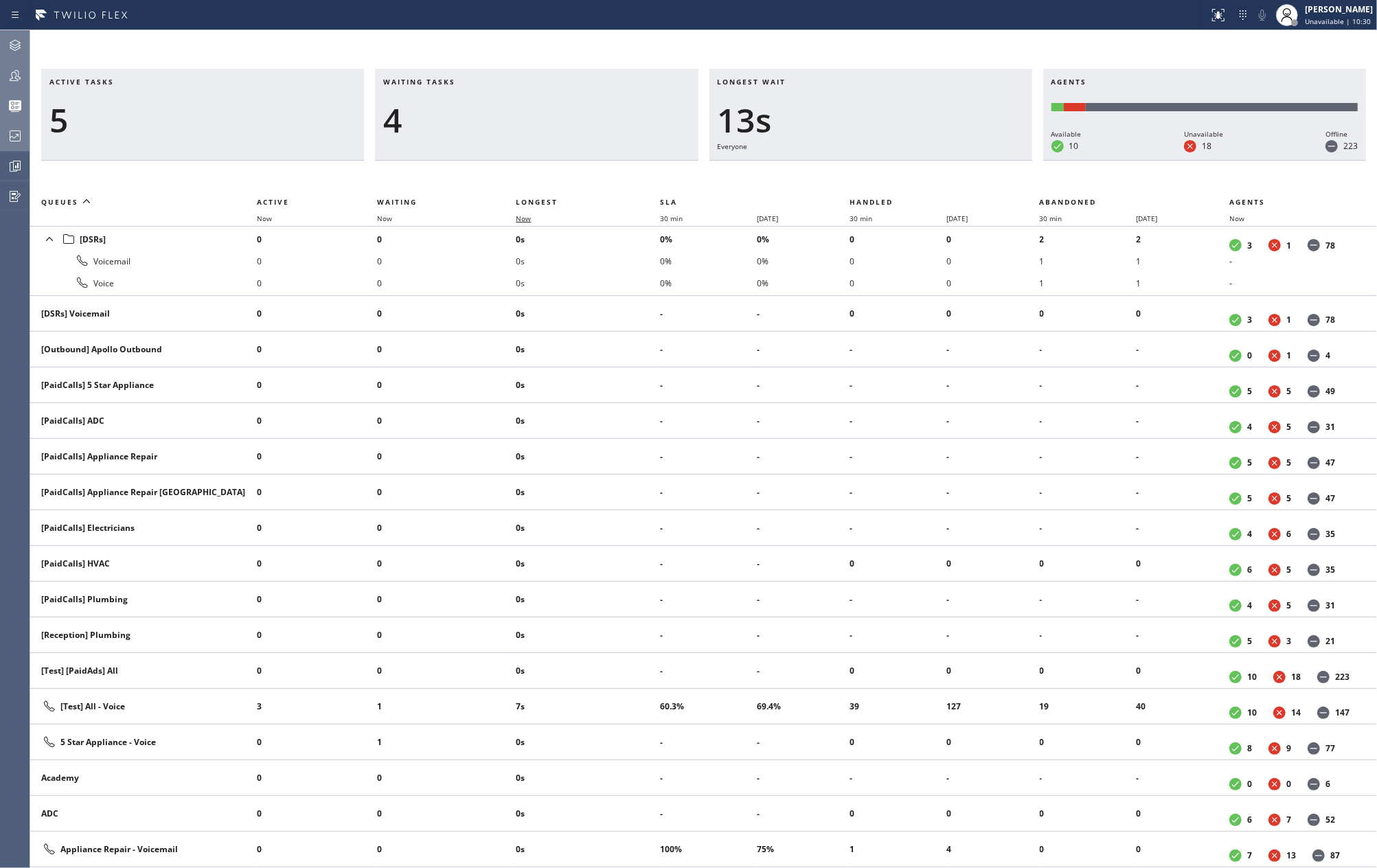
click at [524, 219] on span "Now" at bounding box center [523, 218] width 15 height 9
